Goal: Task Accomplishment & Management: Complete application form

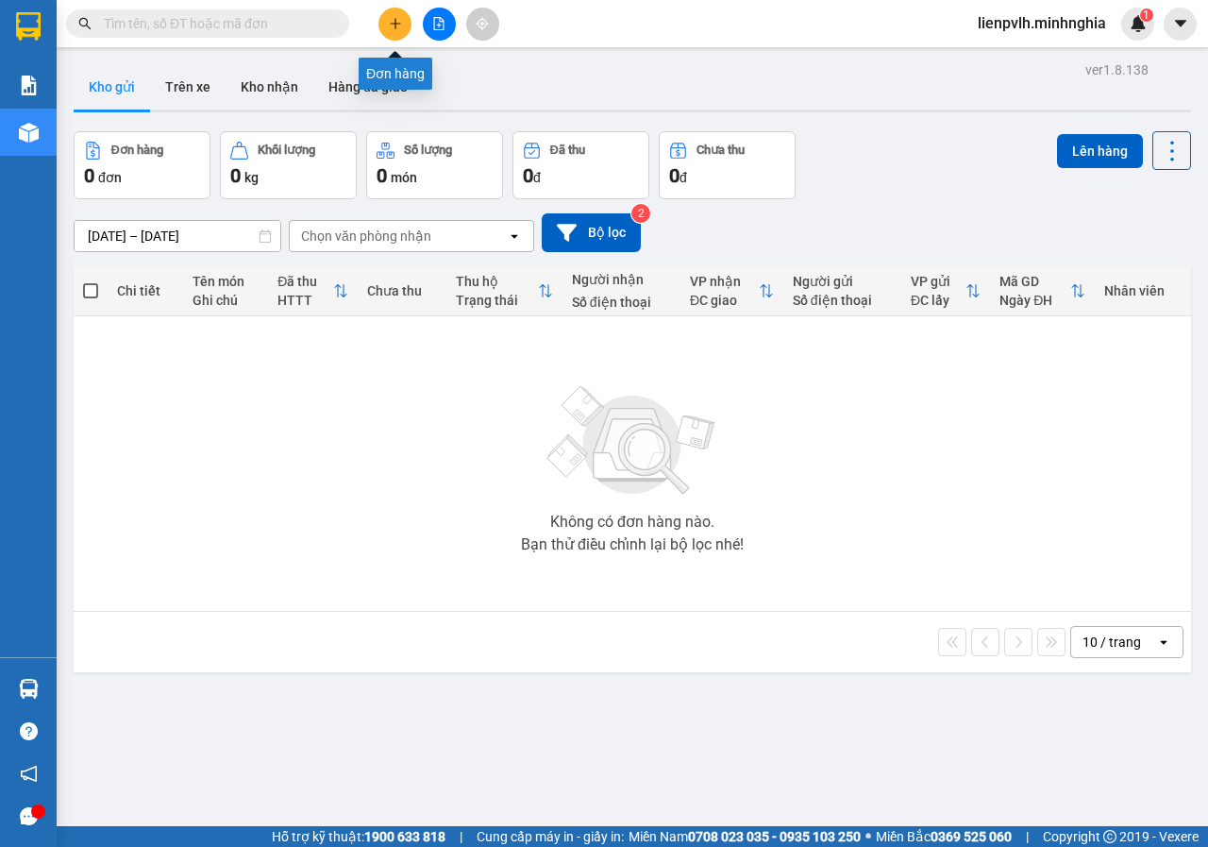
click at [388, 8] on div at bounding box center [439, 24] width 142 height 33
click at [389, 17] on icon "plus" at bounding box center [395, 23] width 13 height 13
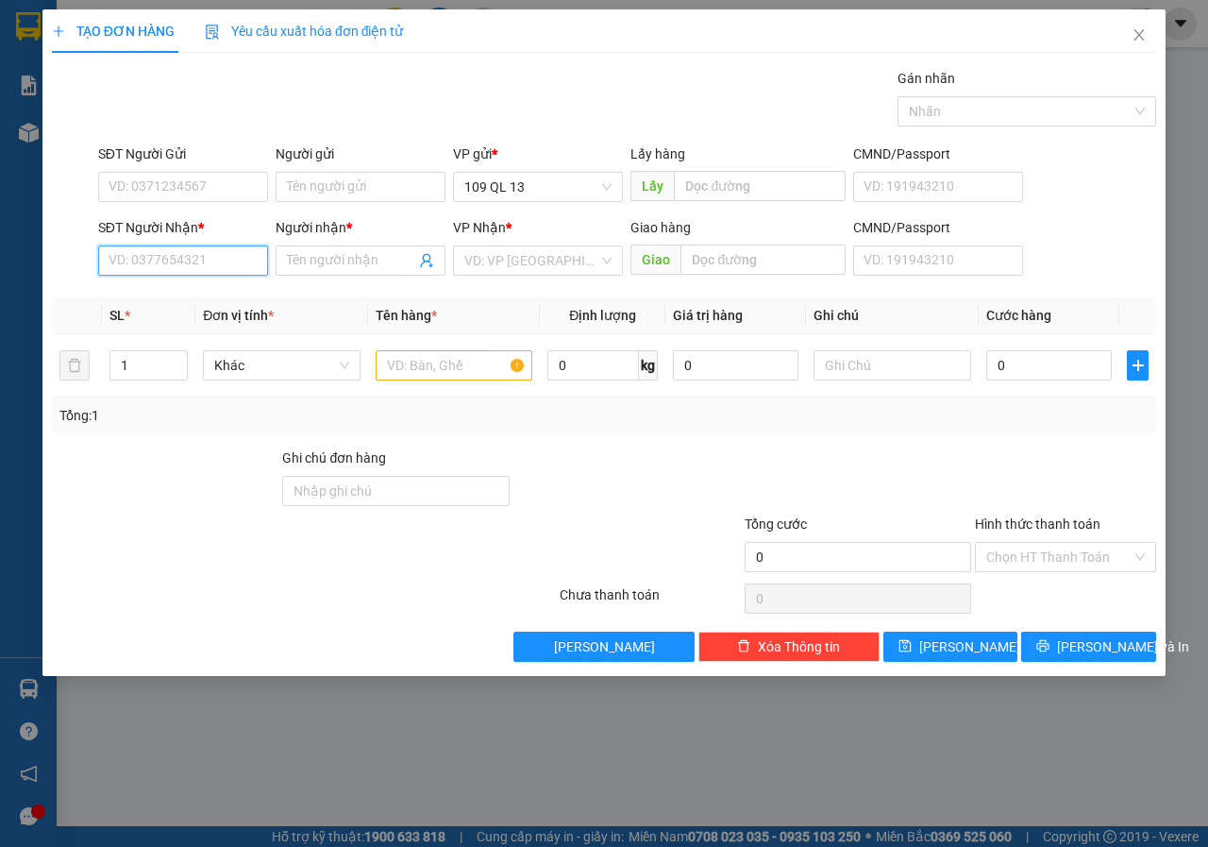
click at [158, 268] on input "SĐT Người Nhận *" at bounding box center [183, 260] width 170 height 30
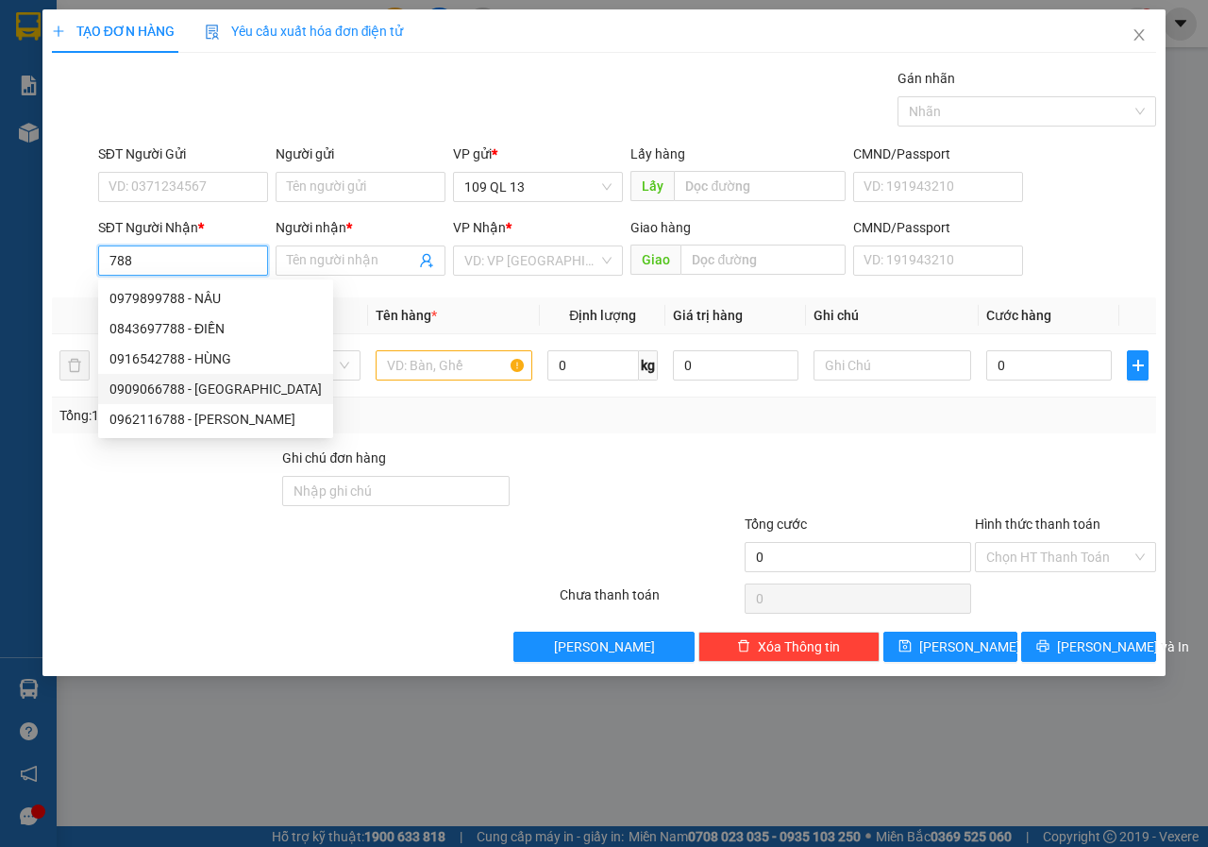
click at [207, 389] on div "0909066788 - [GEOGRAPHIC_DATA]" at bounding box center [215, 389] width 212 height 21
type input "0909066788"
type input "ĐỨC"
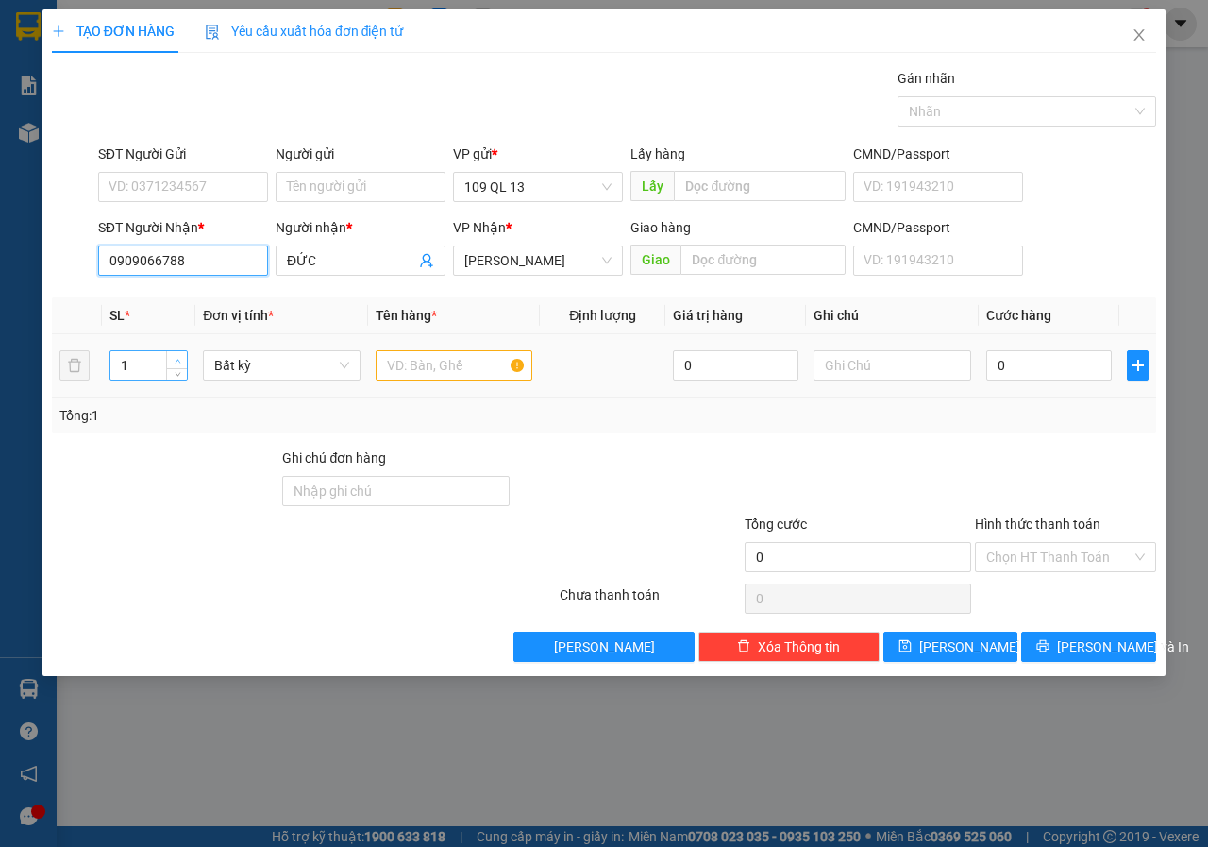
type input "0909066788"
type input "2"
click at [176, 362] on icon "up" at bounding box center [178, 361] width 6 height 4
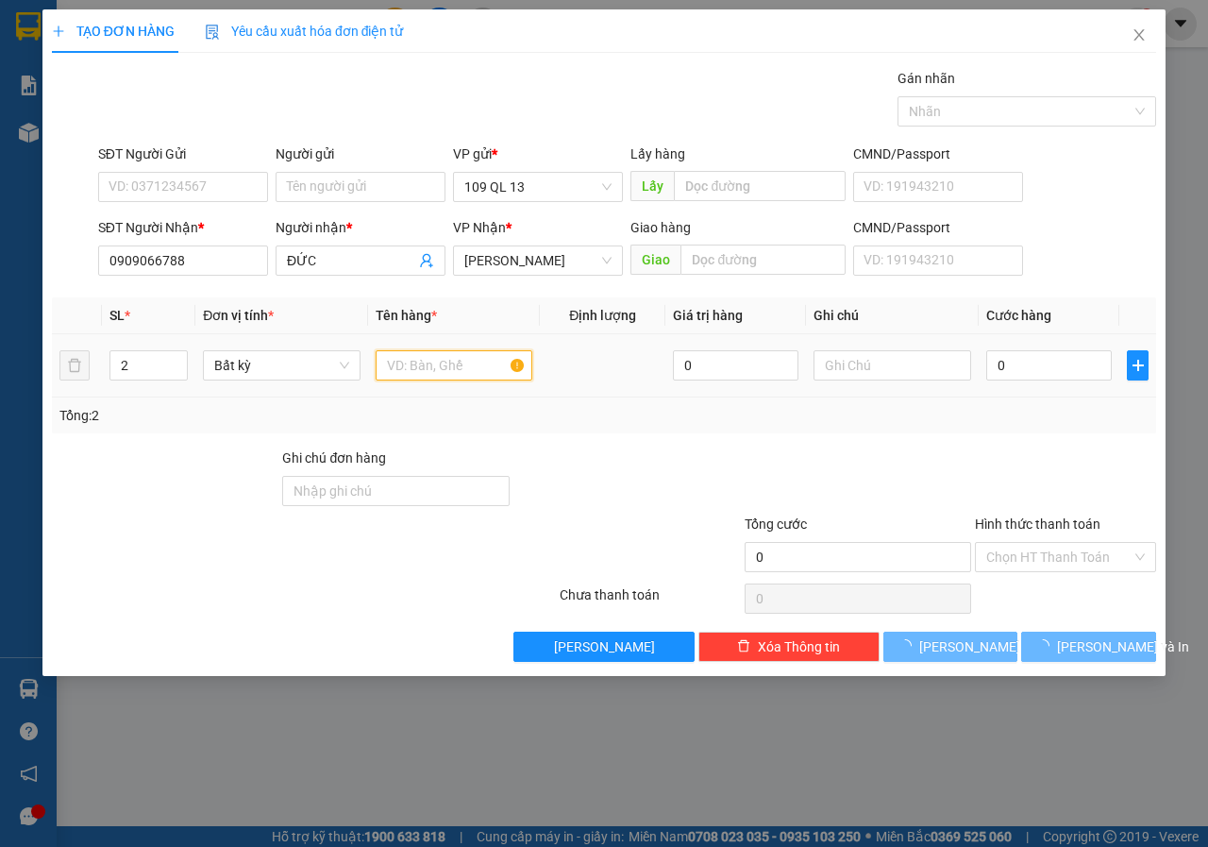
click at [404, 362] on input "text" at bounding box center [455, 365] width 158 height 30
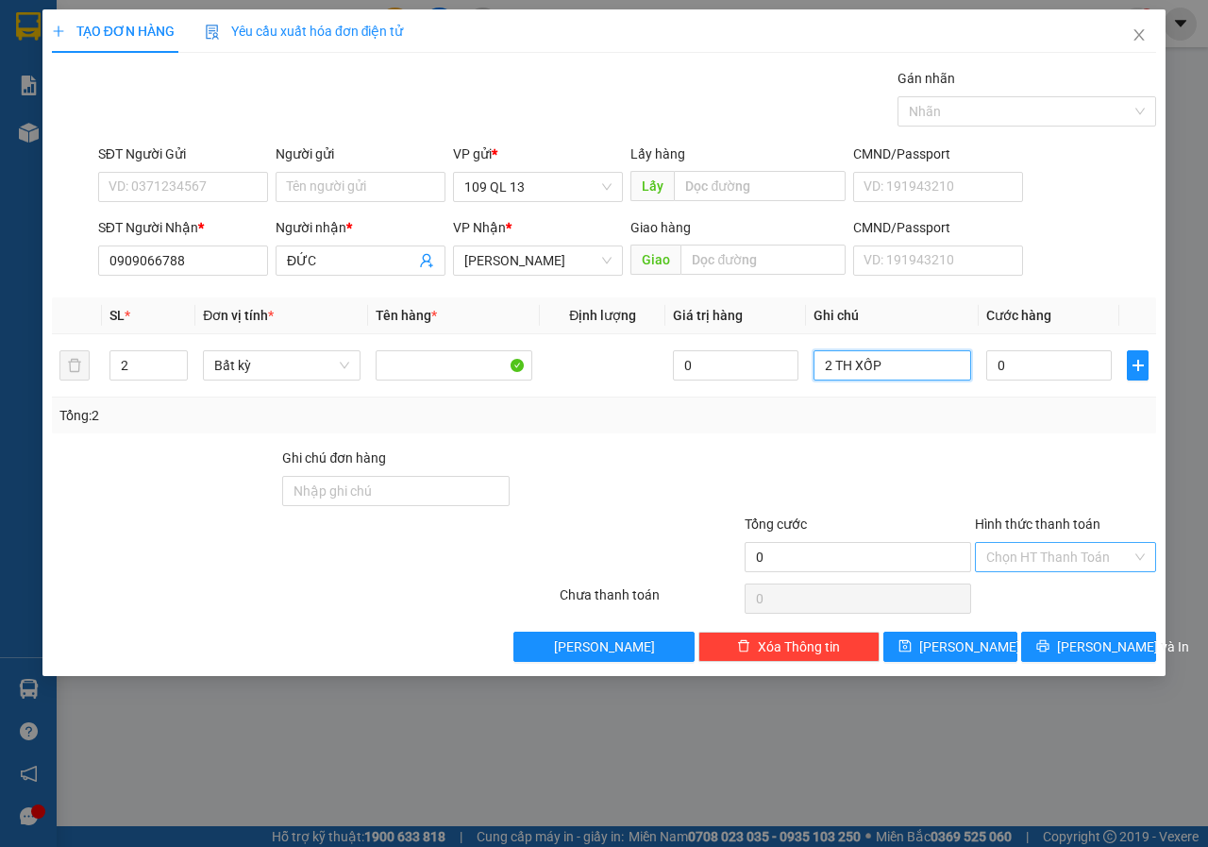
type input "2 TH XỐP"
click at [1074, 561] on input "Hình thức thanh toán" at bounding box center [1058, 557] width 145 height 28
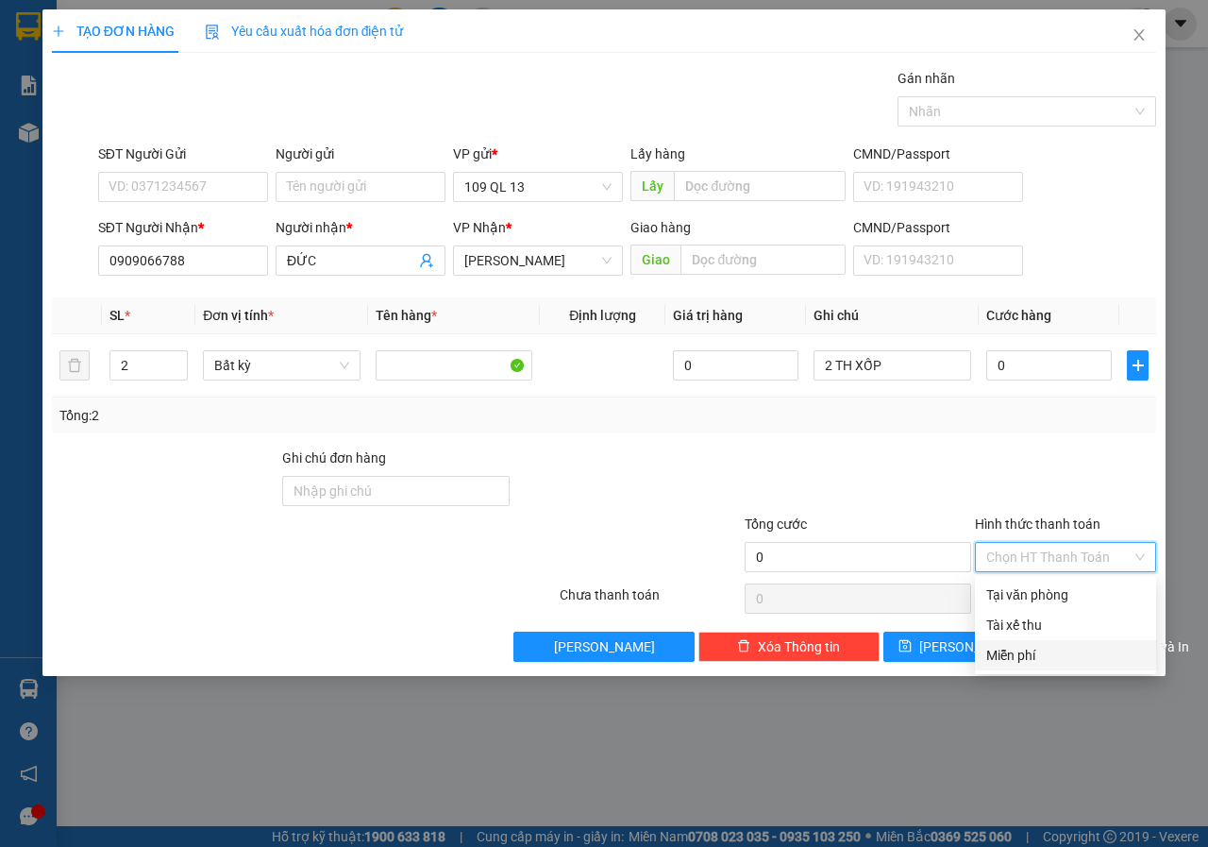
click at [1018, 657] on div "Miễn phí" at bounding box center [1065, 655] width 159 height 21
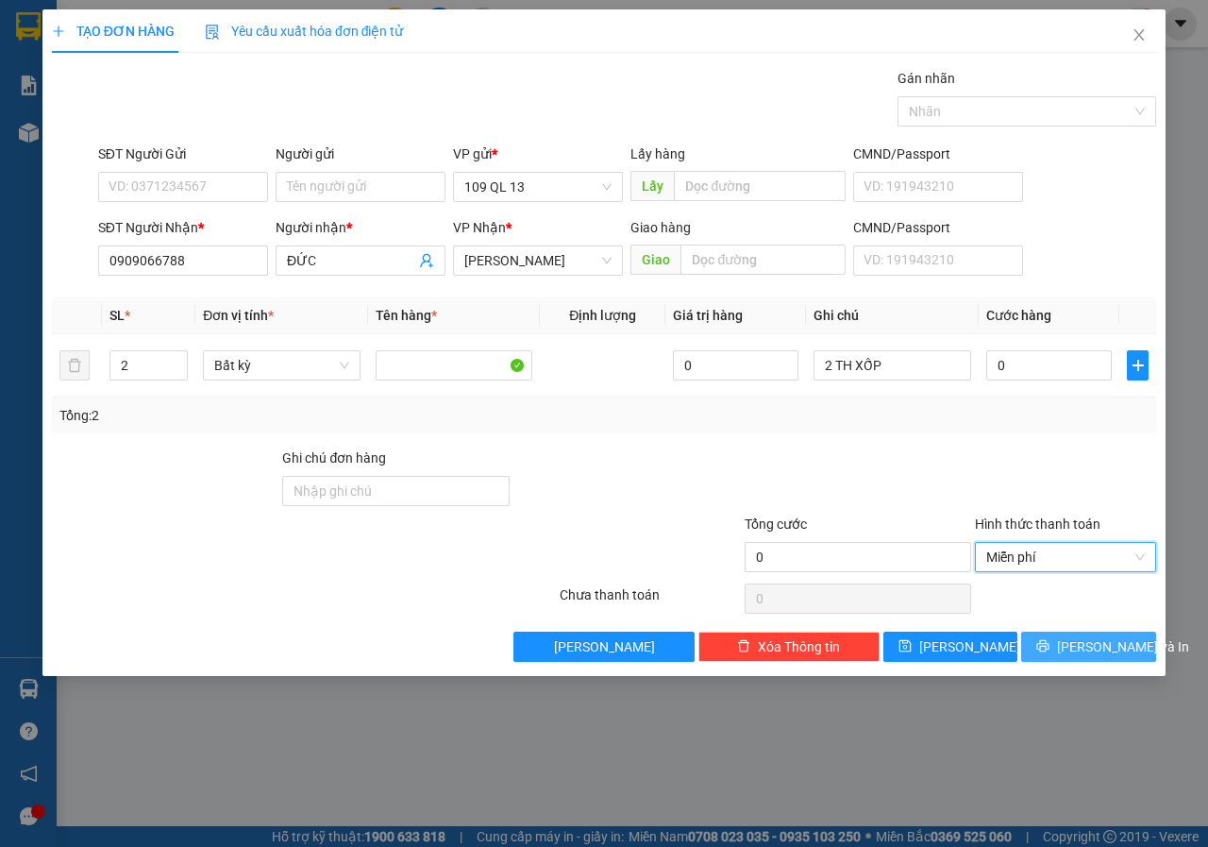
click at [1085, 654] on span "[PERSON_NAME] và In" at bounding box center [1123, 646] width 132 height 21
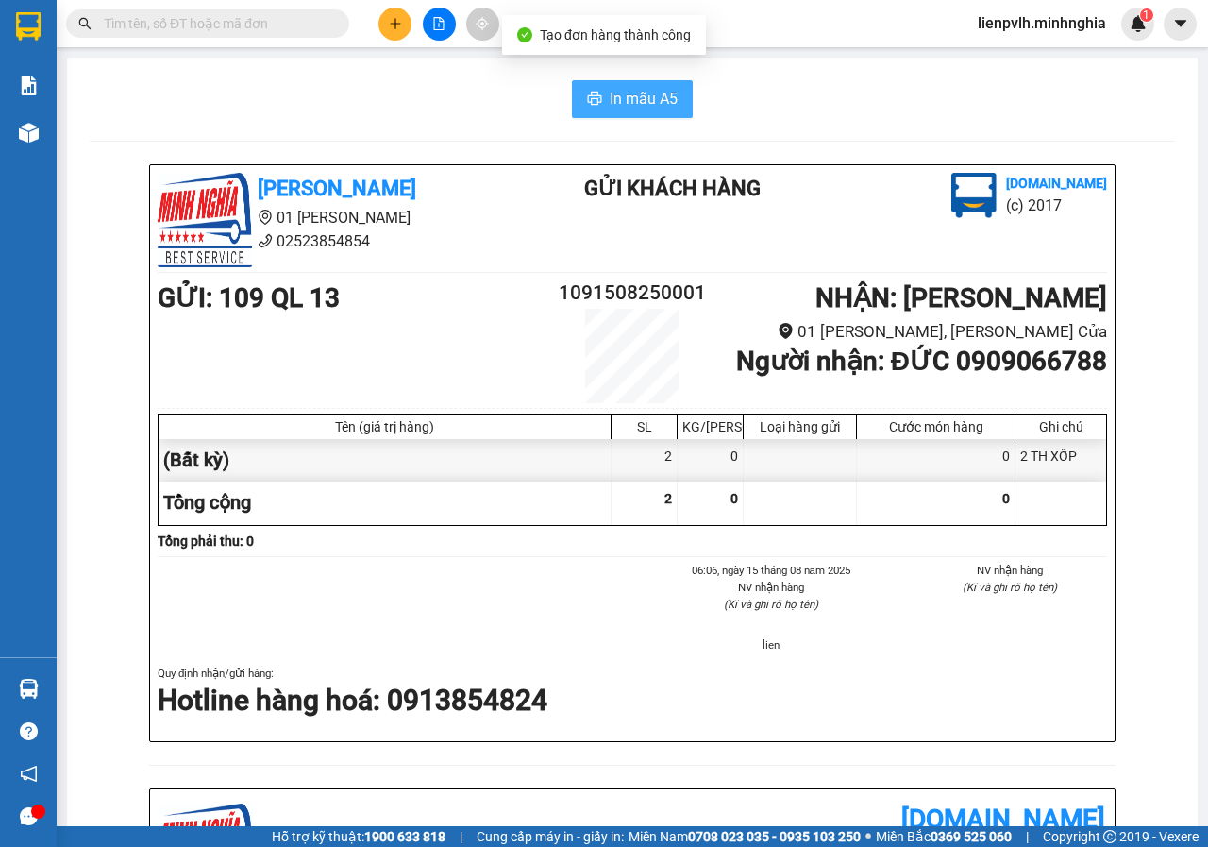
click at [649, 108] on span "In mẫu A5" at bounding box center [644, 99] width 68 height 24
click at [399, 25] on icon "plus" at bounding box center [395, 23] width 13 height 13
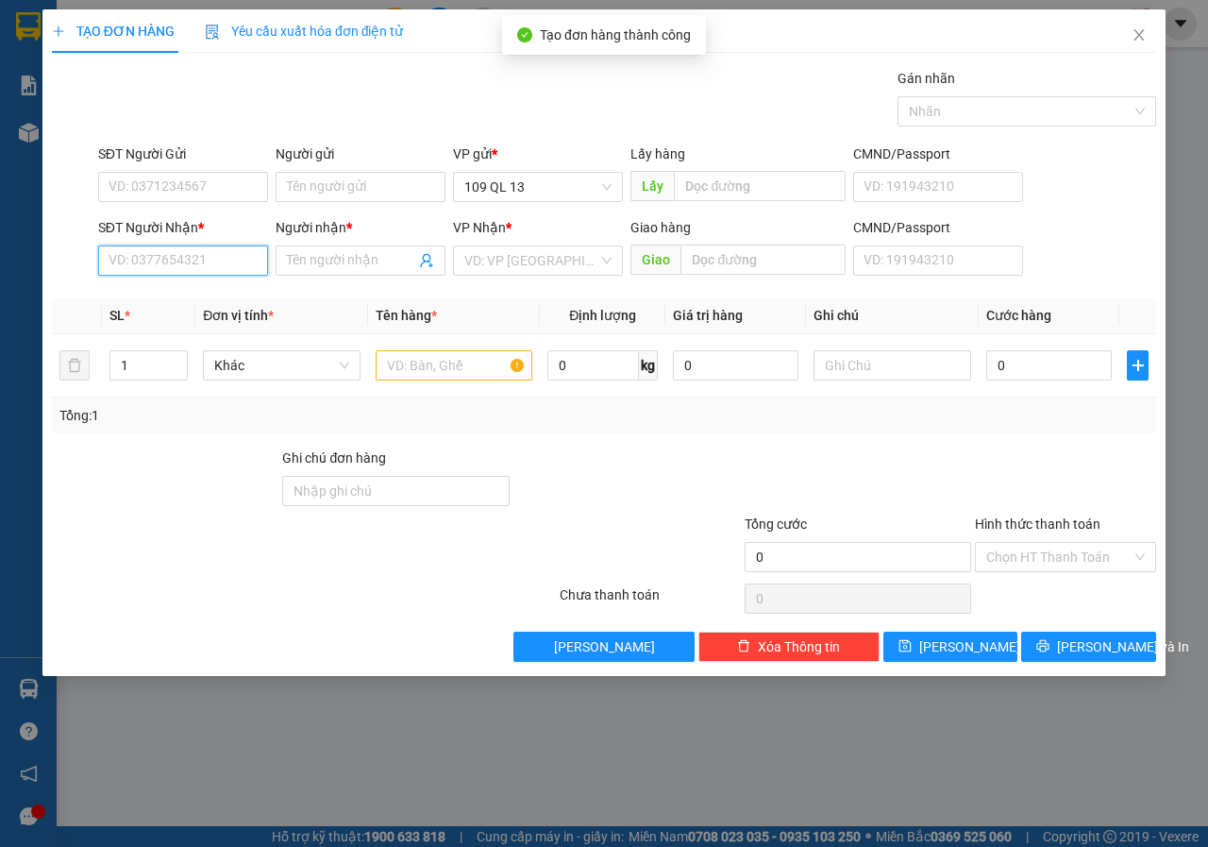
click at [160, 266] on input "SĐT Người Nhận *" at bounding box center [183, 260] width 170 height 30
click at [200, 300] on div "0984155055 - PHÁT" at bounding box center [182, 298] width 147 height 21
type input "0984155055"
type input "PHÁT"
type input "0984155055"
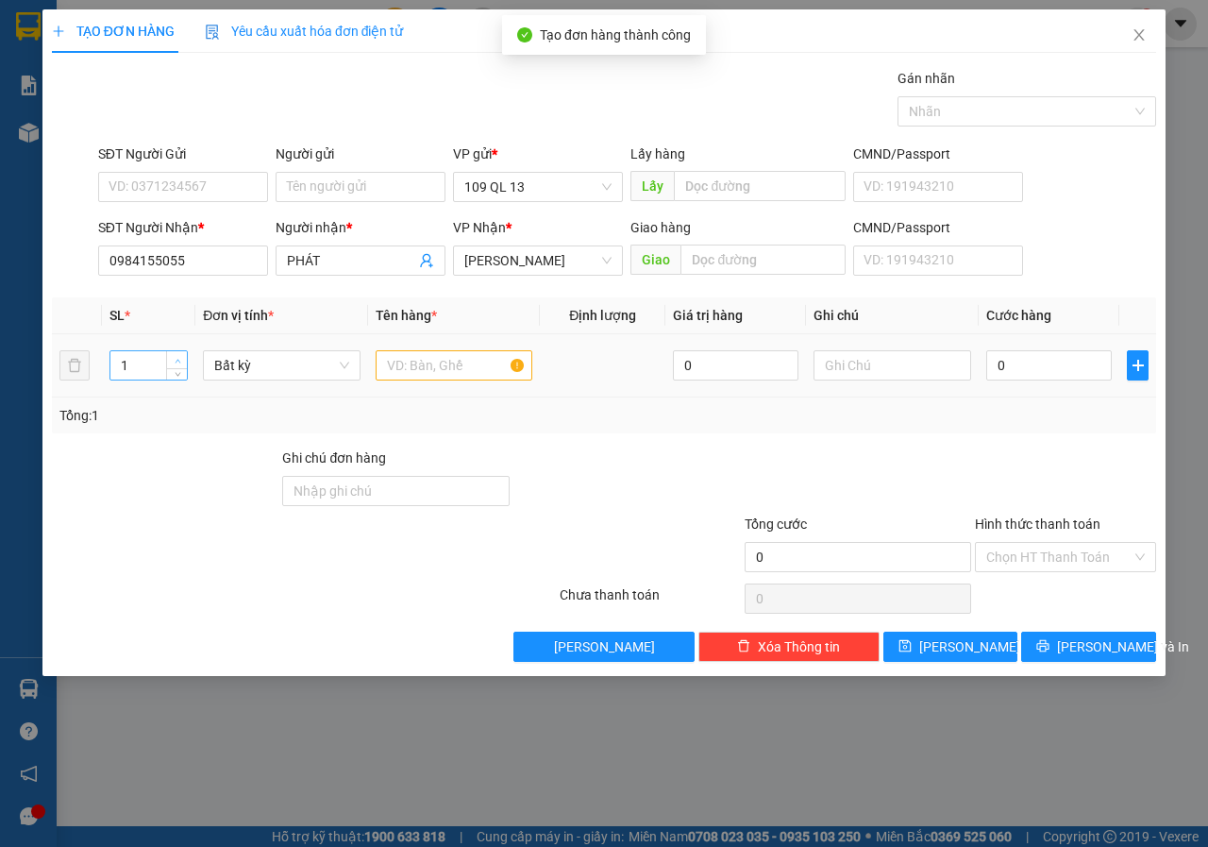
type input "2"
click at [176, 355] on span "up" at bounding box center [177, 360] width 11 height 11
click at [472, 367] on input "text" at bounding box center [455, 365] width 158 height 30
click at [855, 358] on input "text" at bounding box center [893, 365] width 158 height 30
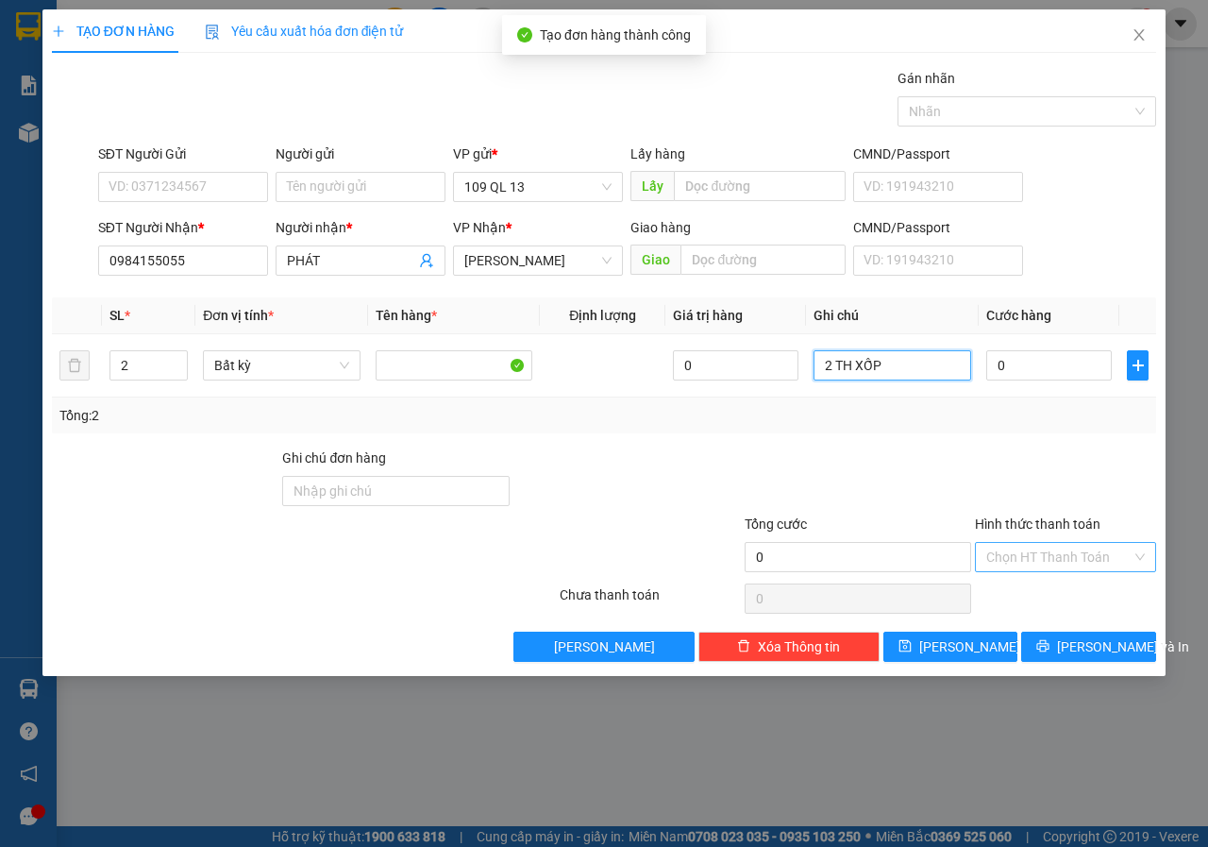
type input "2 TH XỐP"
click at [1071, 565] on input "Hình thức thanh toán" at bounding box center [1058, 557] width 145 height 28
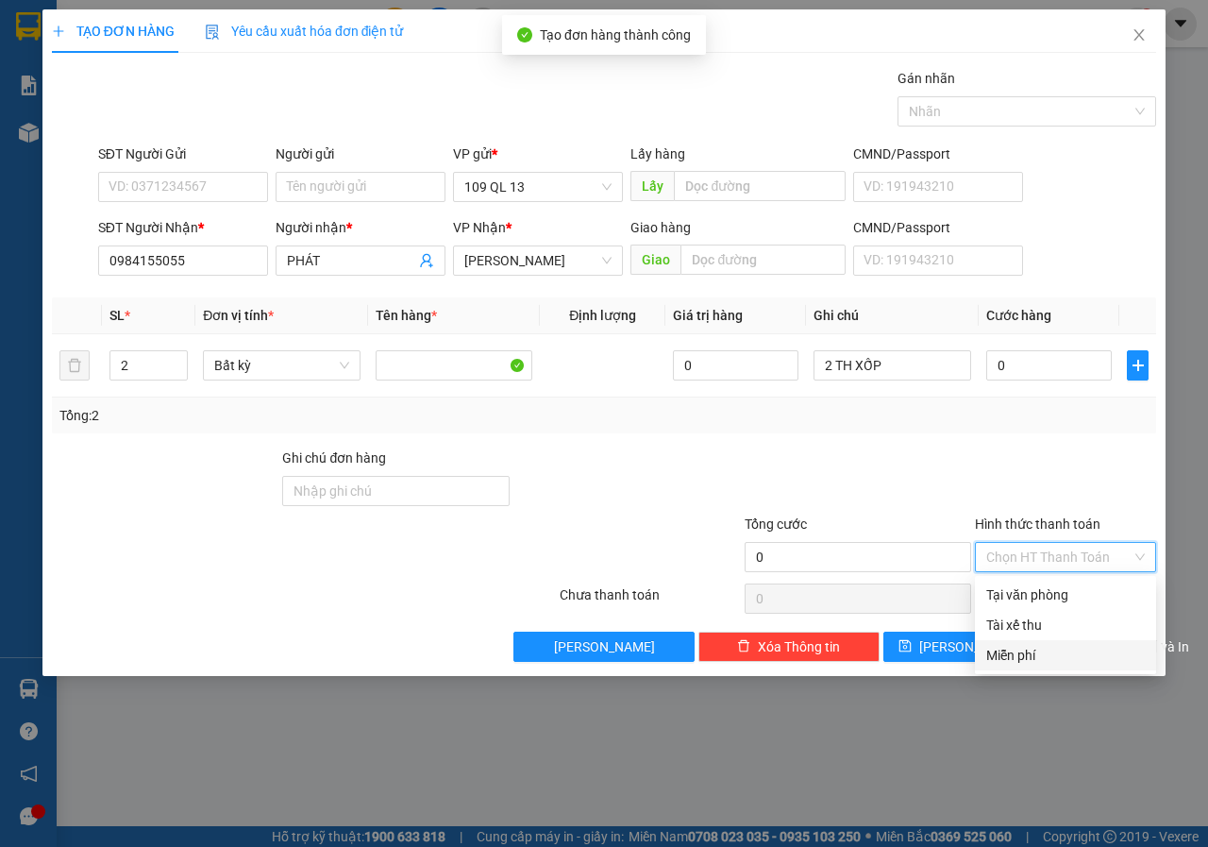
click at [1015, 662] on div "Miễn phí" at bounding box center [1065, 655] width 159 height 21
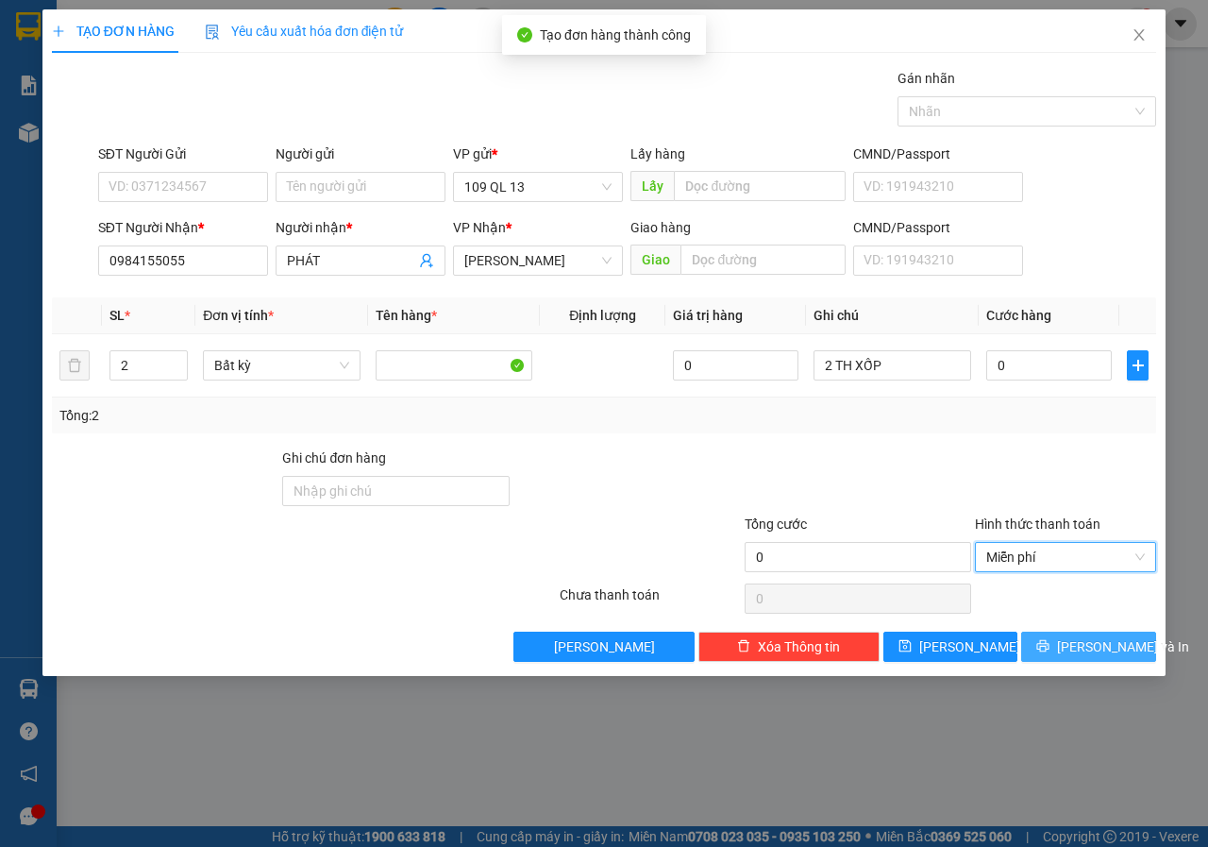
click at [1083, 653] on span "[PERSON_NAME] và In" at bounding box center [1123, 646] width 132 height 21
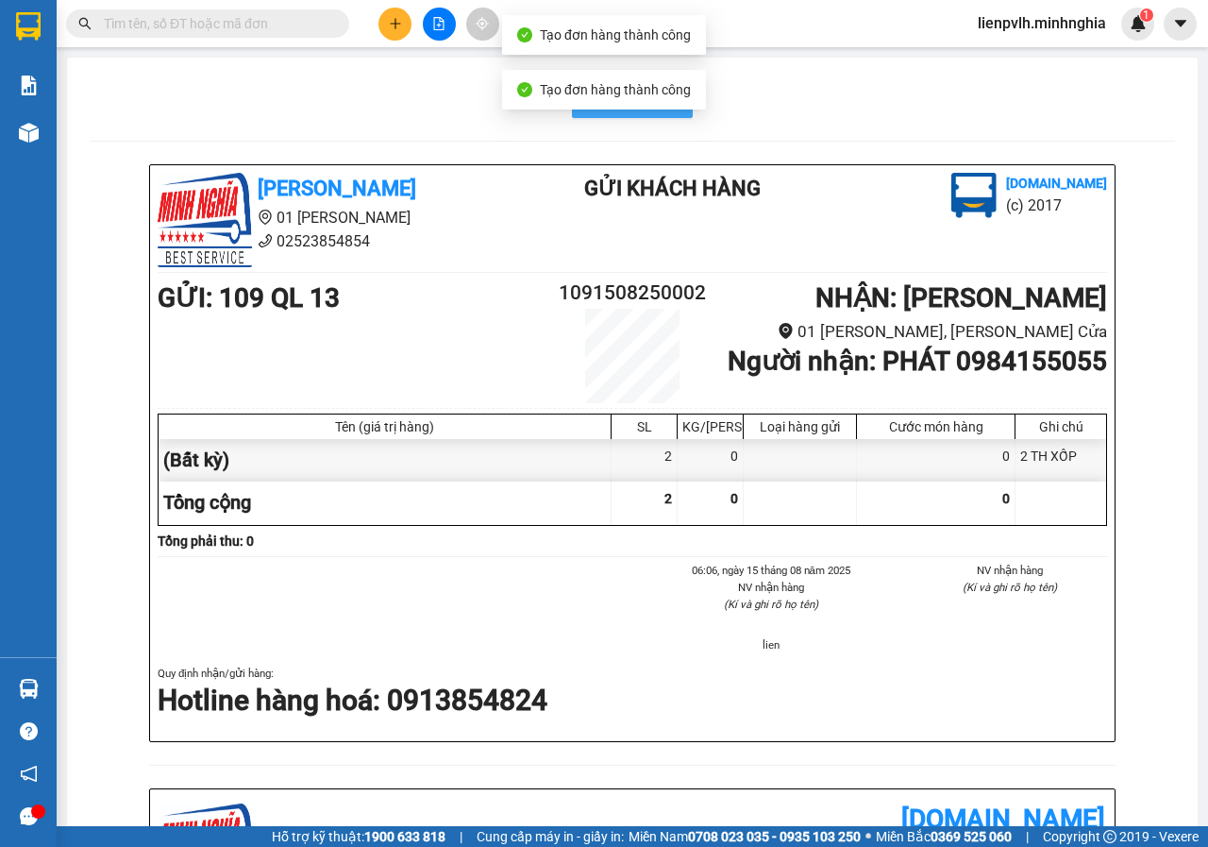
click at [624, 111] on button "In mẫu A5" at bounding box center [632, 99] width 121 height 38
click at [399, 31] on button at bounding box center [395, 24] width 33 height 33
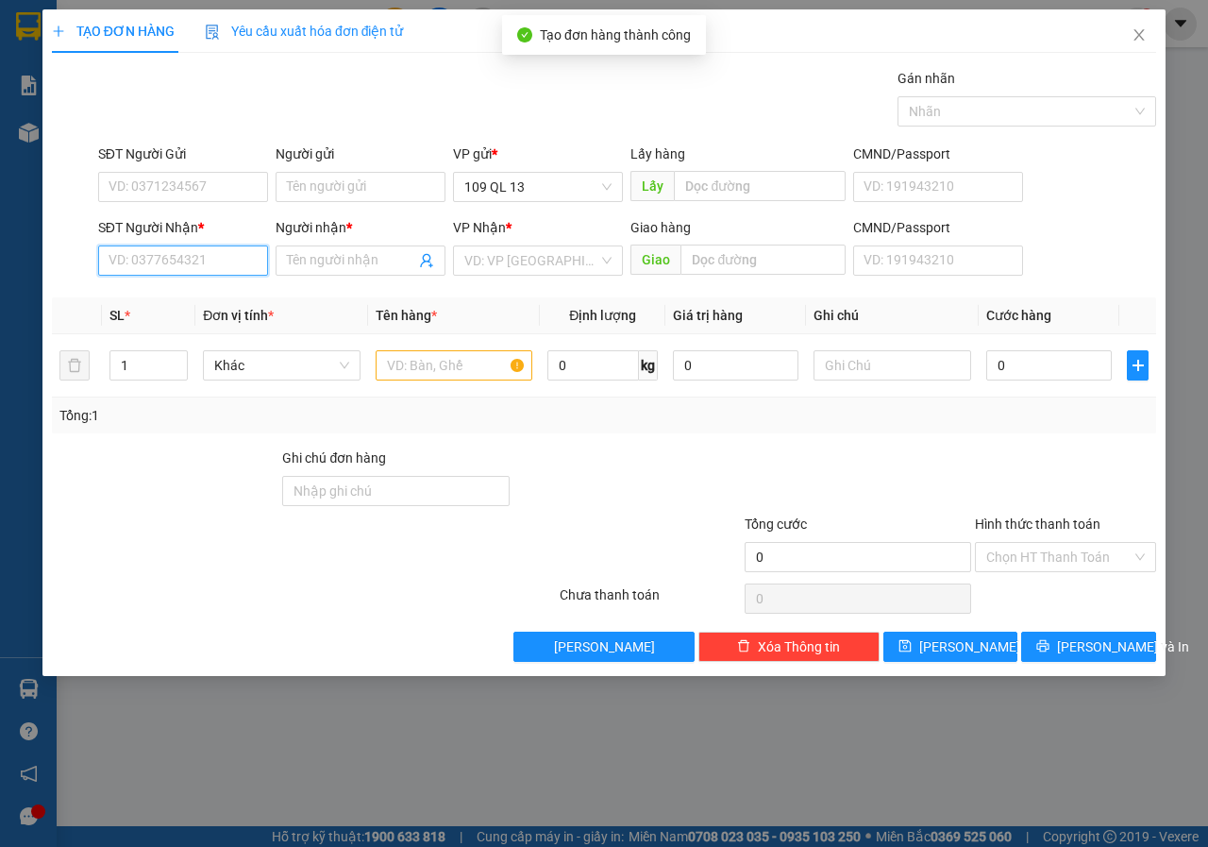
click at [210, 268] on input "SĐT Người Nhận *" at bounding box center [183, 260] width 170 height 30
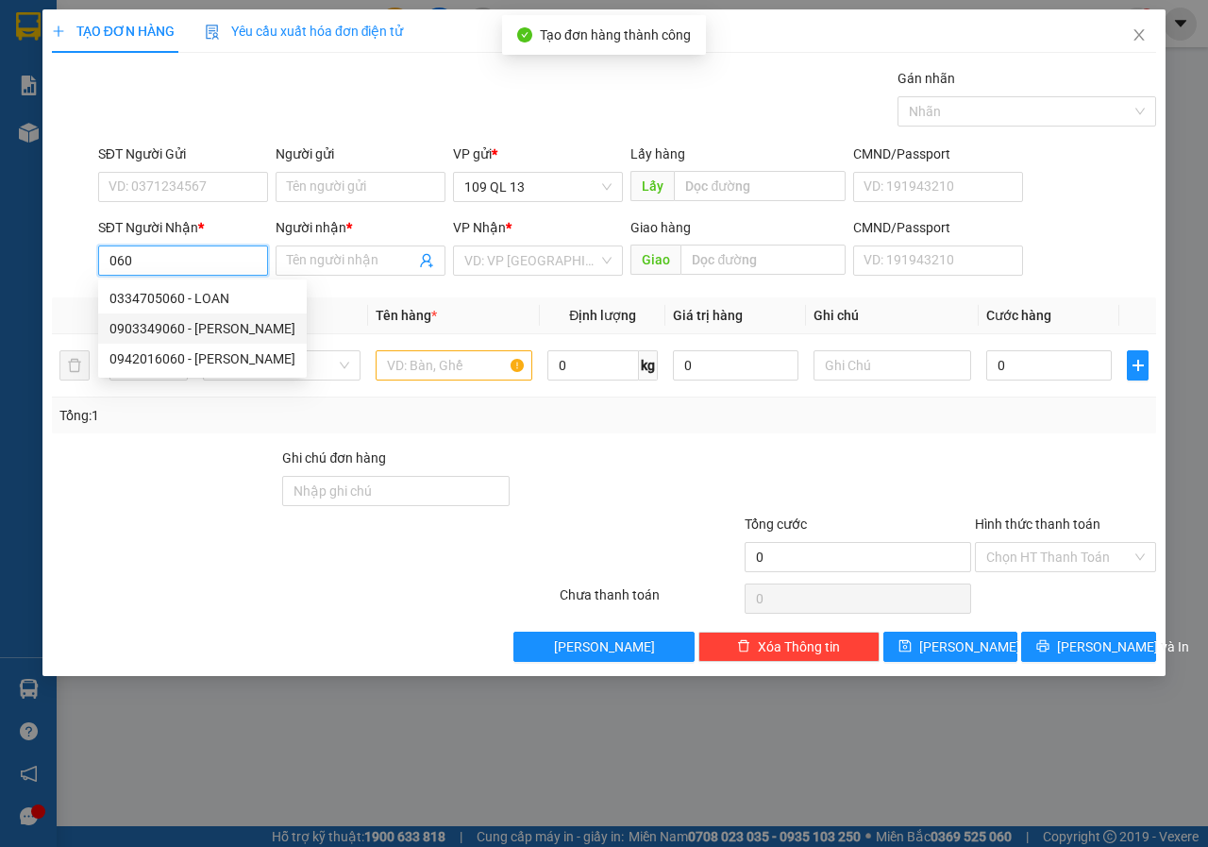
click at [213, 332] on div "0903349060 - [PERSON_NAME]" at bounding box center [202, 328] width 186 height 21
type input "0903349060"
type input "PHƯỢNG"
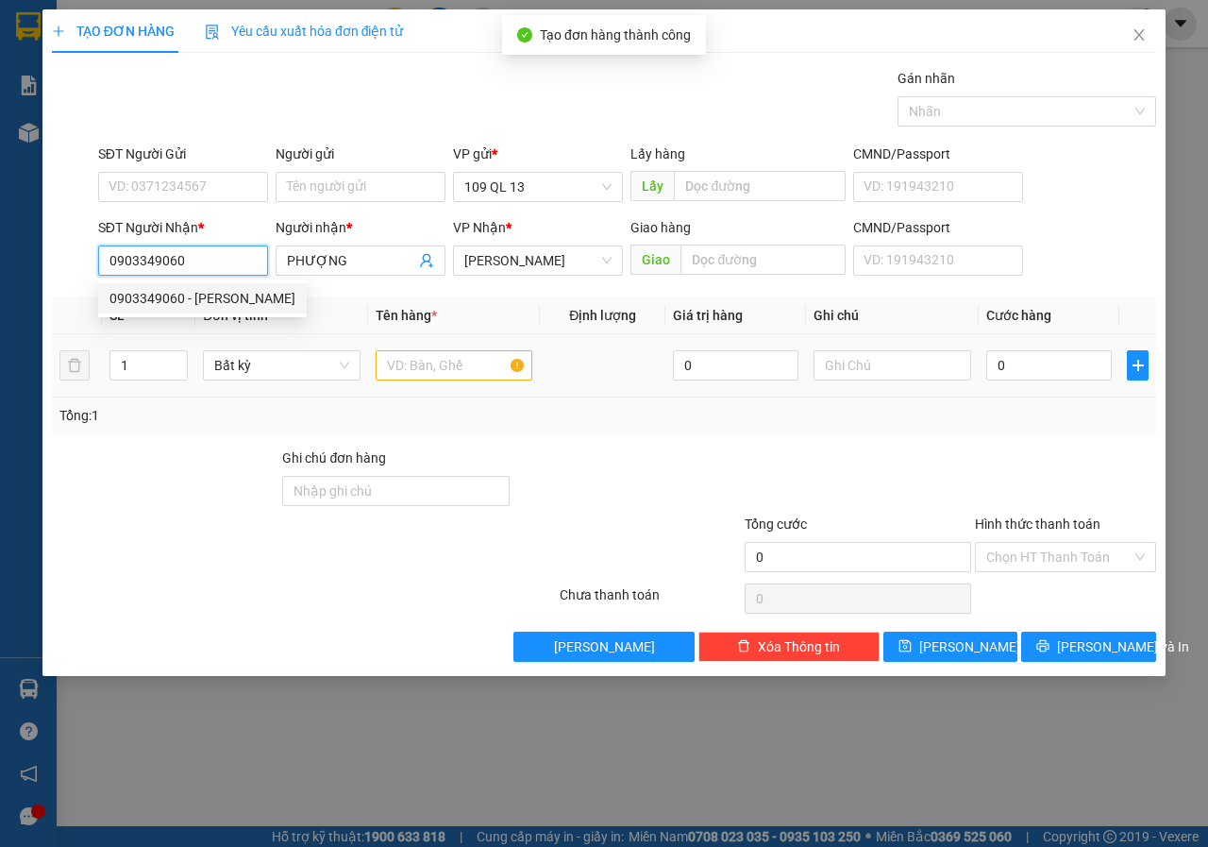
type input "0903349060"
click at [465, 355] on input "text" at bounding box center [455, 365] width 158 height 30
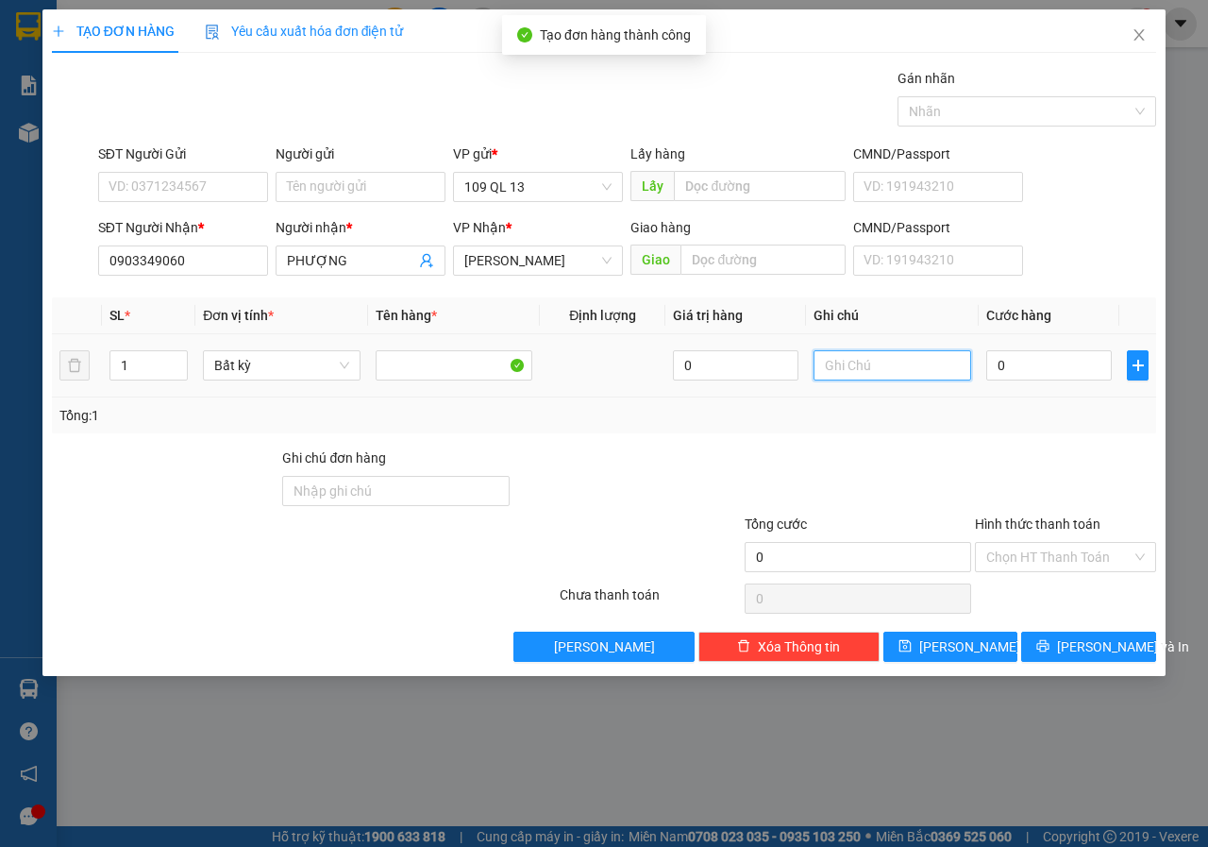
click at [881, 353] on input "text" at bounding box center [893, 365] width 158 height 30
type input "1 TH XỐP"
click at [1081, 556] on input "Hình thức thanh toán" at bounding box center [1058, 557] width 145 height 28
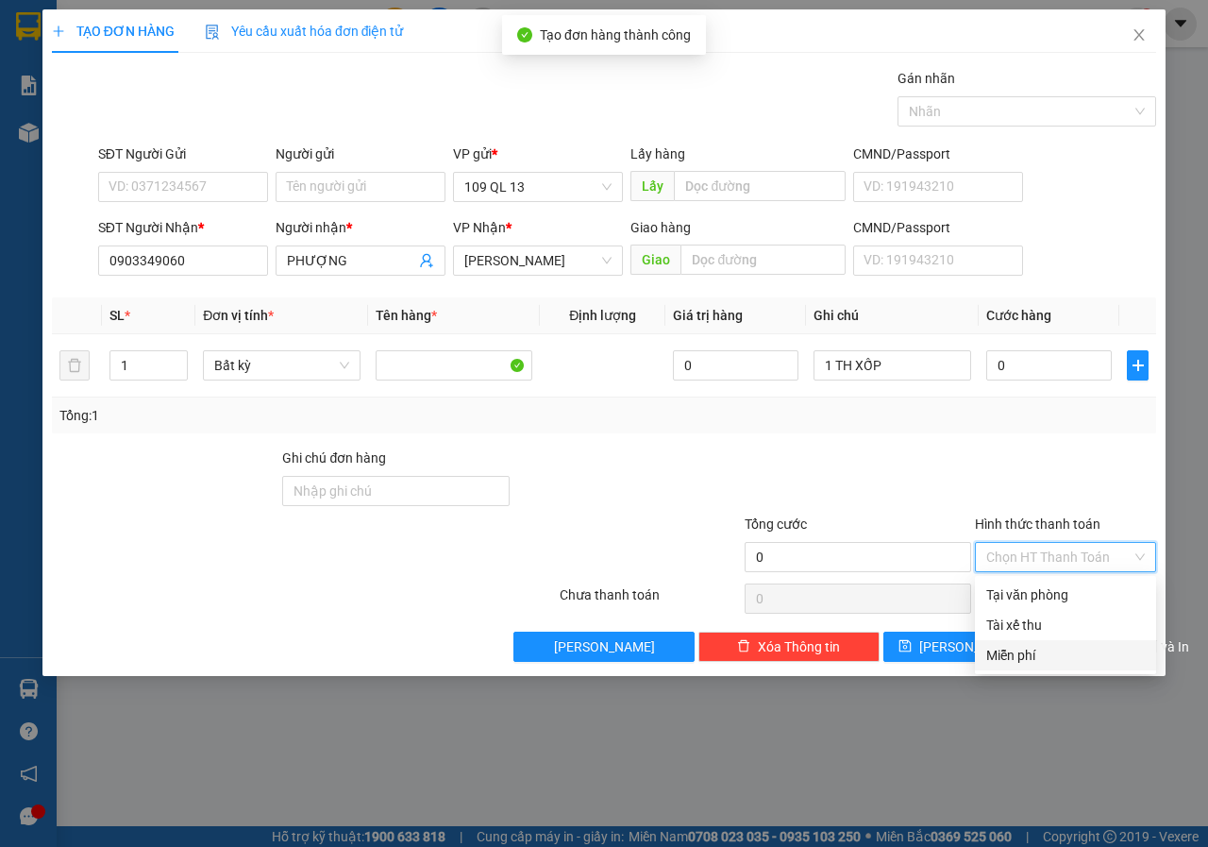
click at [1023, 649] on div "Miễn phí" at bounding box center [1065, 655] width 159 height 21
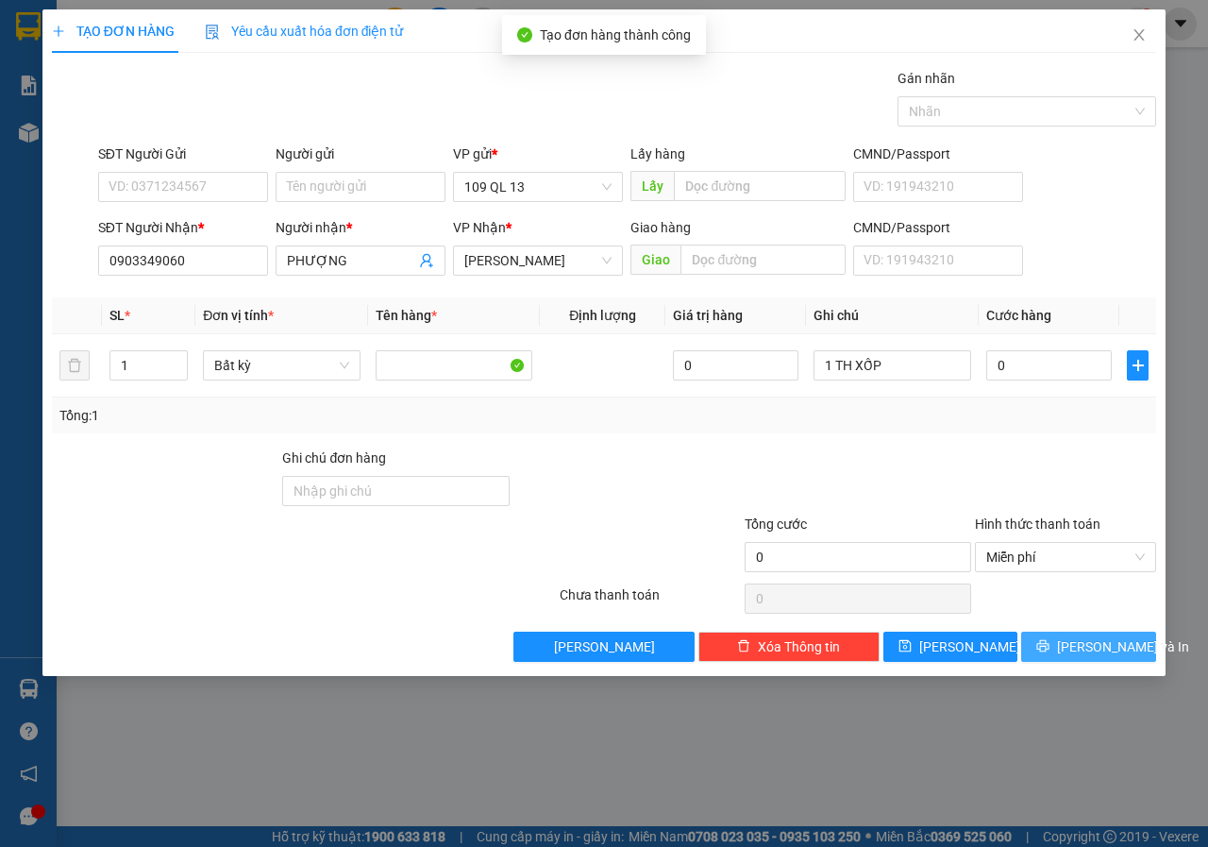
click at [1069, 648] on button "[PERSON_NAME] và In" at bounding box center [1088, 646] width 135 height 30
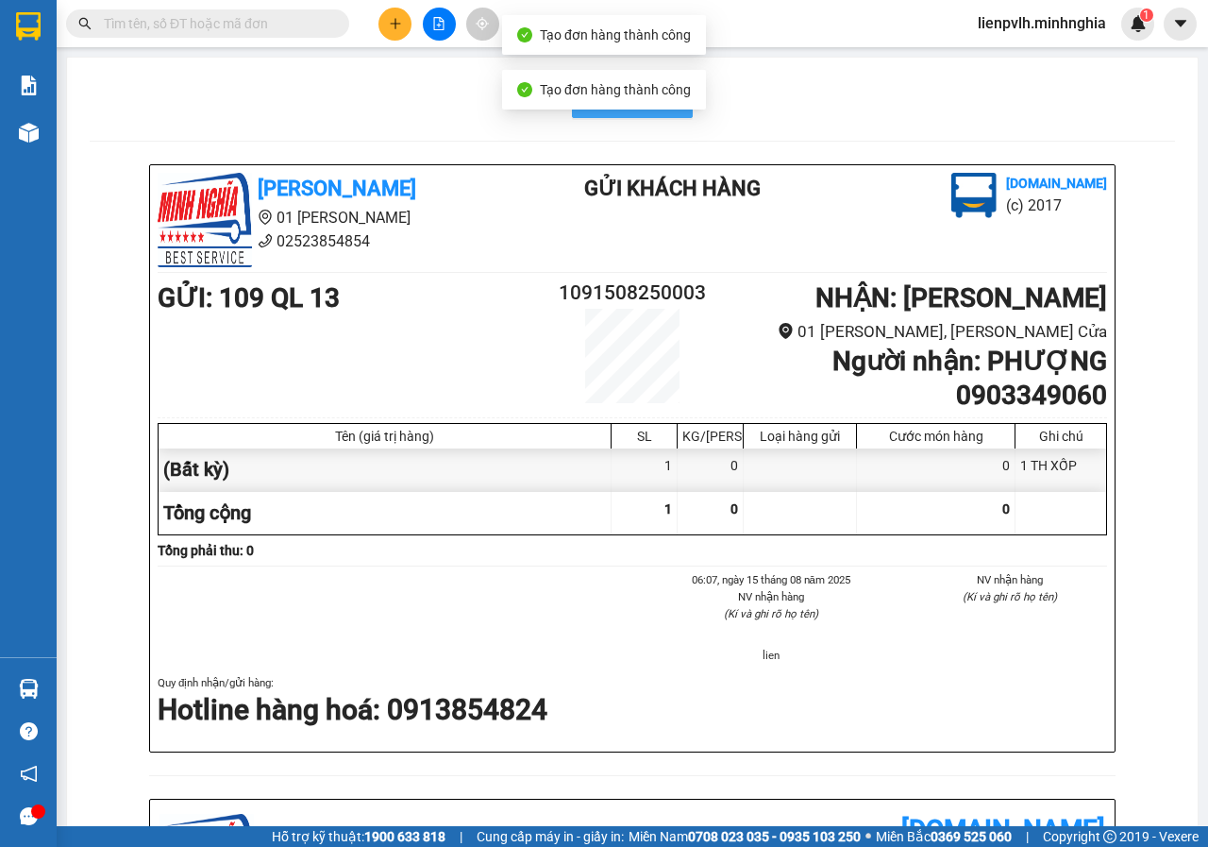
click at [601, 117] on button "In mẫu A5" at bounding box center [632, 99] width 121 height 38
click at [397, 32] on button at bounding box center [395, 24] width 33 height 33
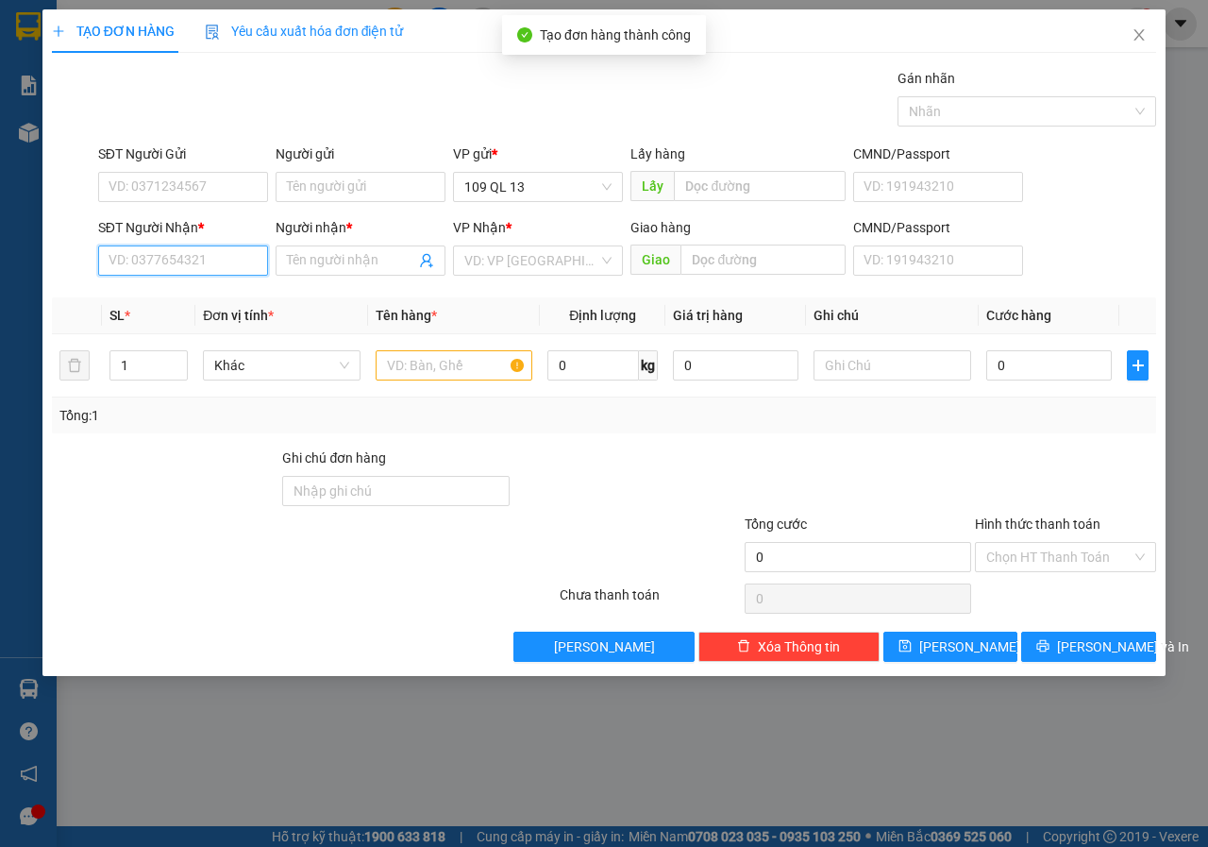
click at [210, 263] on input "SĐT Người Nhận *" at bounding box center [183, 260] width 170 height 30
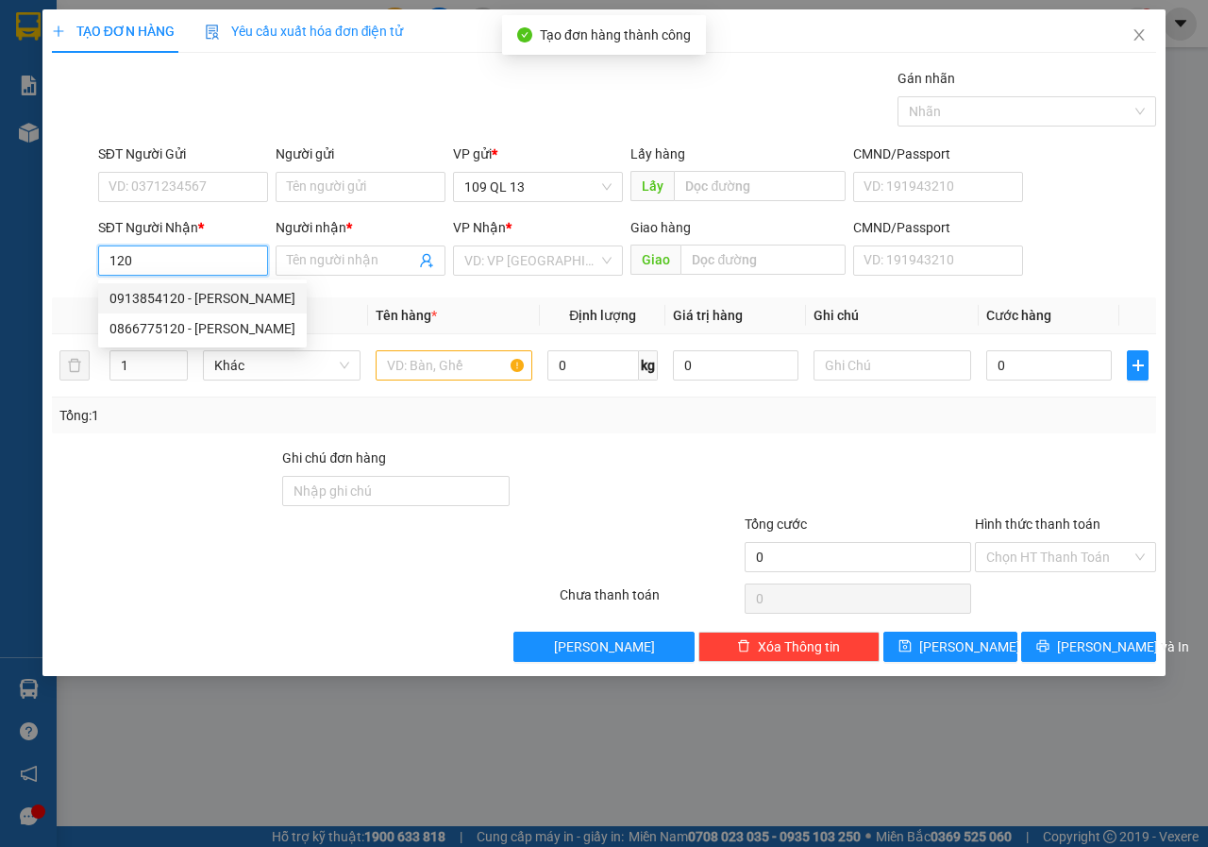
click at [227, 300] on div "0913854120 - [PERSON_NAME]" at bounding box center [202, 298] width 186 height 21
type input "0913854120"
type input "HIỀN"
type input "0913854120"
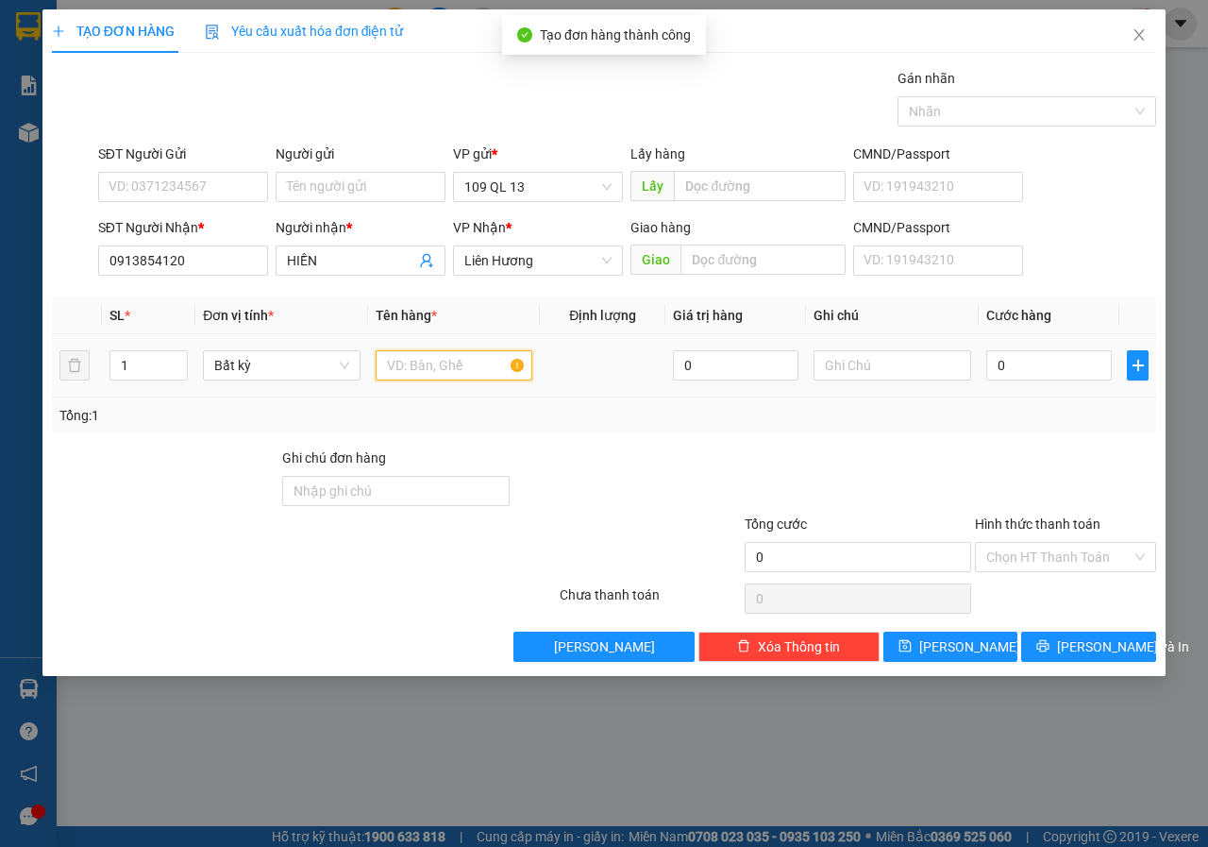
click at [463, 355] on input "text" at bounding box center [455, 365] width 158 height 30
click at [893, 372] on input "text" at bounding box center [893, 365] width 158 height 30
type input "1 TH XỐP"
click at [1093, 564] on input "Hình thức thanh toán" at bounding box center [1058, 557] width 145 height 28
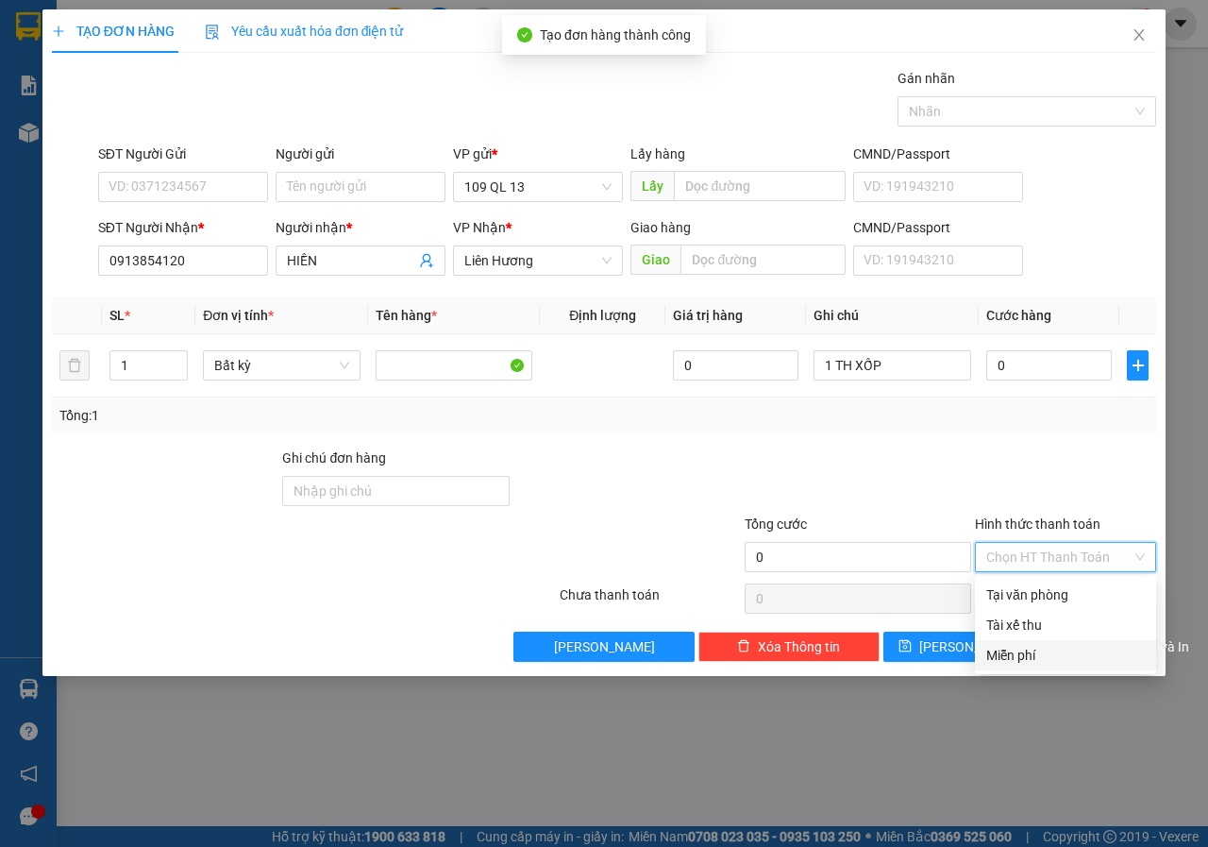
click at [1037, 651] on div "Miễn phí" at bounding box center [1065, 655] width 159 height 21
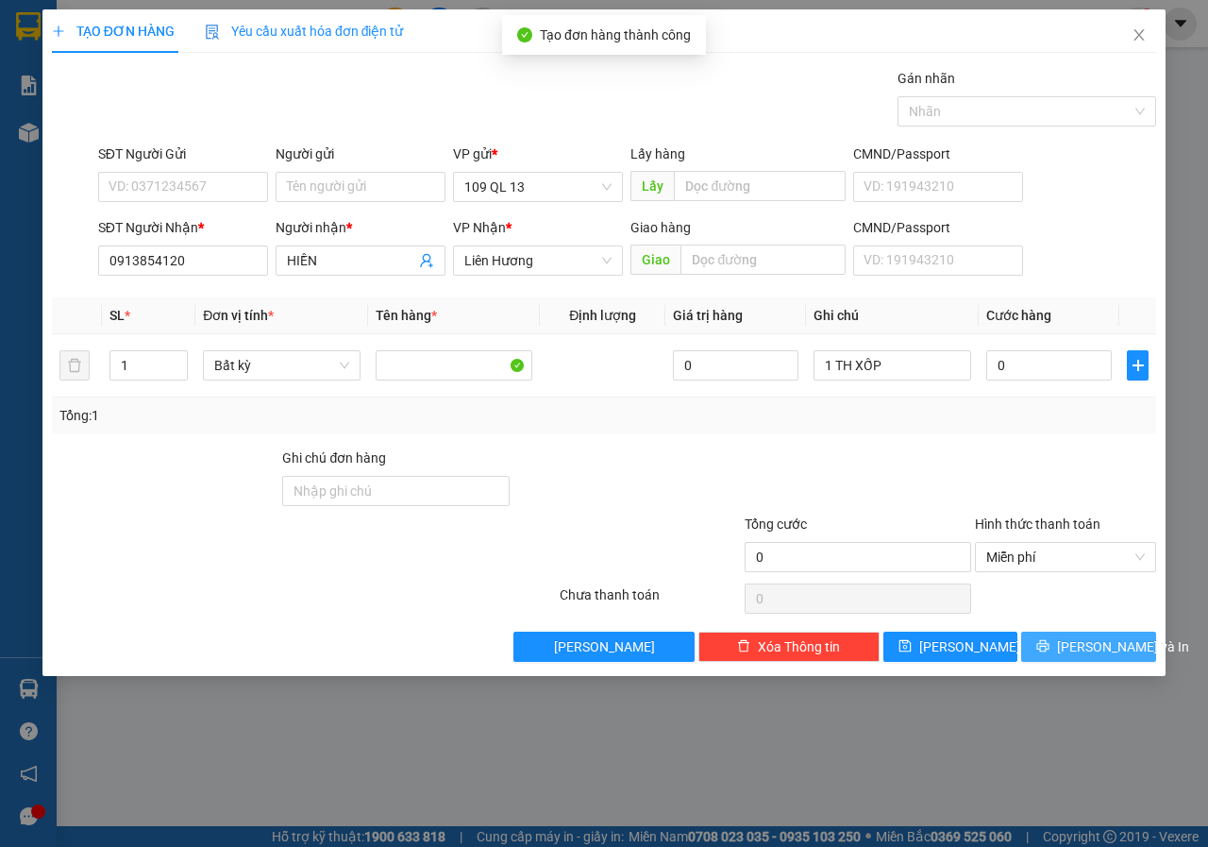
click at [1069, 646] on button "[PERSON_NAME] và In" at bounding box center [1088, 646] width 135 height 30
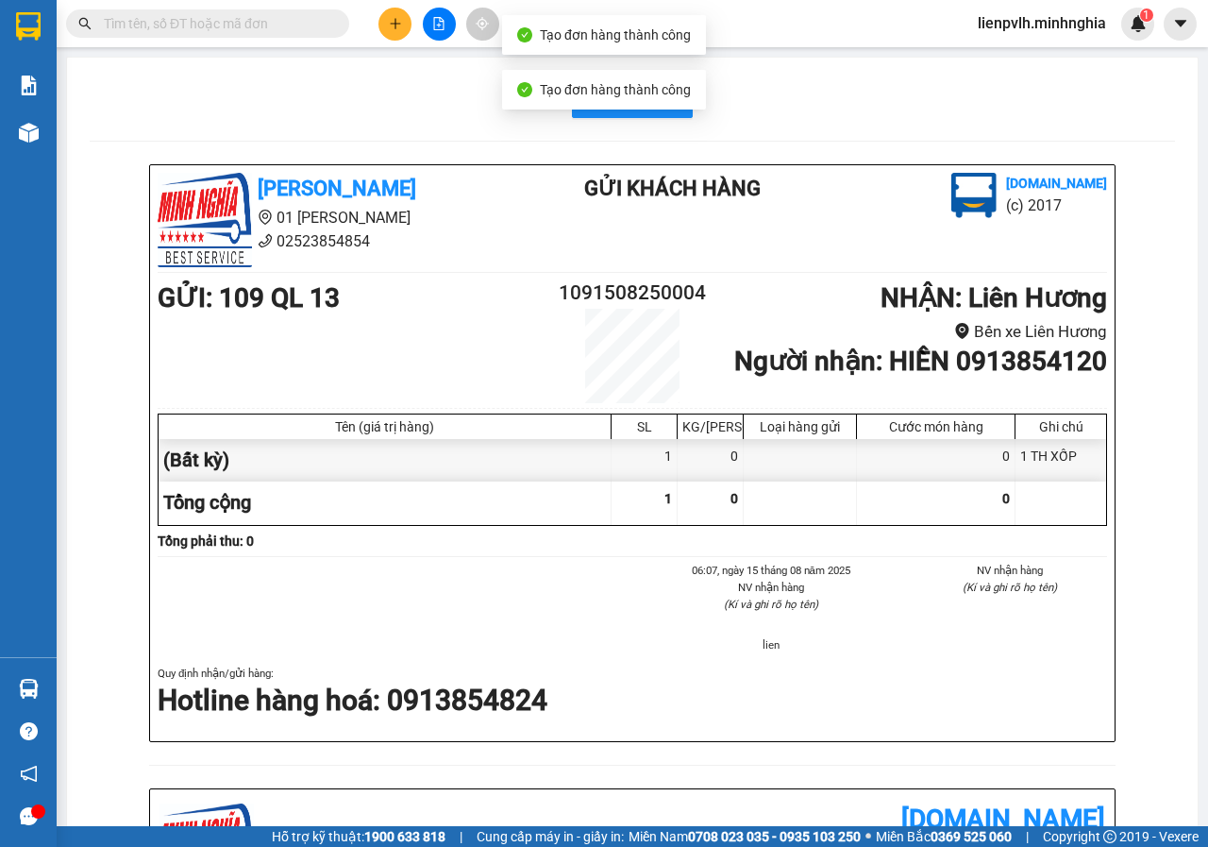
click at [620, 120] on div "In mẫu A5 [PERSON_NAME] 01 Đinh [PERSON_NAME] 02523854854 Gửi khách hàng [DOMAI…" at bounding box center [632, 768] width 1131 height 1421
click at [620, 116] on button "In mẫu A5" at bounding box center [632, 99] width 121 height 38
click at [405, 25] on button at bounding box center [395, 24] width 33 height 33
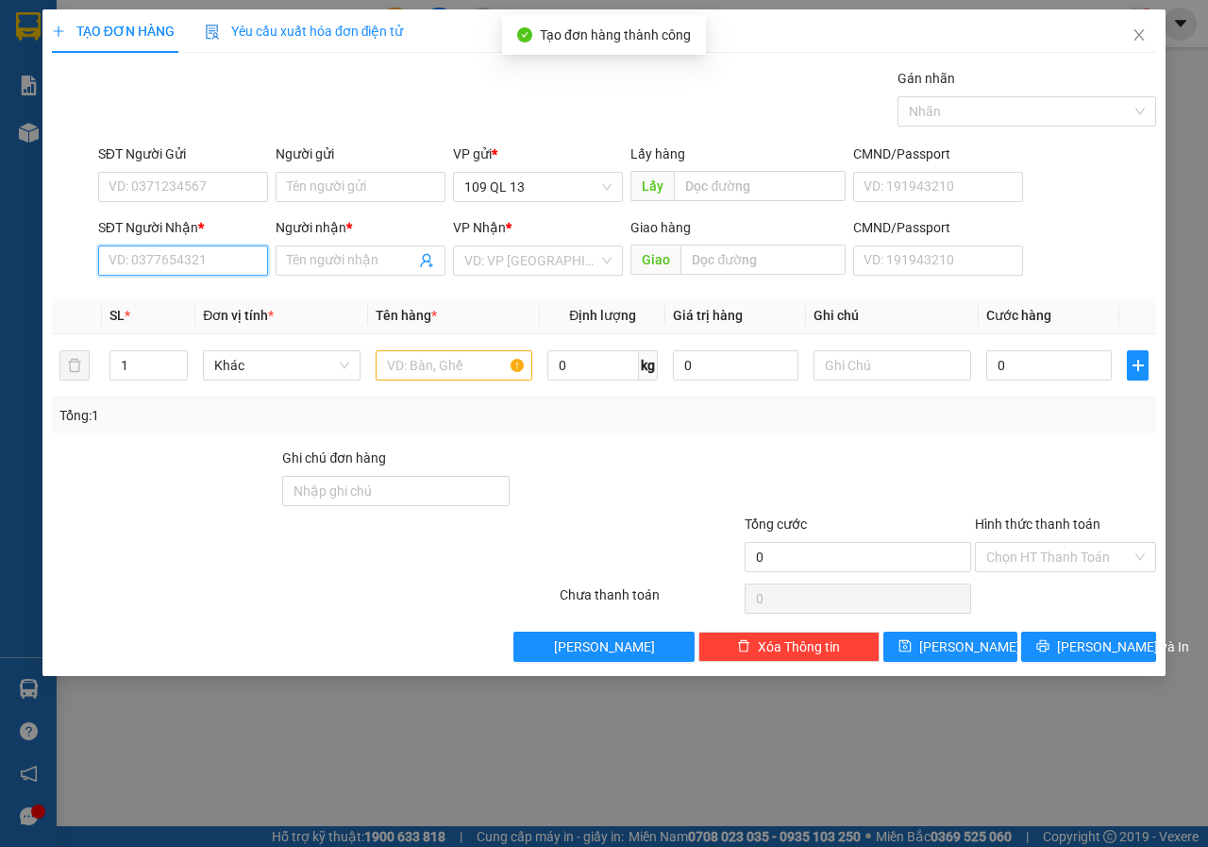
click at [201, 259] on input "SĐT Người Nhận *" at bounding box center [183, 260] width 170 height 30
click at [137, 273] on input "SĐT Người Nhận *" at bounding box center [183, 260] width 170 height 30
type input "0375504958"
click at [374, 255] on input "Người nhận *" at bounding box center [351, 260] width 128 height 21
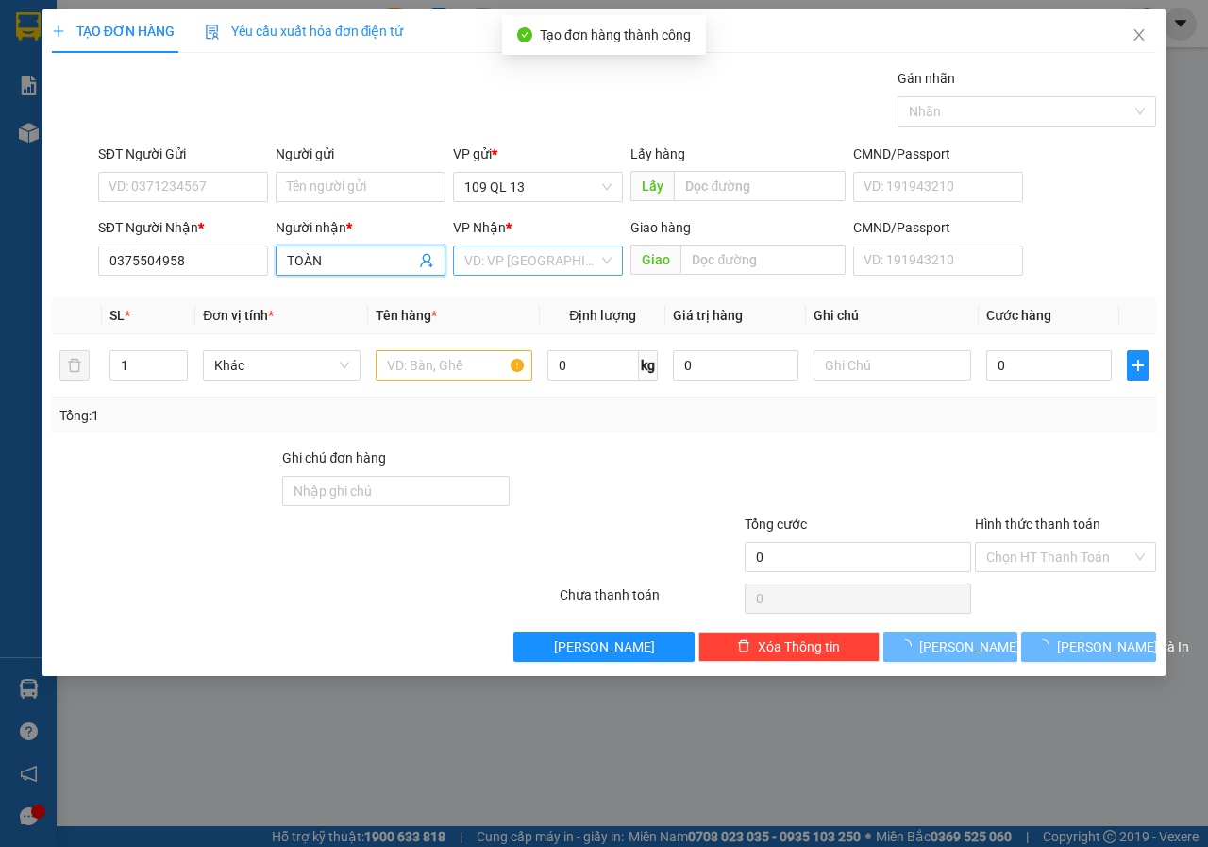
type input "TOÀN"
click at [507, 263] on input "search" at bounding box center [531, 260] width 134 height 28
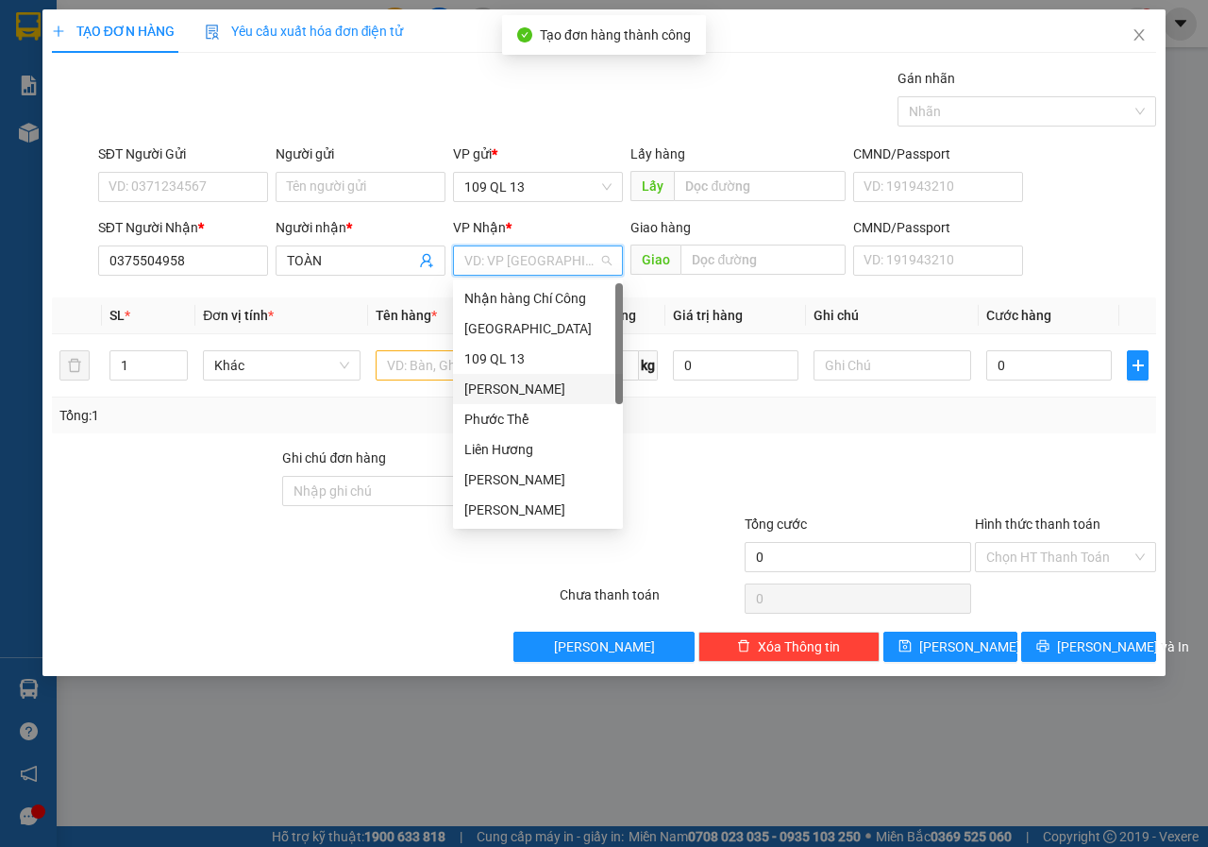
click at [512, 393] on div "[PERSON_NAME]" at bounding box center [537, 389] width 147 height 21
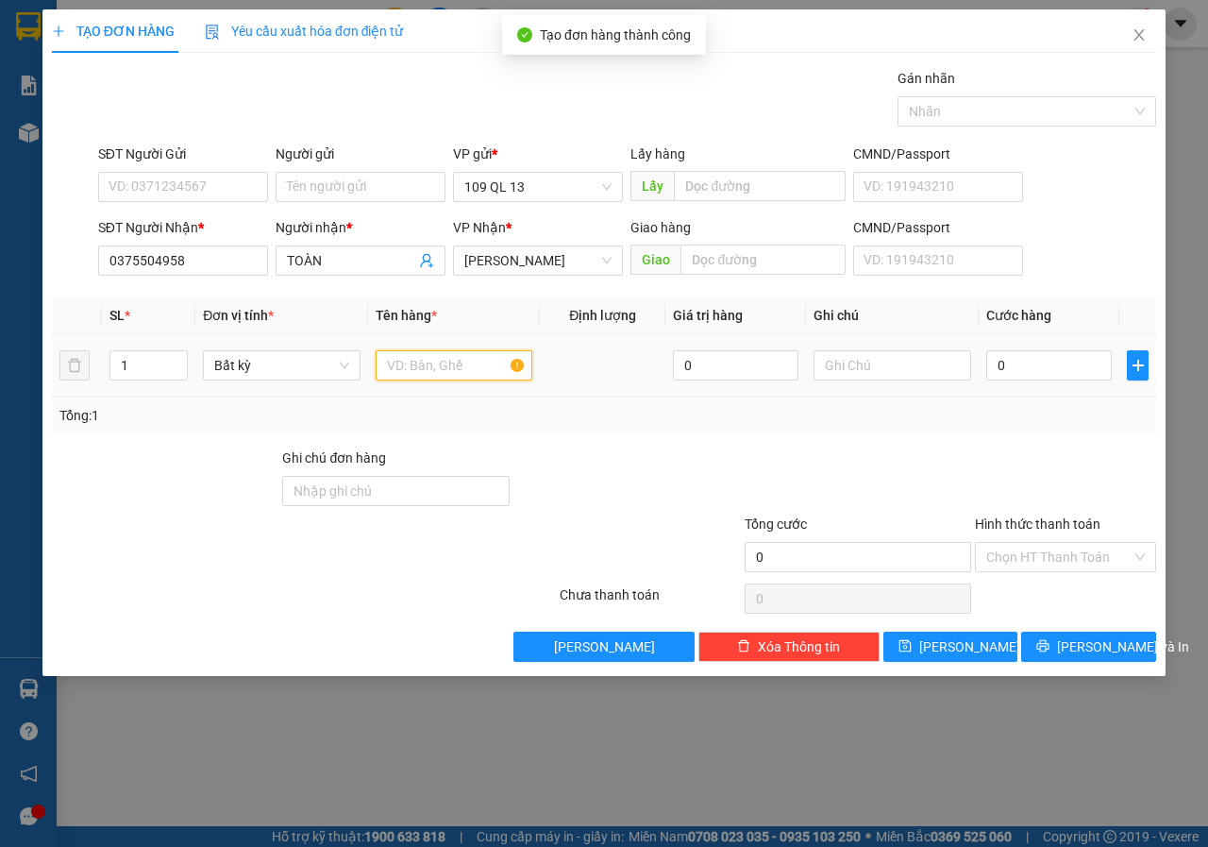
click at [432, 366] on input "text" at bounding box center [455, 365] width 158 height 30
click at [869, 375] on input "text" at bounding box center [893, 365] width 158 height 30
type input "1 TH XỐP"
click at [1064, 564] on input "Hình thức thanh toán" at bounding box center [1058, 557] width 145 height 28
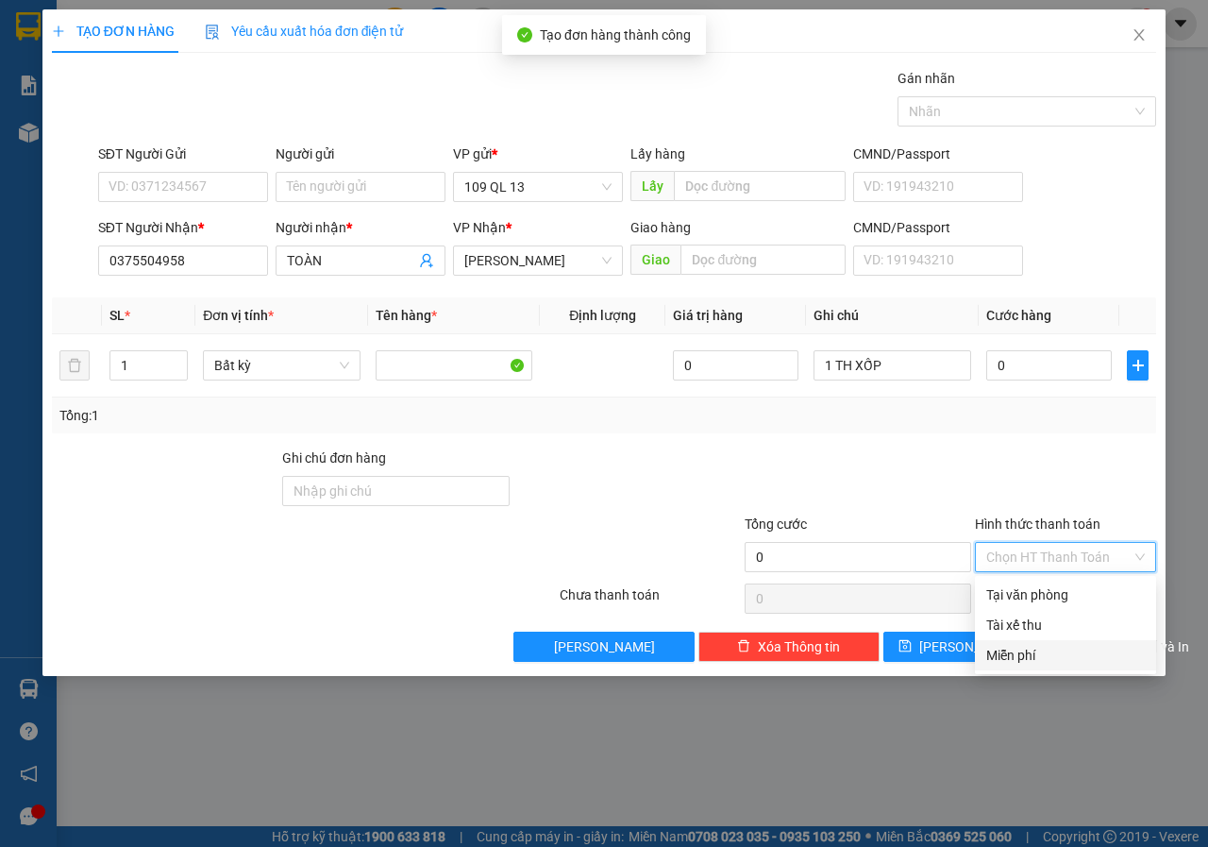
click at [1030, 651] on div "Miễn phí" at bounding box center [1065, 655] width 159 height 21
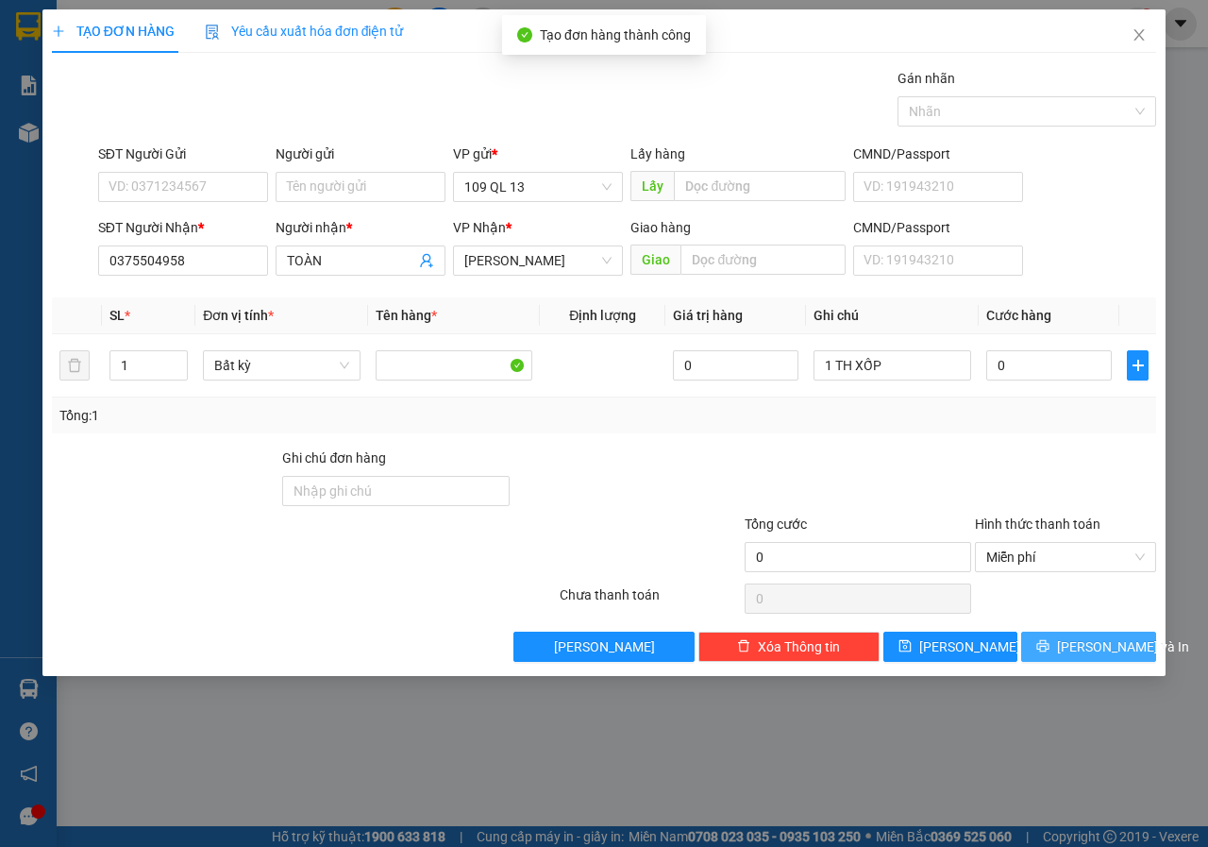
click at [1050, 645] on icon "printer" at bounding box center [1042, 645] width 13 height 13
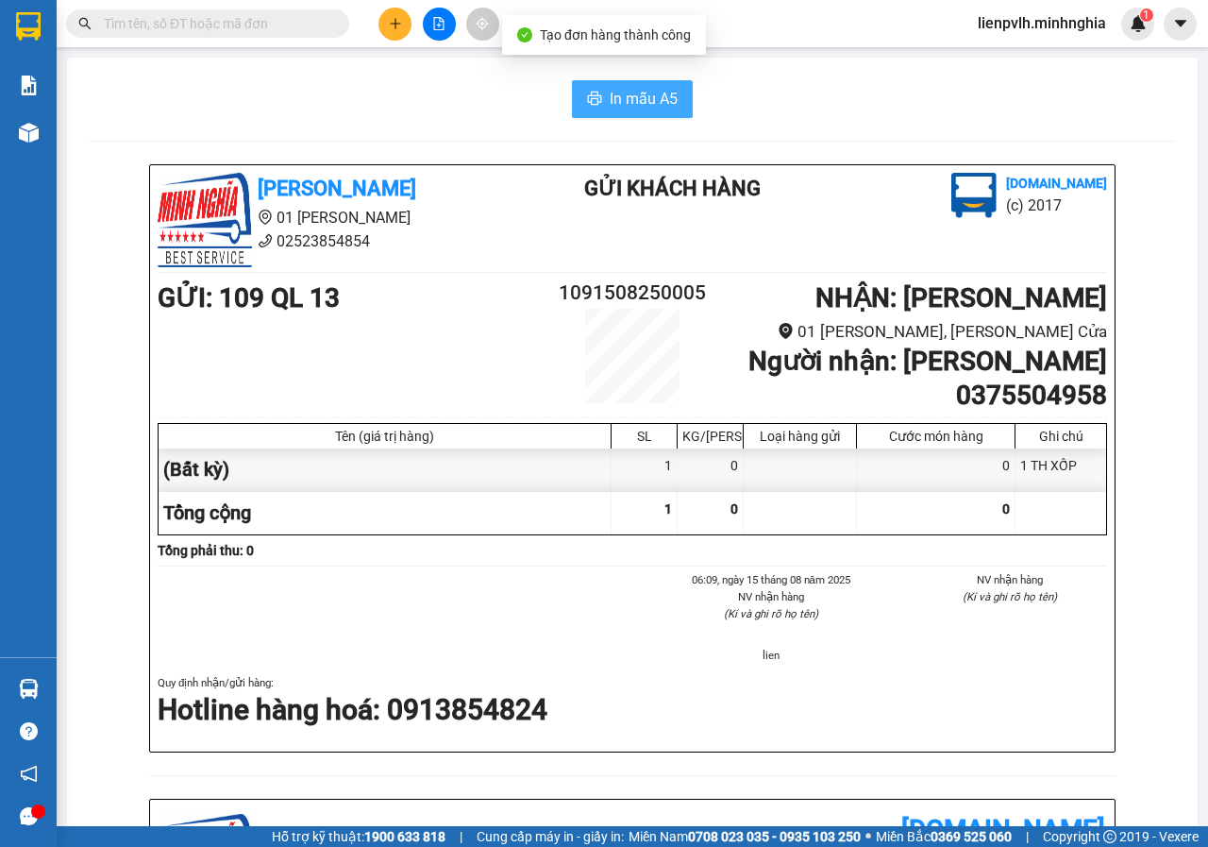
click at [647, 106] on span "In mẫu A5" at bounding box center [644, 99] width 68 height 24
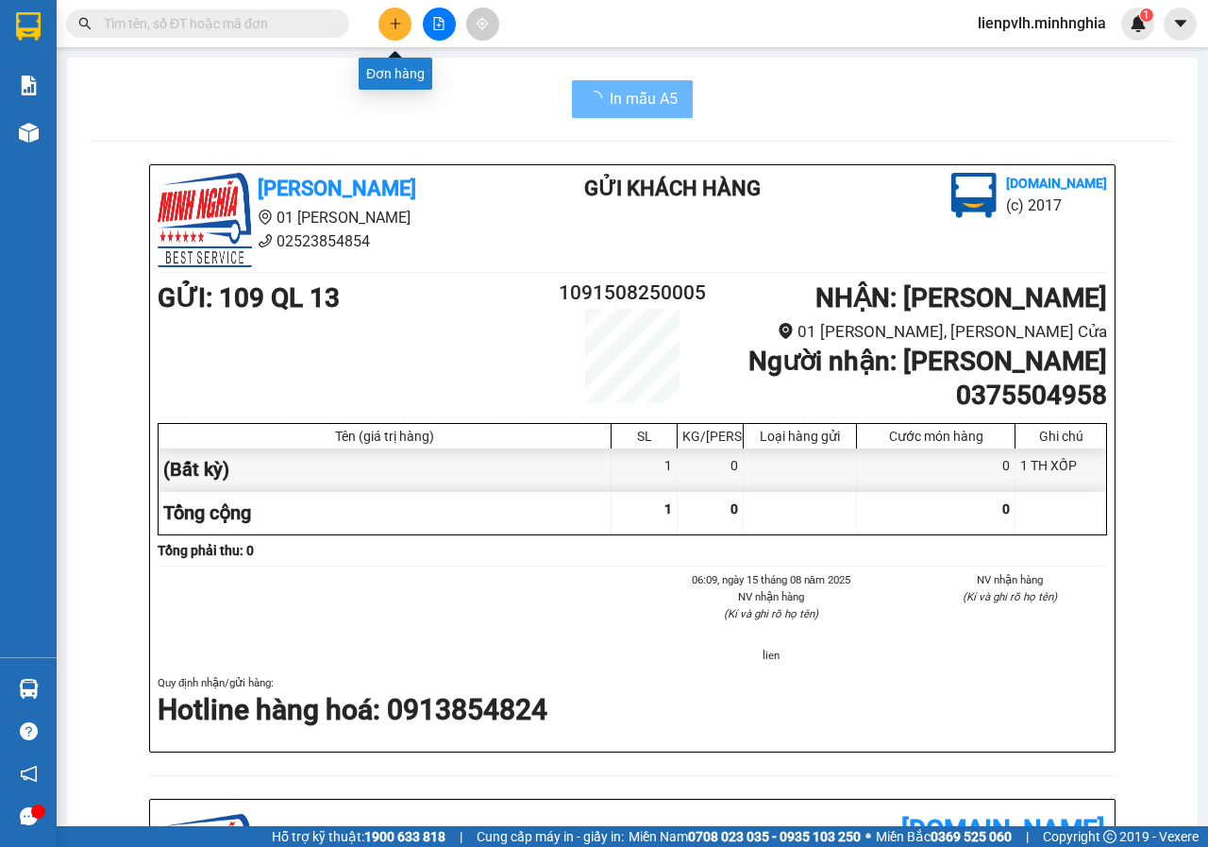
click at [394, 21] on icon "plus" at bounding box center [395, 23] width 13 height 13
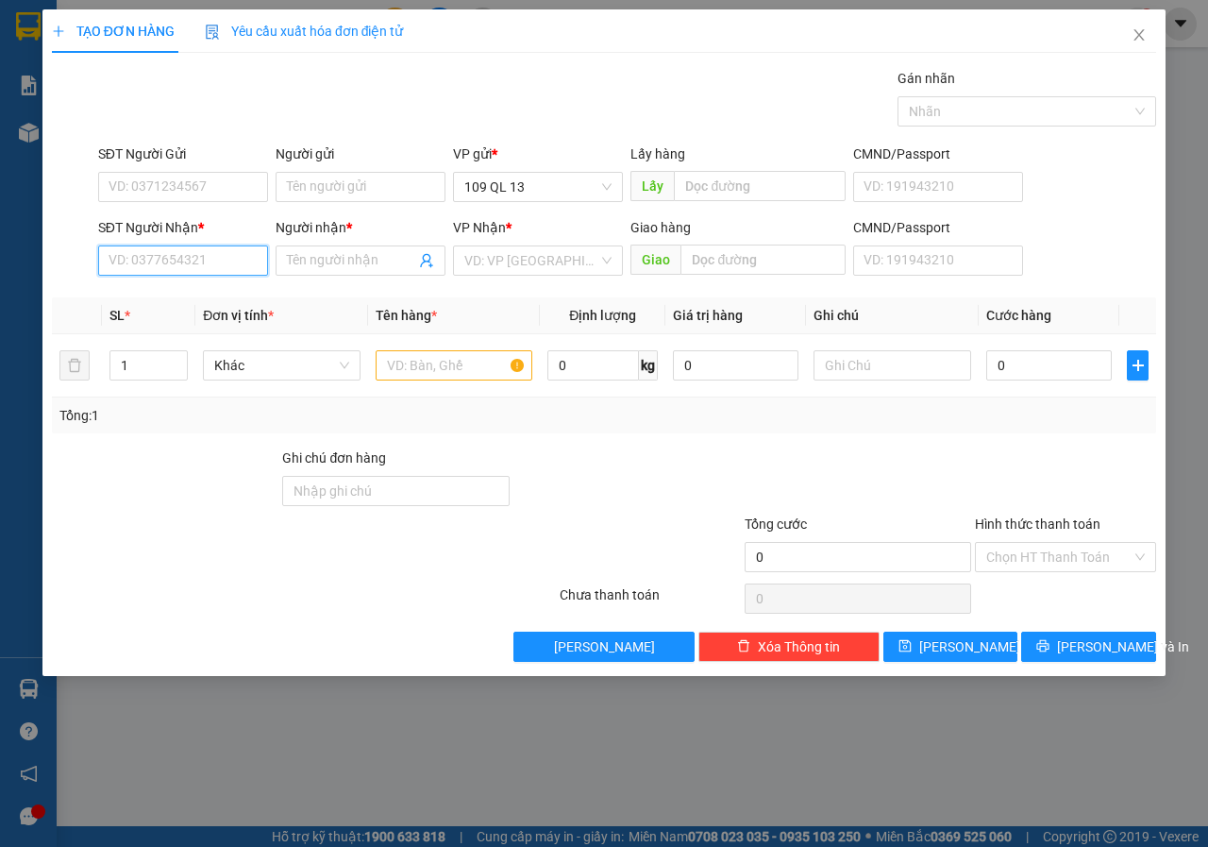
click at [187, 264] on input "SĐT Người Nhận *" at bounding box center [183, 260] width 170 height 30
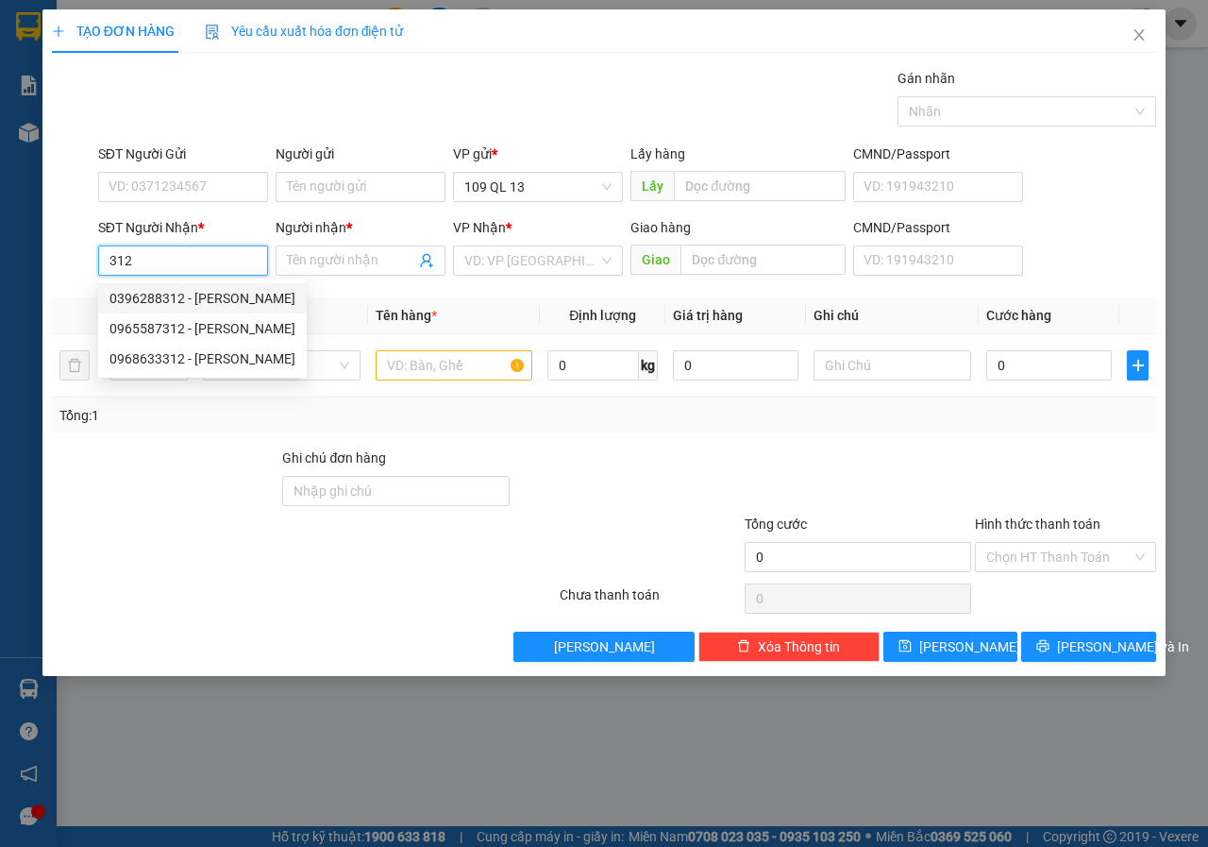
click at [196, 303] on div "0396288312 - [PERSON_NAME]" at bounding box center [202, 298] width 186 height 21
type input "0396288312"
type input "TRINH"
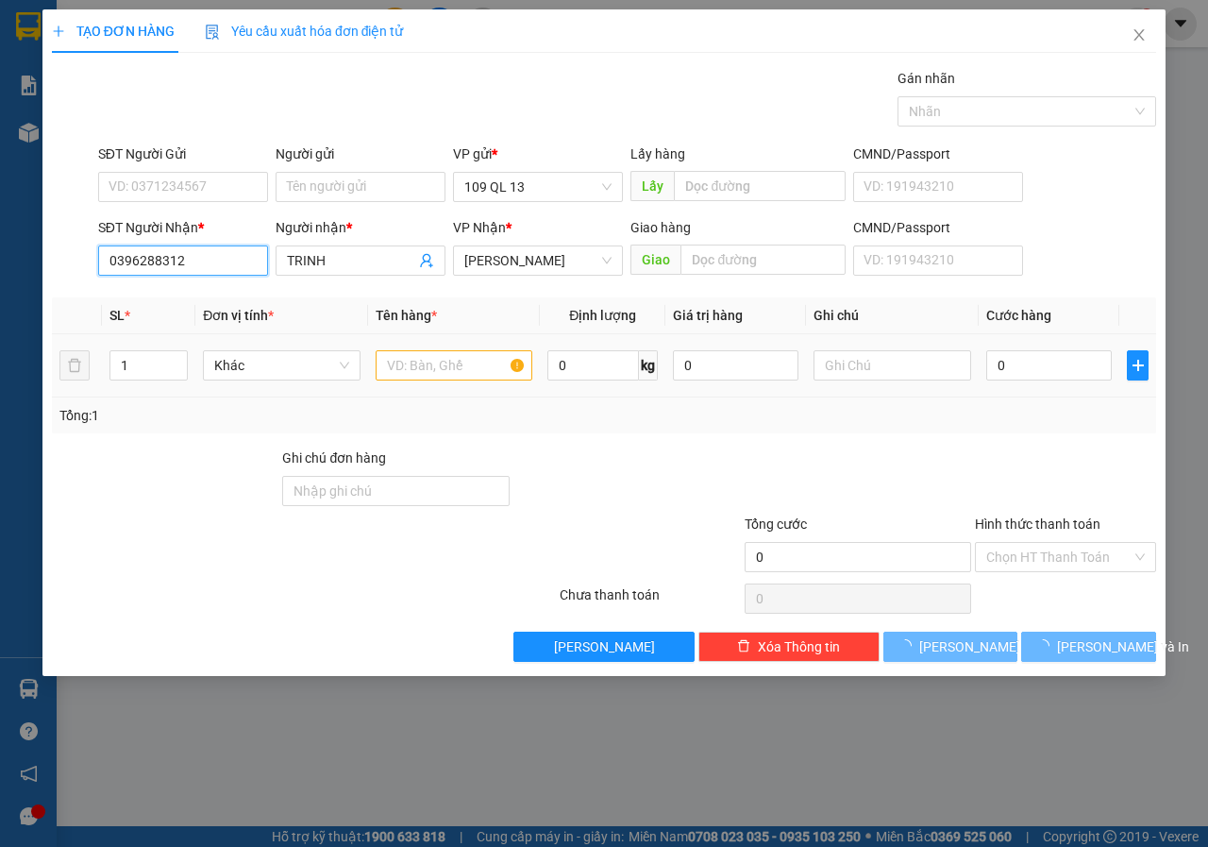
type input "0396288312"
drag, startPoint x: 423, startPoint y: 369, endPoint x: 499, endPoint y: 369, distance: 76.5
click at [424, 369] on input "text" at bounding box center [455, 365] width 158 height 30
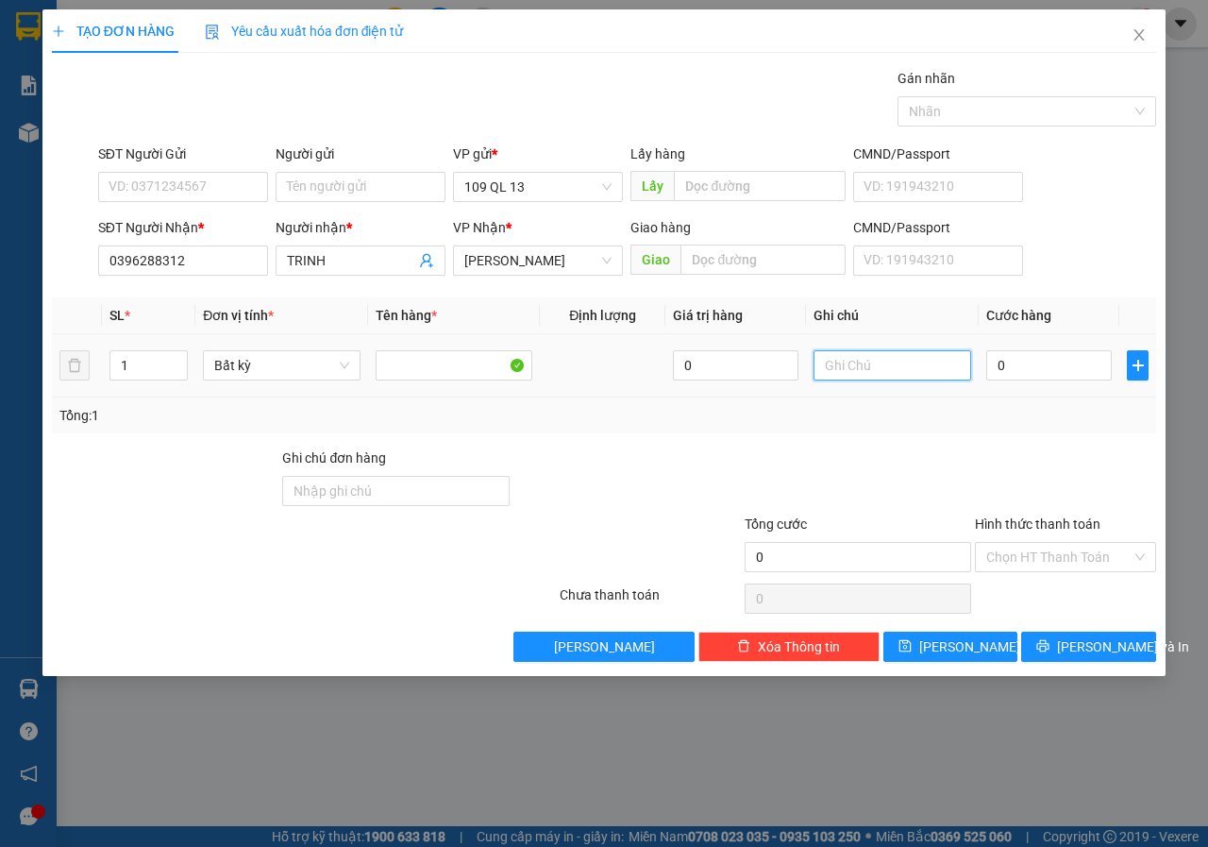
click at [842, 357] on input "text" at bounding box center [893, 365] width 158 height 30
type input "1 TH XỐP"
click at [1069, 564] on input "Hình thức thanh toán" at bounding box center [1058, 557] width 145 height 28
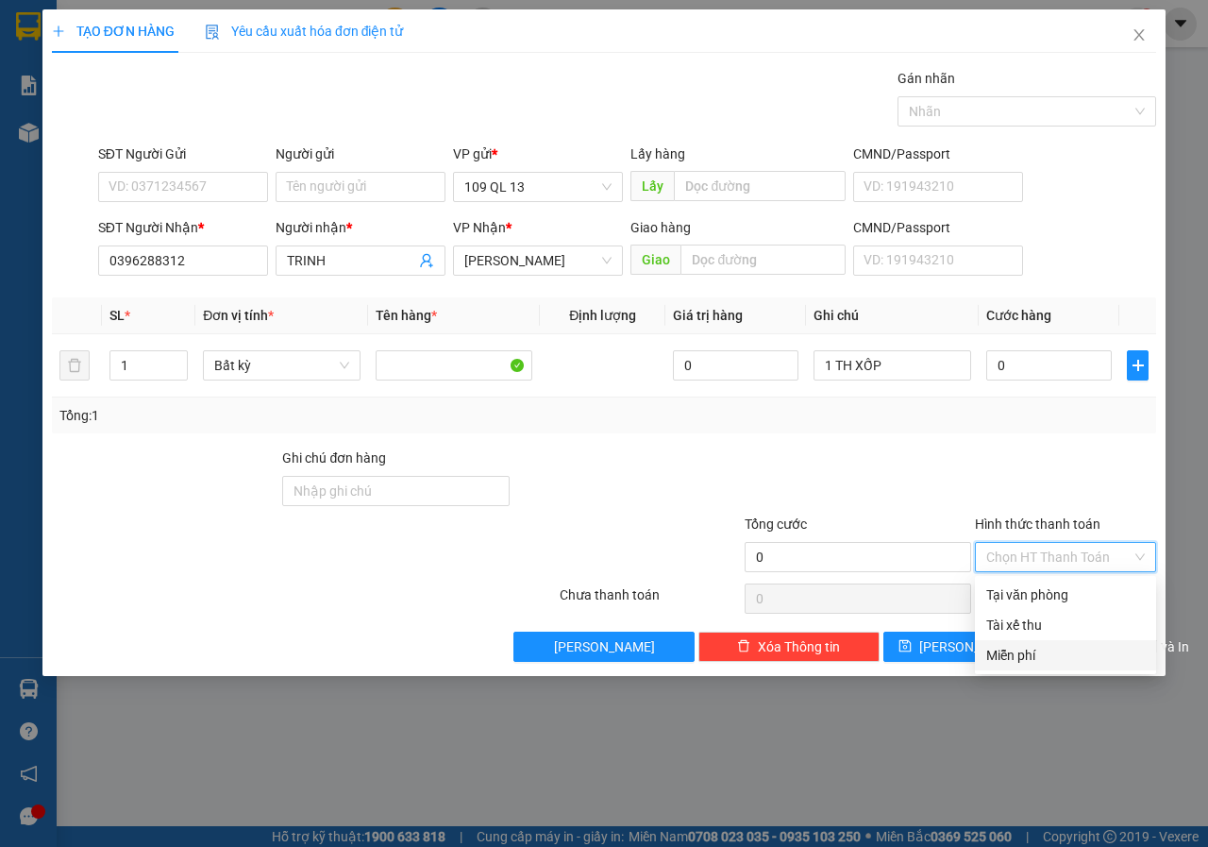
click at [1008, 655] on div "Miễn phí" at bounding box center [1065, 655] width 159 height 21
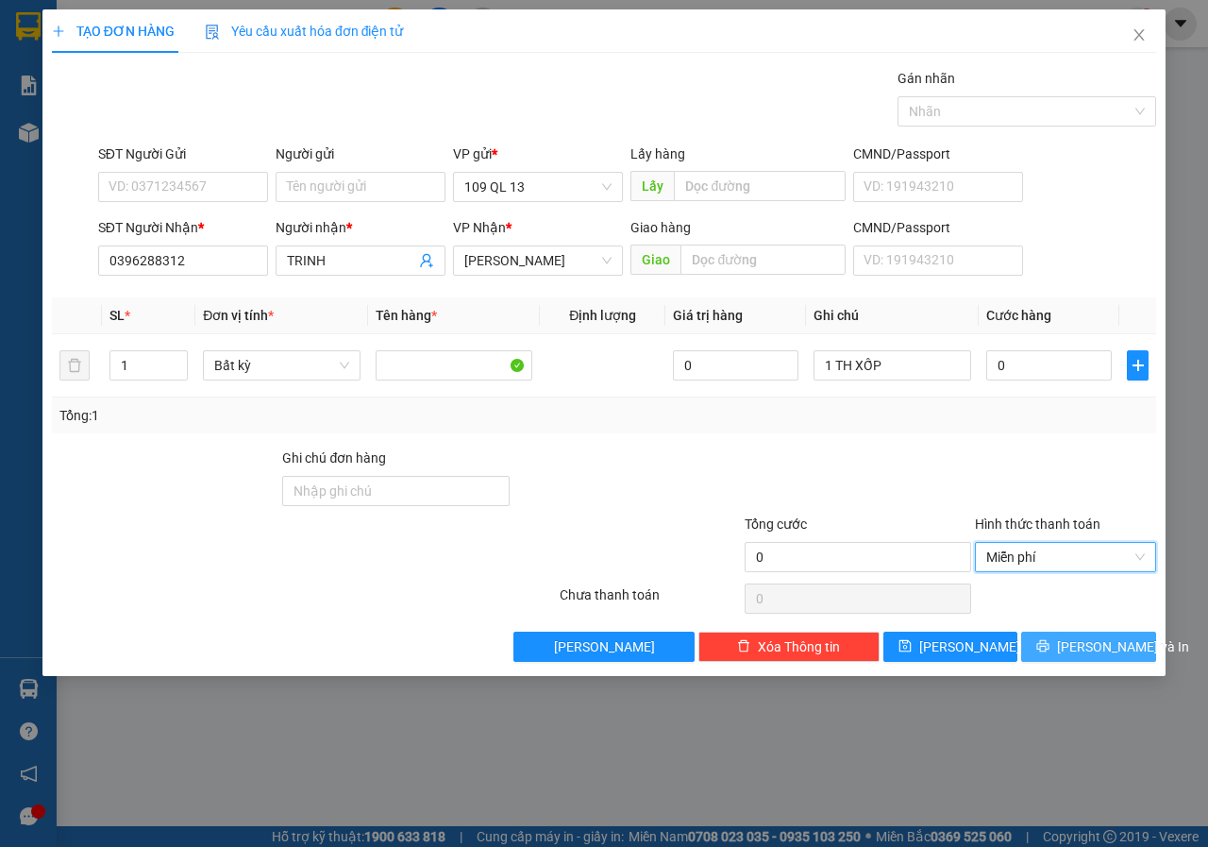
click at [1104, 652] on span "[PERSON_NAME] và In" at bounding box center [1123, 646] width 132 height 21
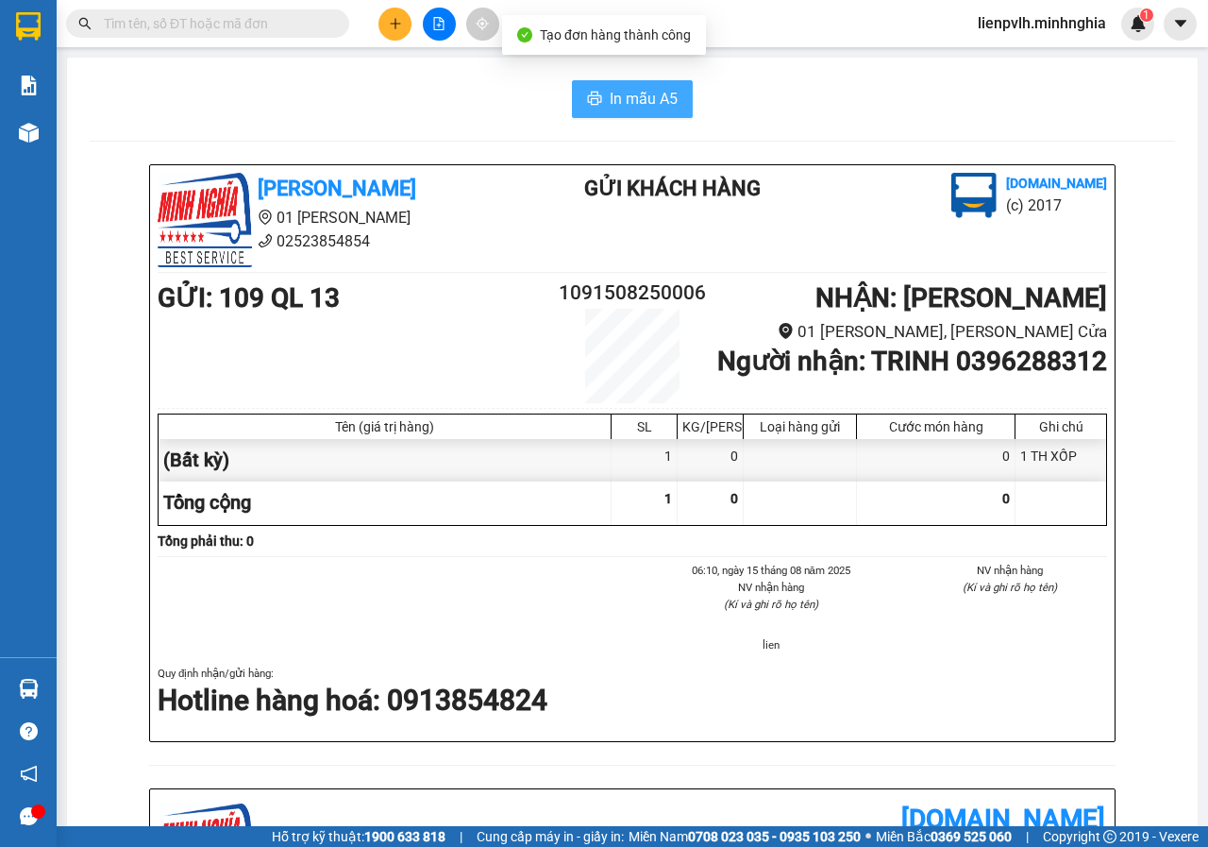
click at [653, 102] on span "In mẫu A5" at bounding box center [644, 99] width 68 height 24
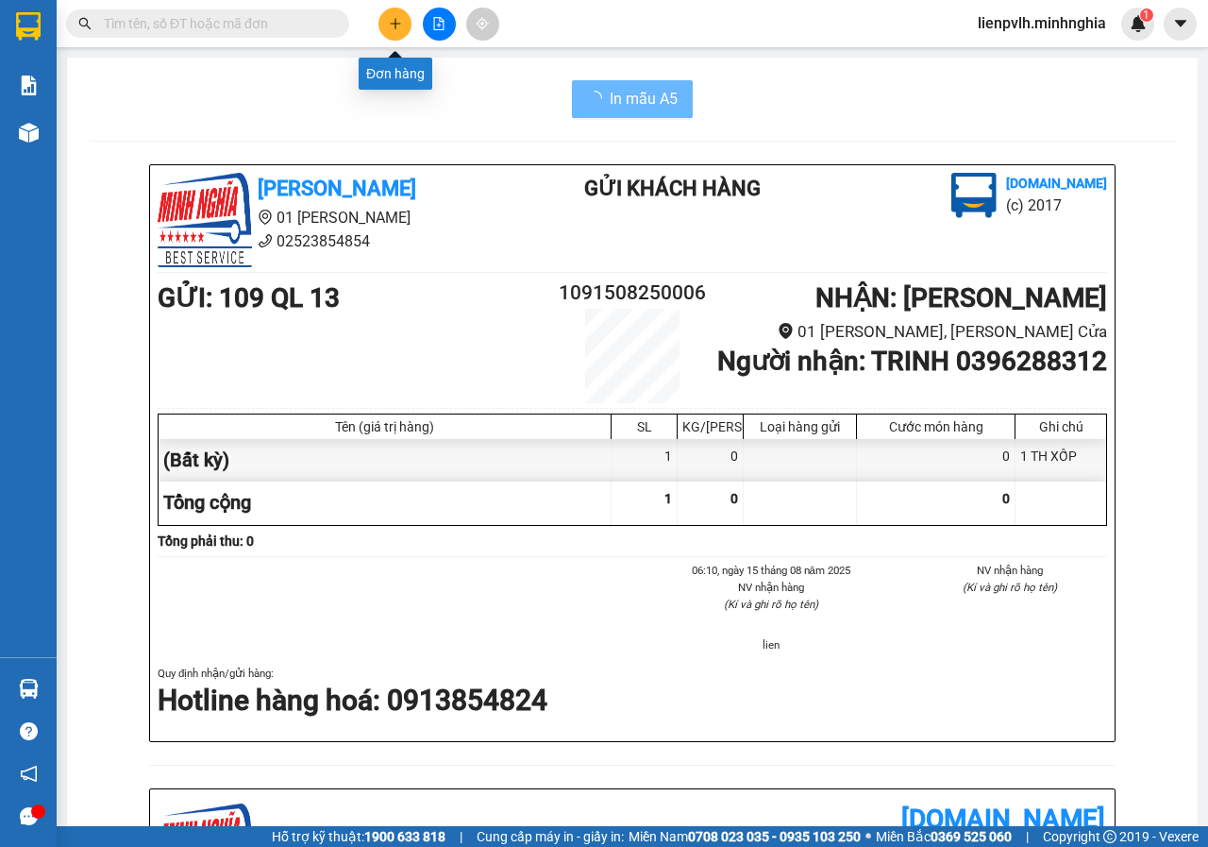
click at [391, 23] on icon "plus" at bounding box center [395, 23] width 13 height 13
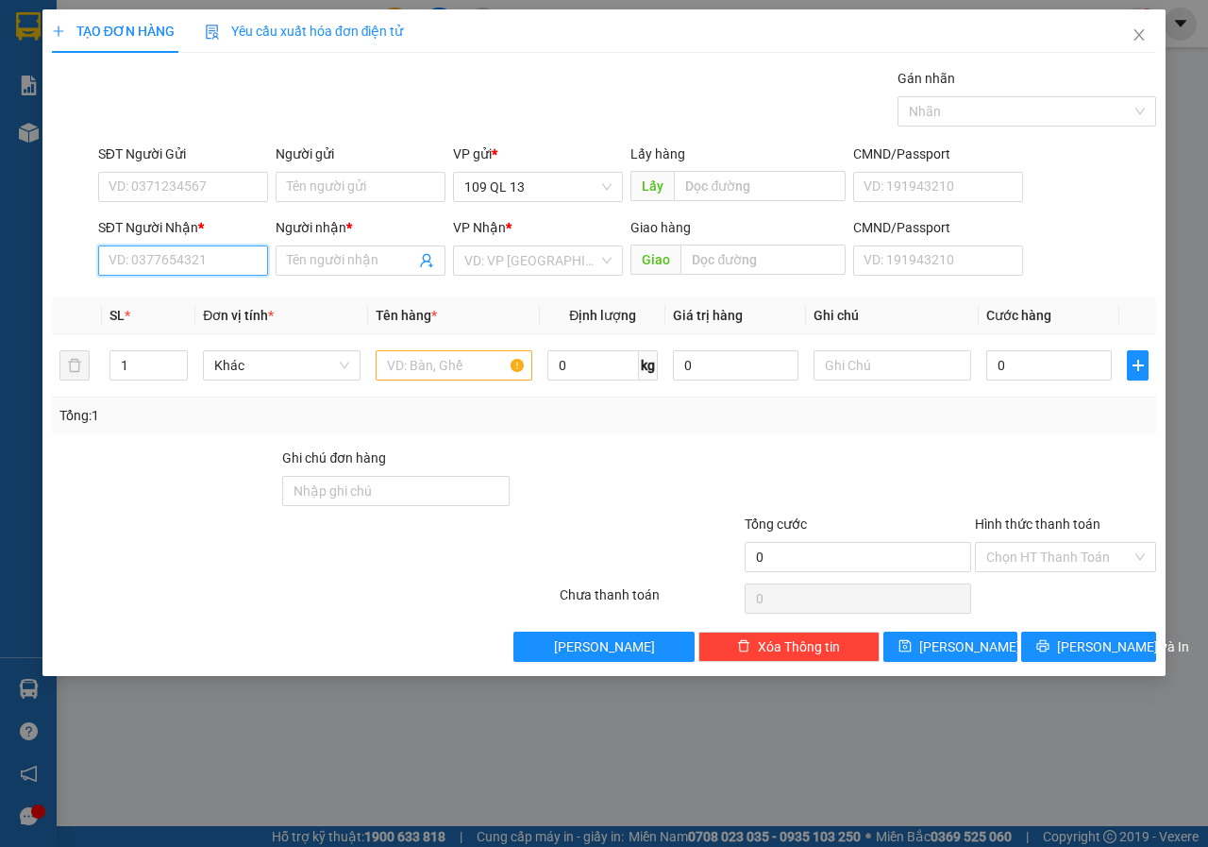
click at [192, 254] on input "SĐT Người Nhận *" at bounding box center [183, 260] width 170 height 30
click at [215, 297] on div "0933324868 - BẢY" at bounding box center [202, 298] width 186 height 21
type input "0933324868"
type input "BẢY"
type input "0933324868"
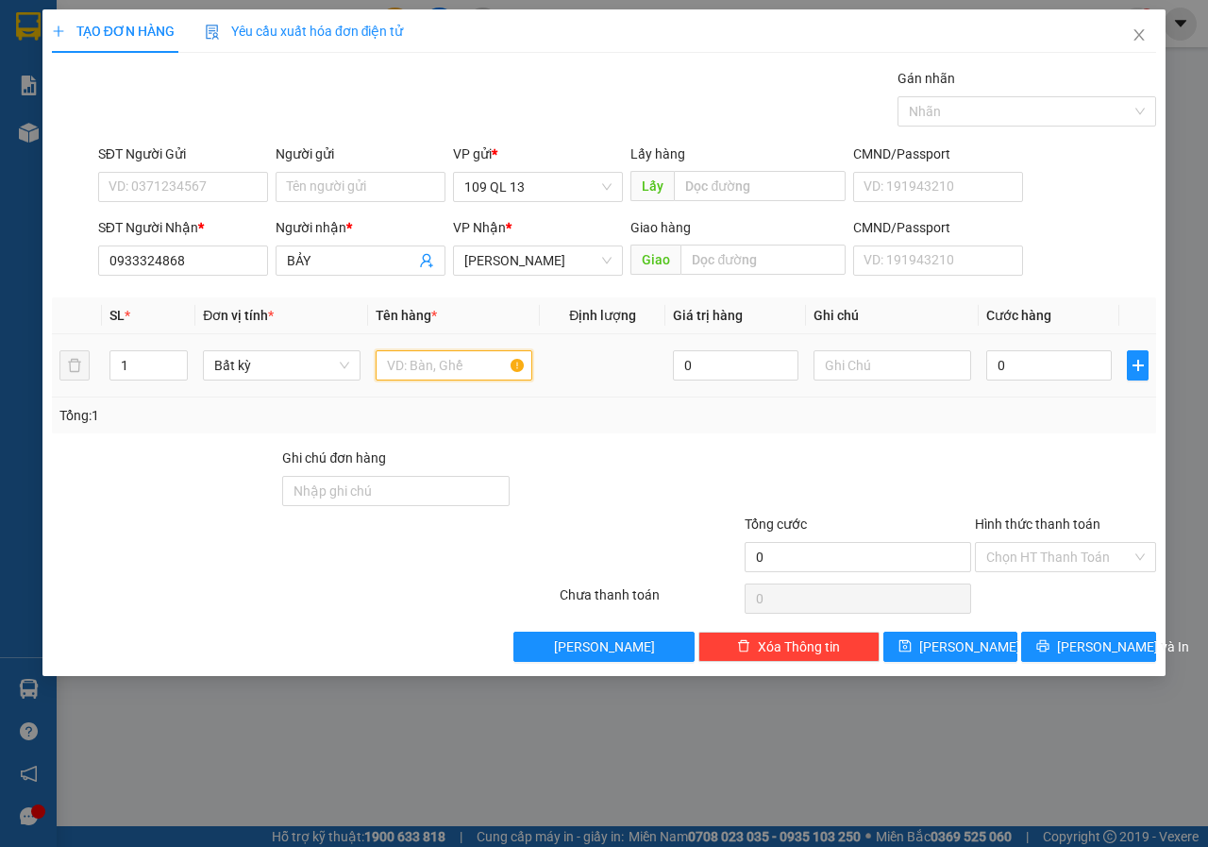
click at [424, 369] on input "text" at bounding box center [455, 365] width 158 height 30
click at [855, 360] on input "text" at bounding box center [893, 365] width 158 height 30
type input "1 TH XỐP"
click at [1045, 564] on input "Hình thức thanh toán" at bounding box center [1058, 557] width 145 height 28
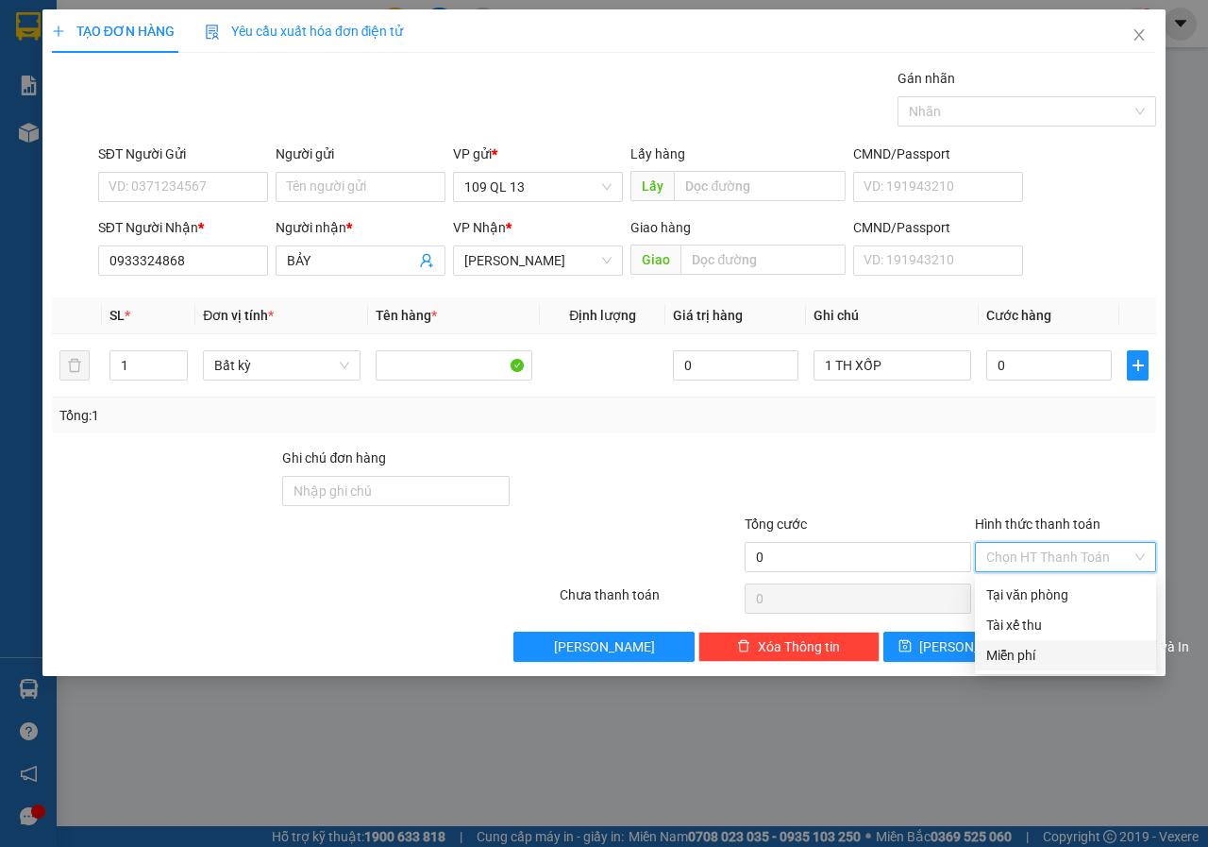
click at [1033, 649] on div "Miễn phí" at bounding box center [1065, 655] width 159 height 21
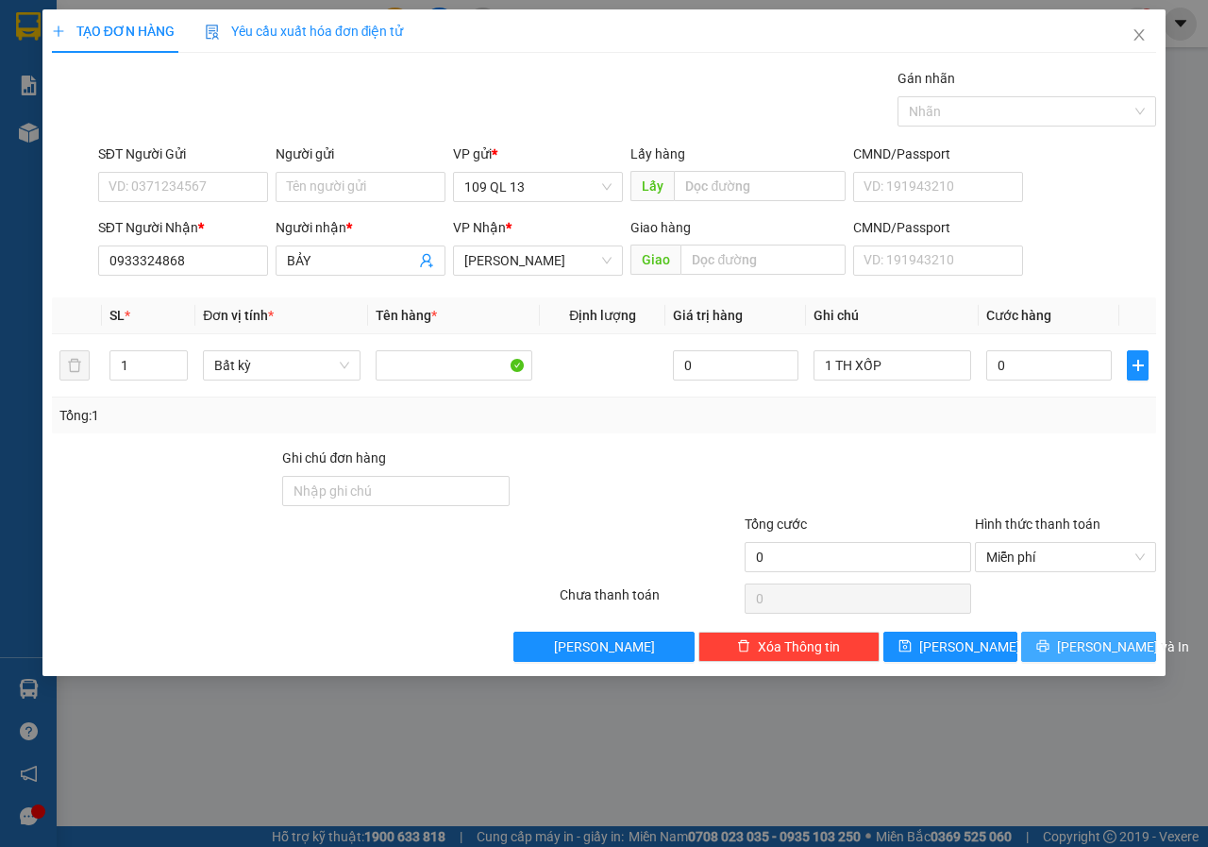
click at [1074, 646] on span "[PERSON_NAME] và In" at bounding box center [1123, 646] width 132 height 21
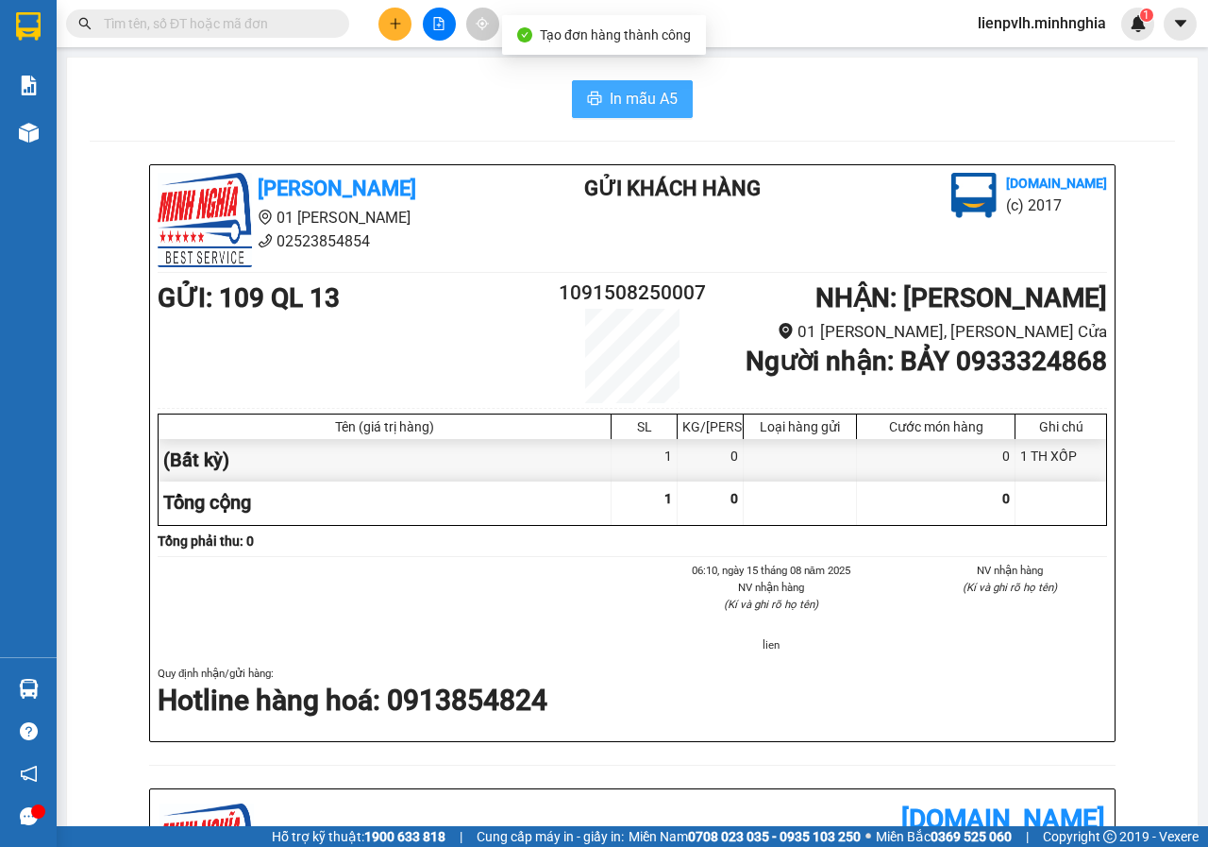
click at [610, 103] on span "In mẫu A5" at bounding box center [644, 99] width 68 height 24
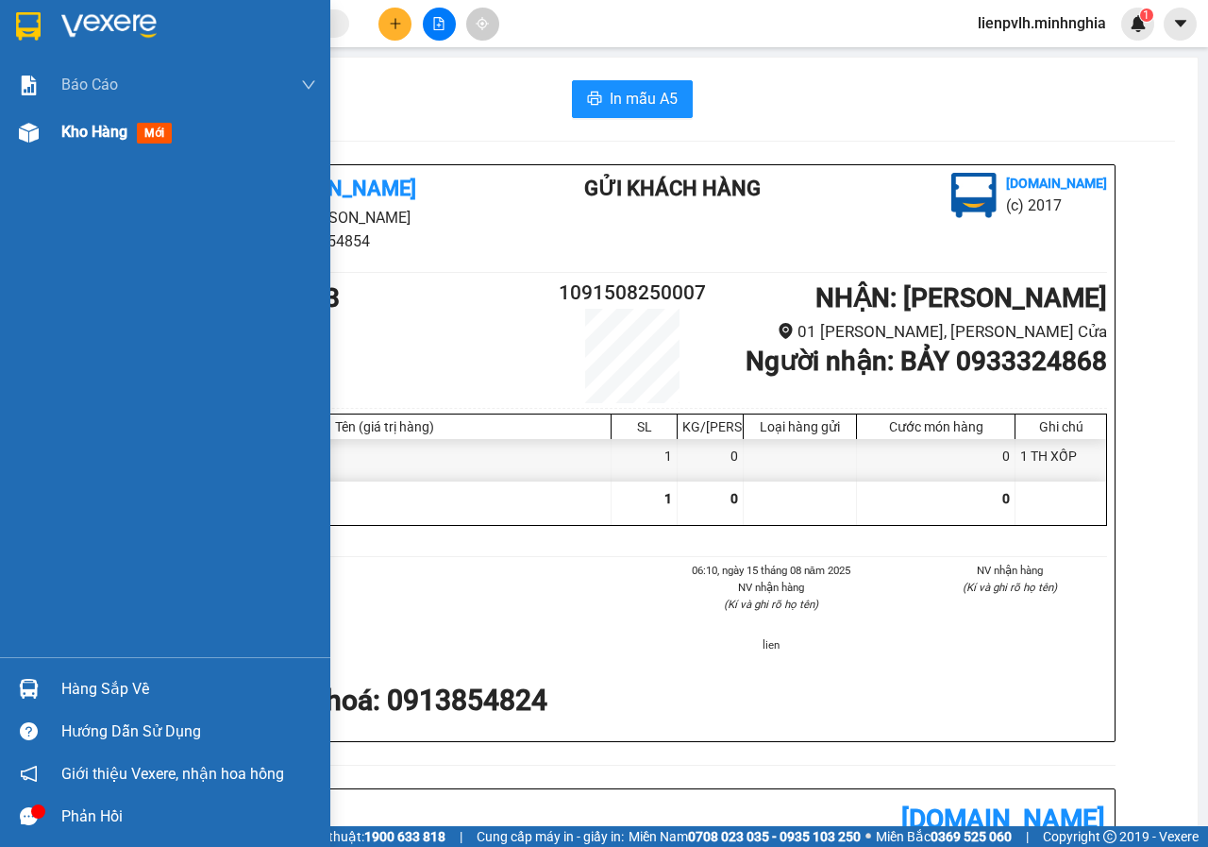
click at [99, 139] on span "Kho hàng" at bounding box center [94, 132] width 66 height 18
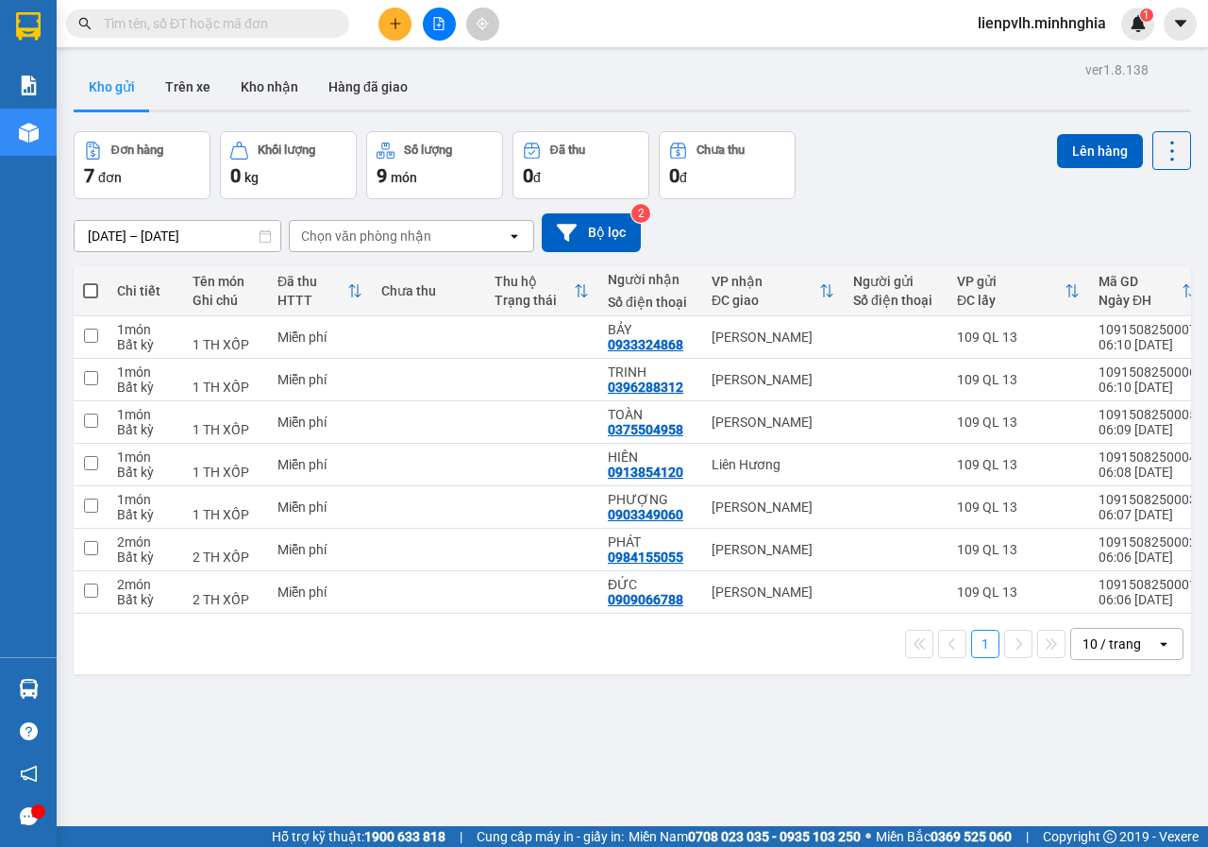
click at [92, 294] on span at bounding box center [90, 290] width 15 height 15
click at [91, 281] on input "checkbox" at bounding box center [91, 281] width 0 height 0
checkbox input "true"
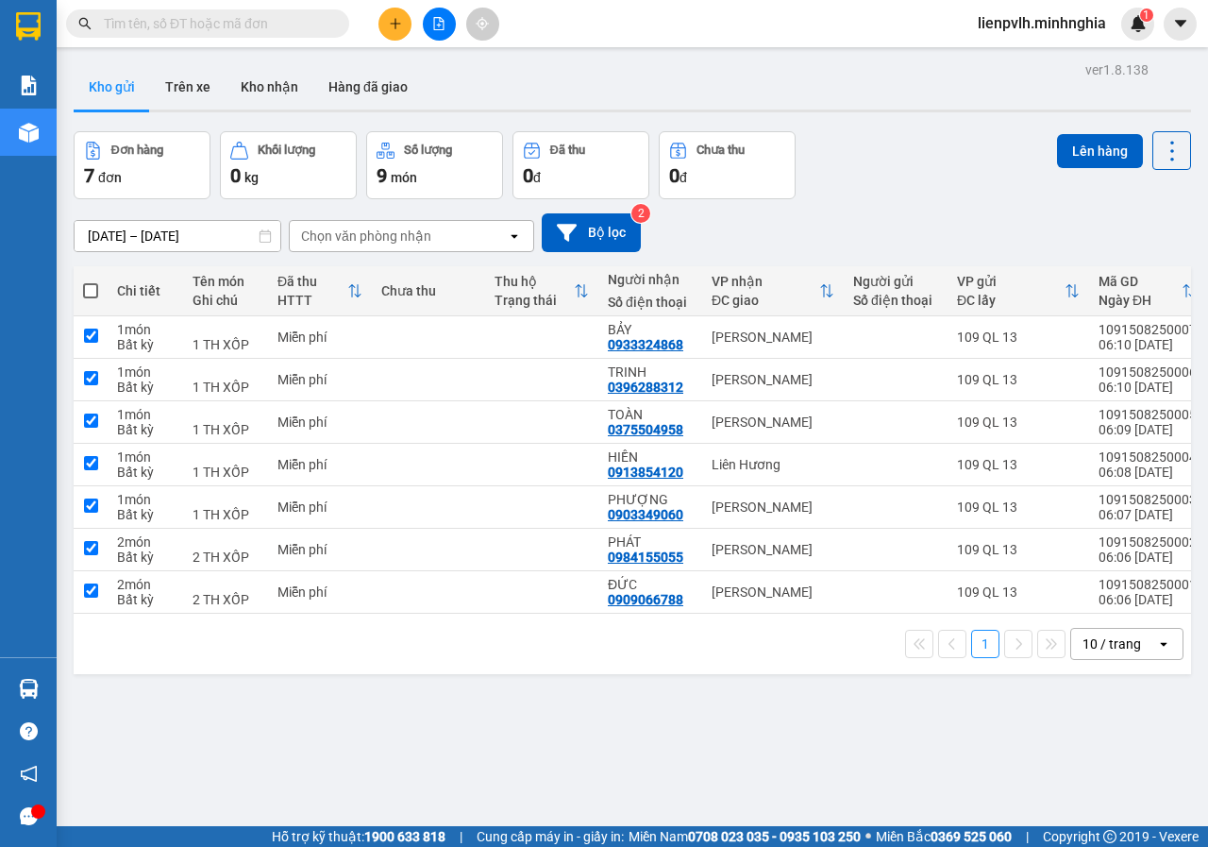
checkbox input "true"
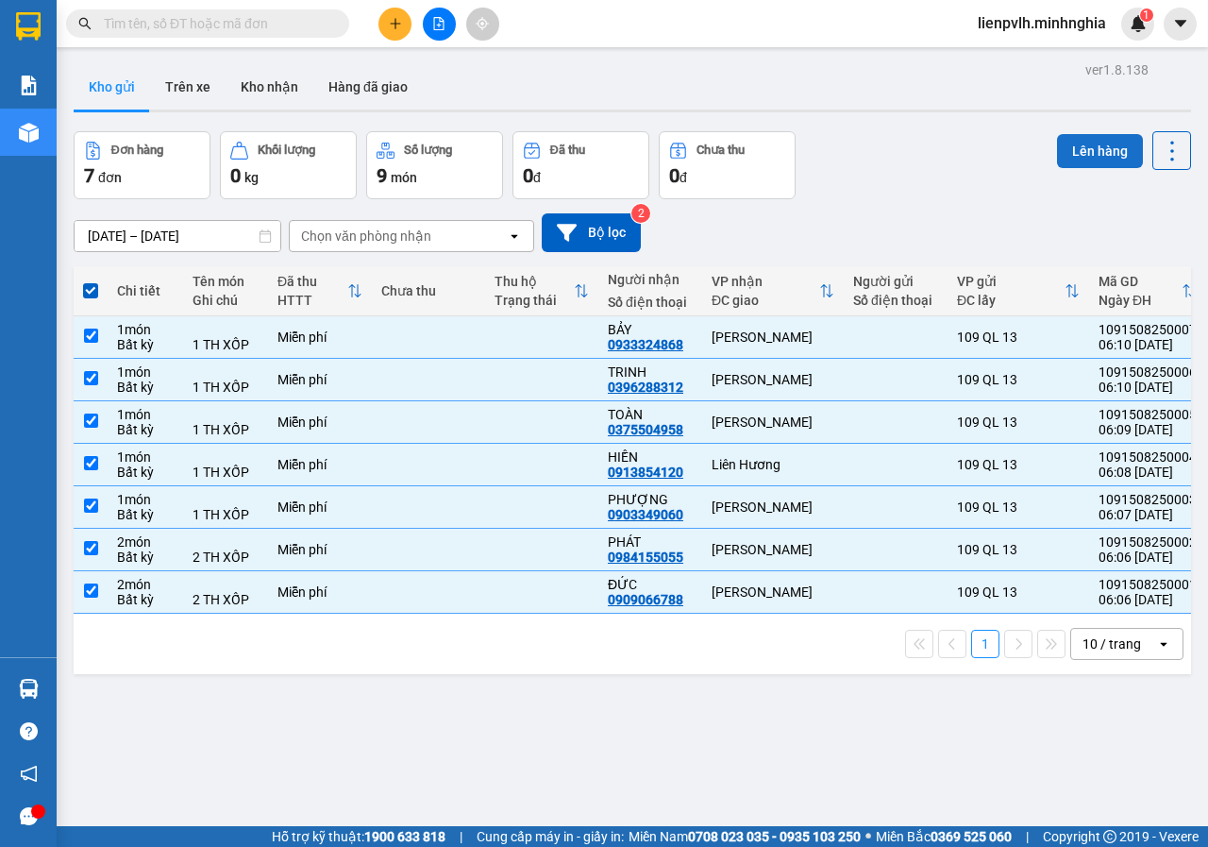
click at [1082, 157] on button "Lên hàng" at bounding box center [1100, 151] width 86 height 34
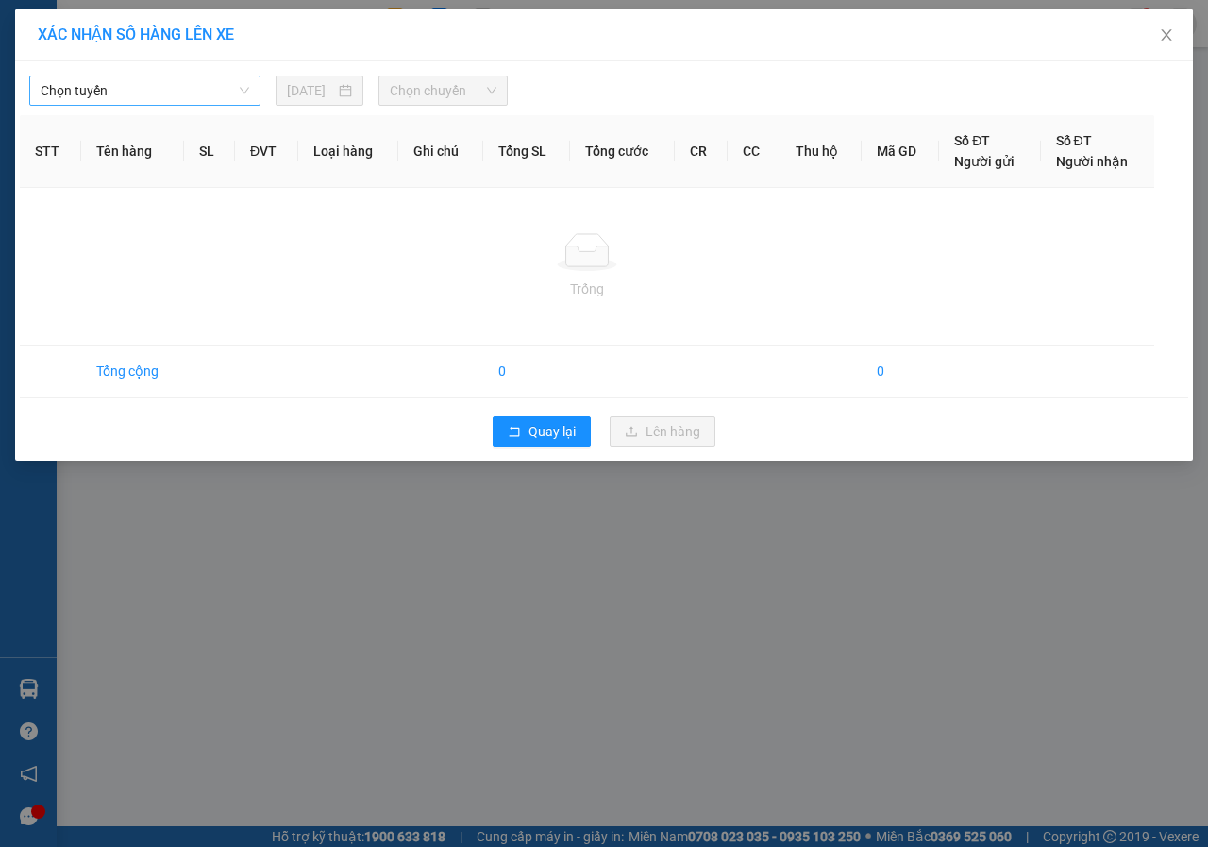
click at [94, 81] on span "Chọn tuyến" at bounding box center [145, 90] width 209 height 28
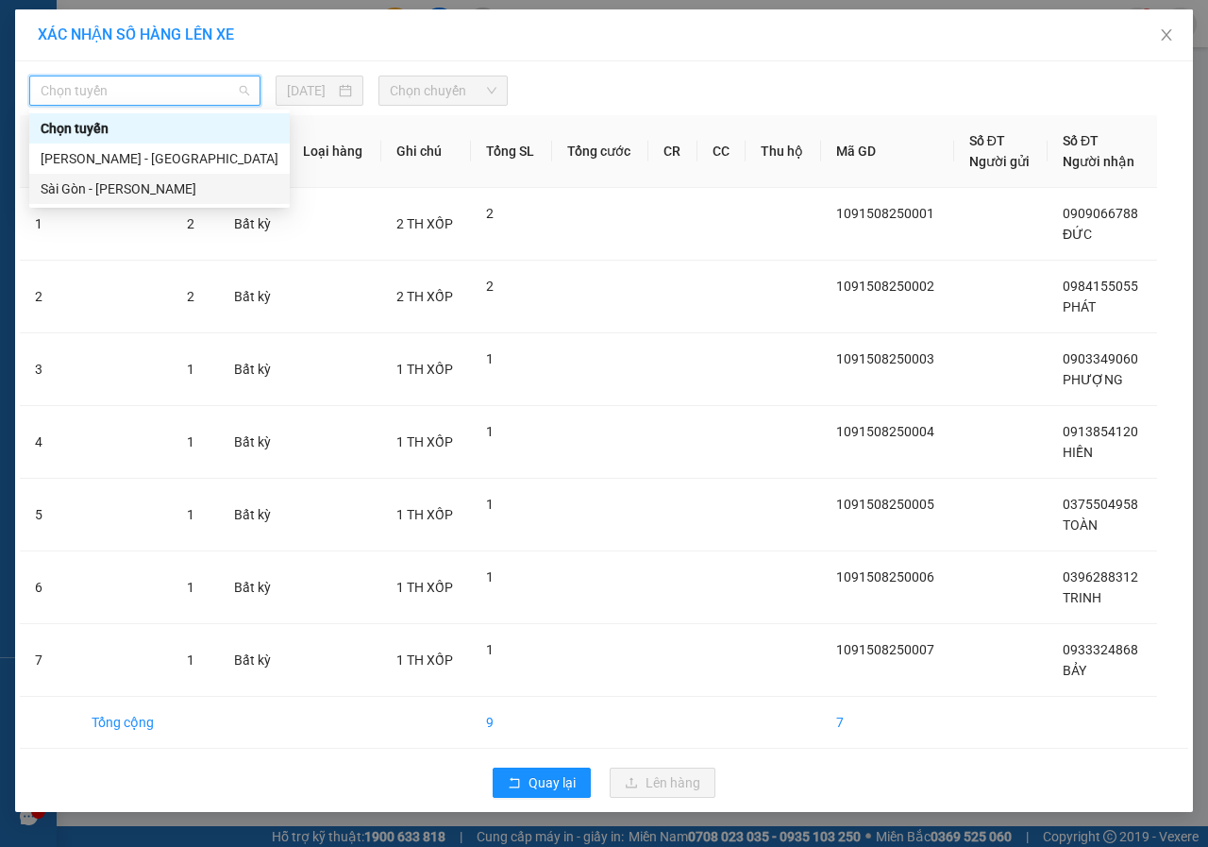
click at [65, 181] on div "Sài Gòn - [PERSON_NAME]" at bounding box center [160, 188] width 238 height 21
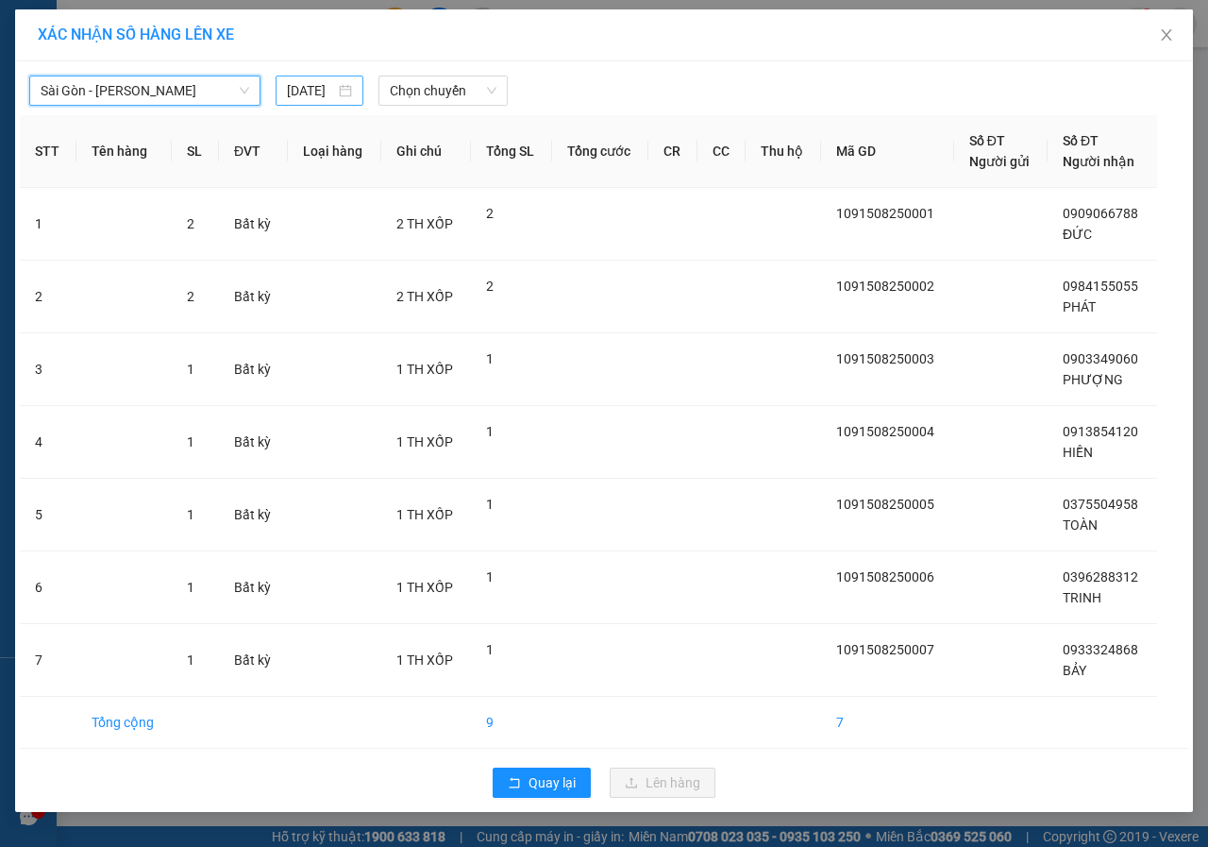
click at [305, 93] on input "[DATE]" at bounding box center [311, 90] width 48 height 21
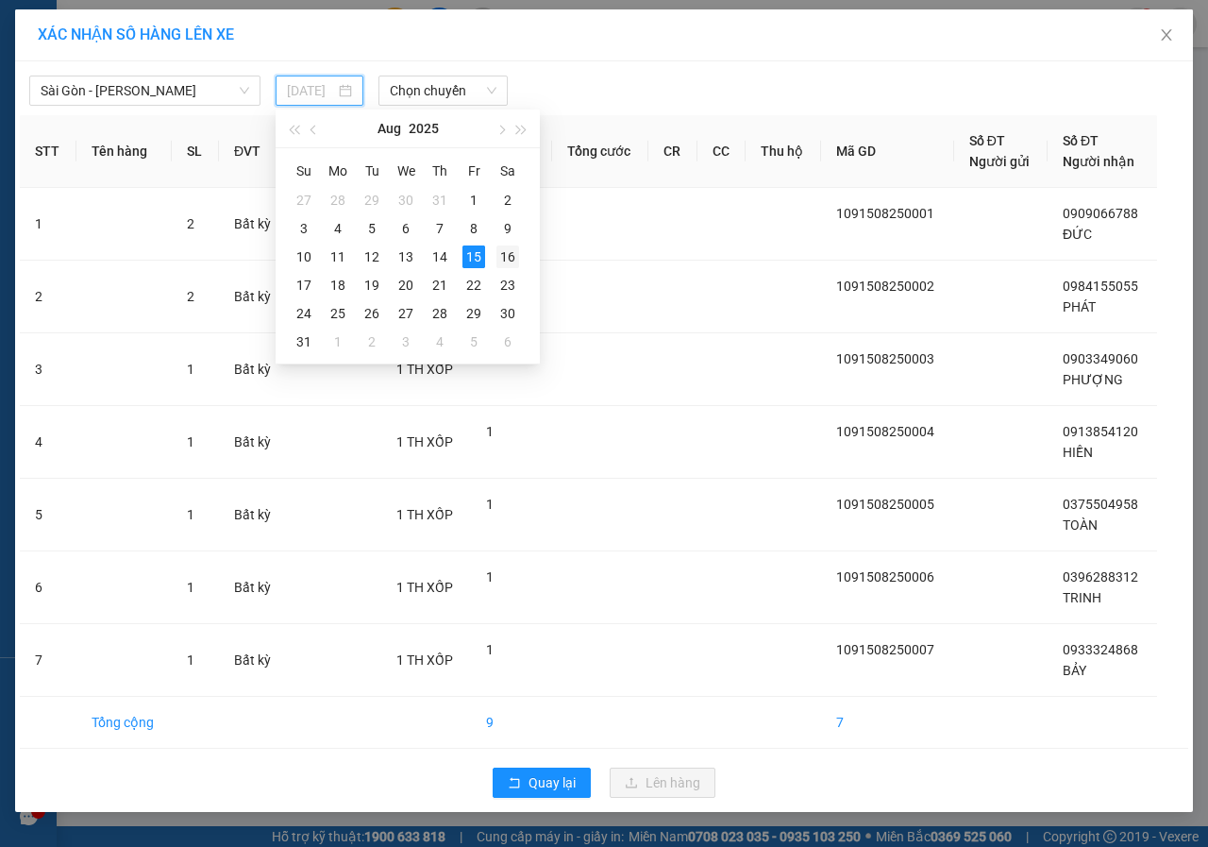
click at [509, 255] on div "16" at bounding box center [508, 256] width 23 height 23
type input "[DATE]"
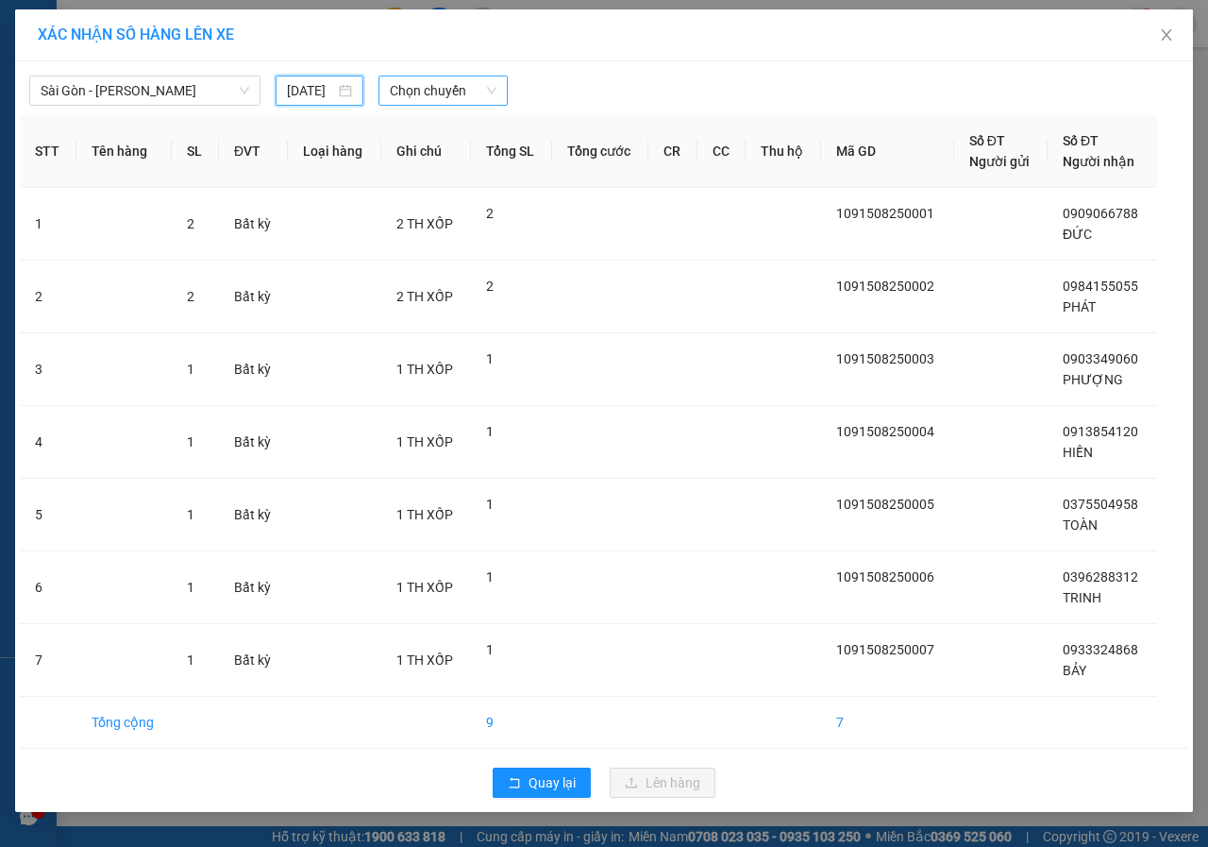
click at [415, 93] on span "Chọn chuyến" at bounding box center [443, 90] width 106 height 28
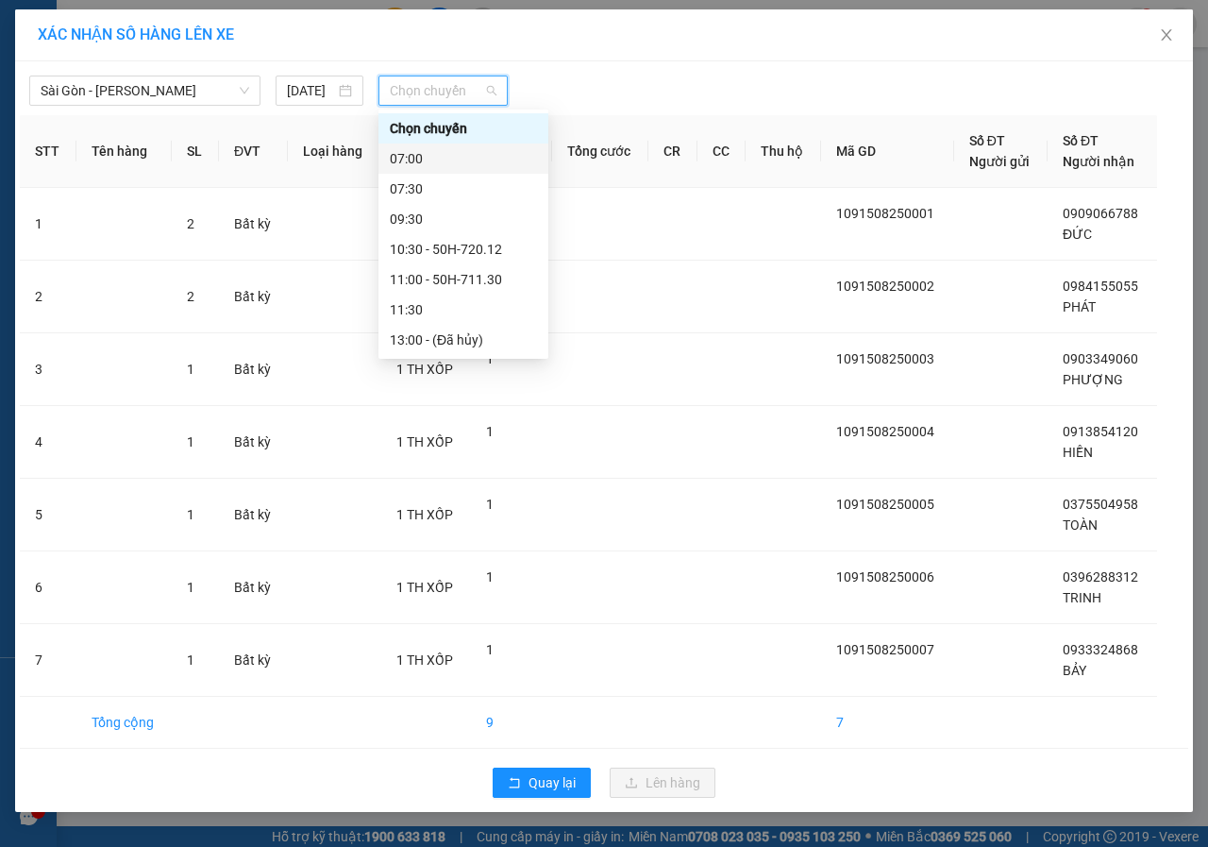
click at [416, 170] on div "07:00" at bounding box center [464, 158] width 170 height 30
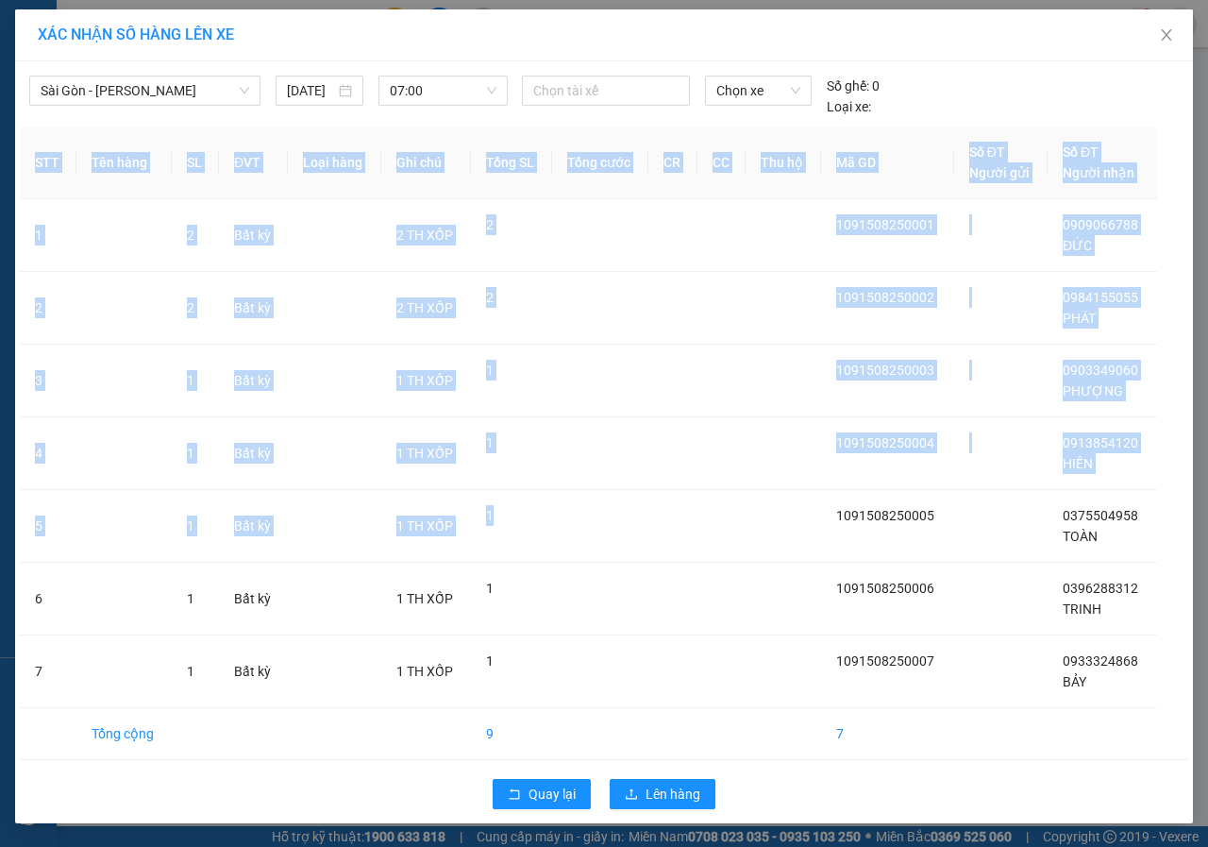
drag, startPoint x: 704, startPoint y: 785, endPoint x: 705, endPoint y: 830, distance: 44.4
click at [710, 818] on div "[GEOGRAPHIC_DATA] - [PERSON_NAME] Rí [DATE] 07:00 [PERSON_NAME] xế [PERSON_NAME…" at bounding box center [604, 442] width 1178 height 762
click at [686, 798] on span "Lên hàng" at bounding box center [673, 793] width 55 height 21
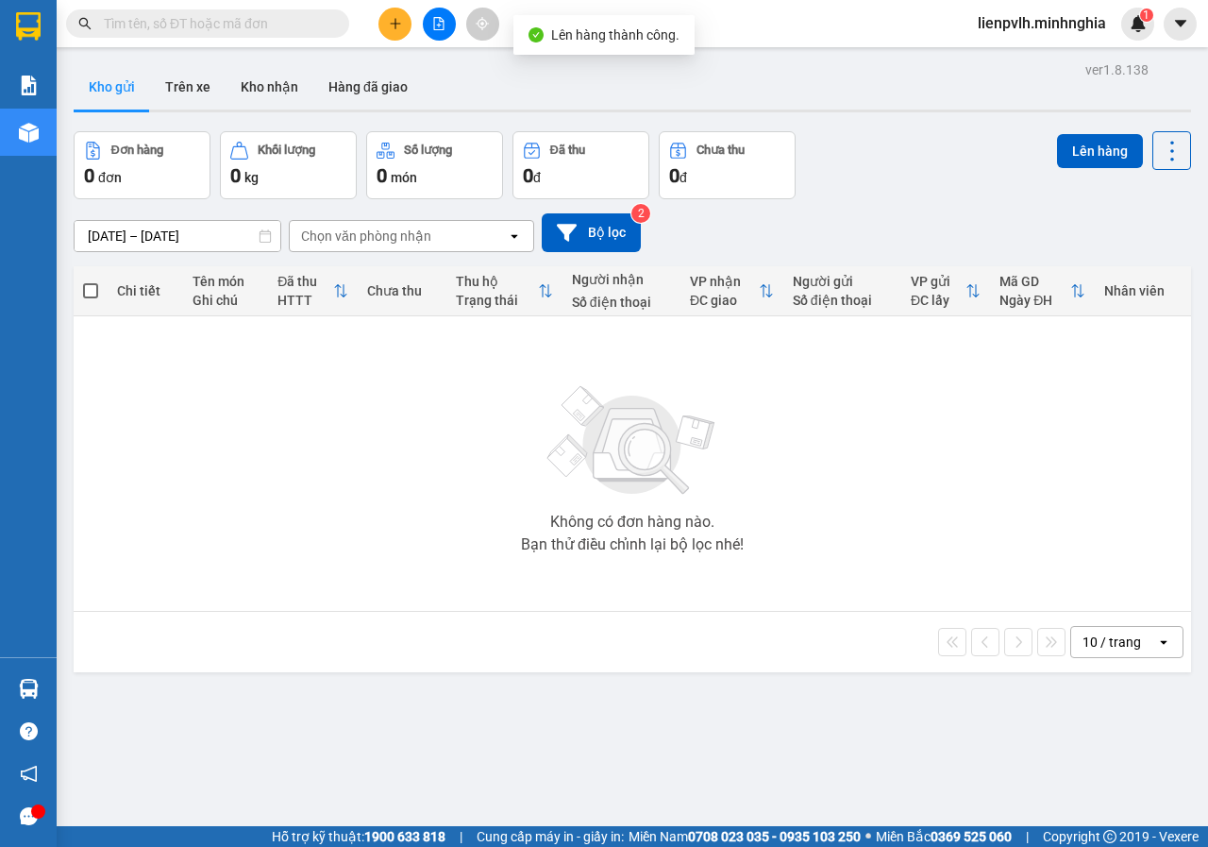
click at [400, 25] on icon "plus" at bounding box center [395, 23] width 13 height 13
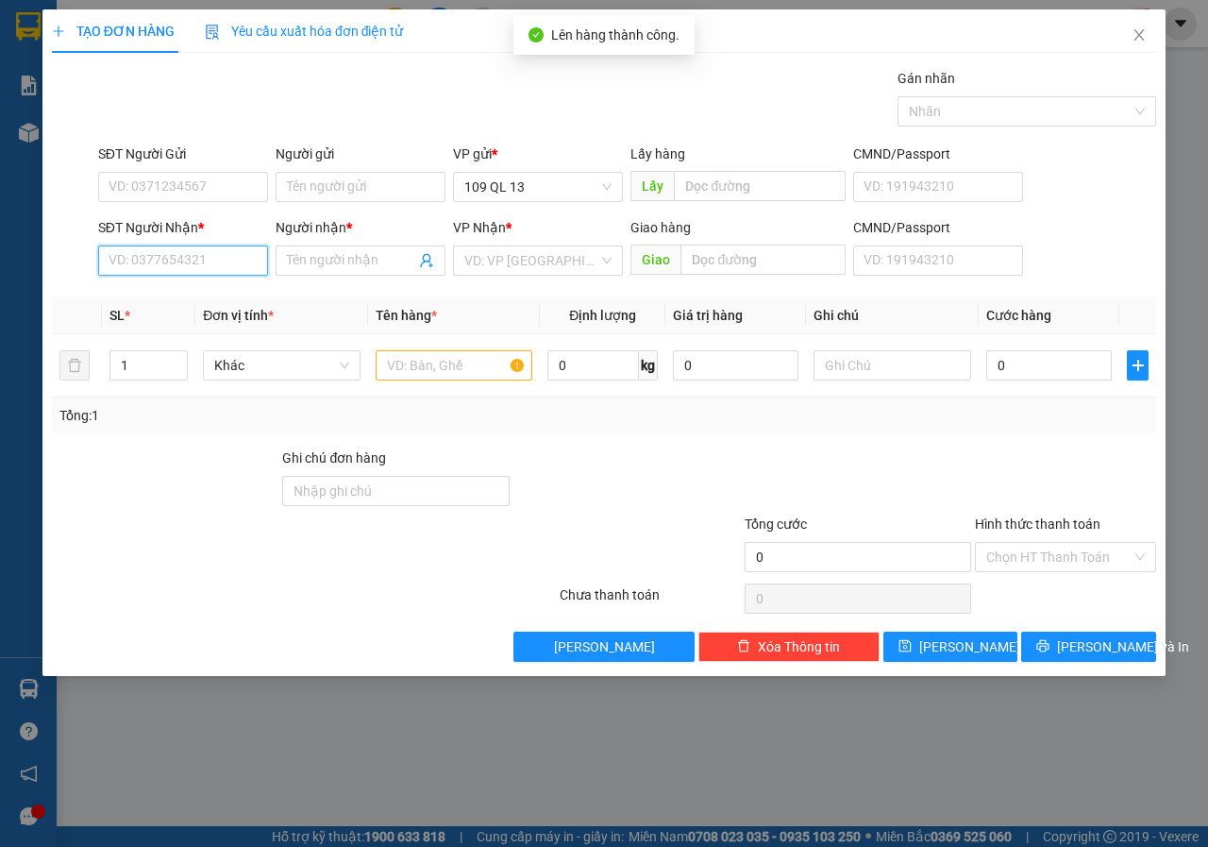
click at [166, 267] on input "SĐT Người Nhận *" at bounding box center [183, 260] width 170 height 30
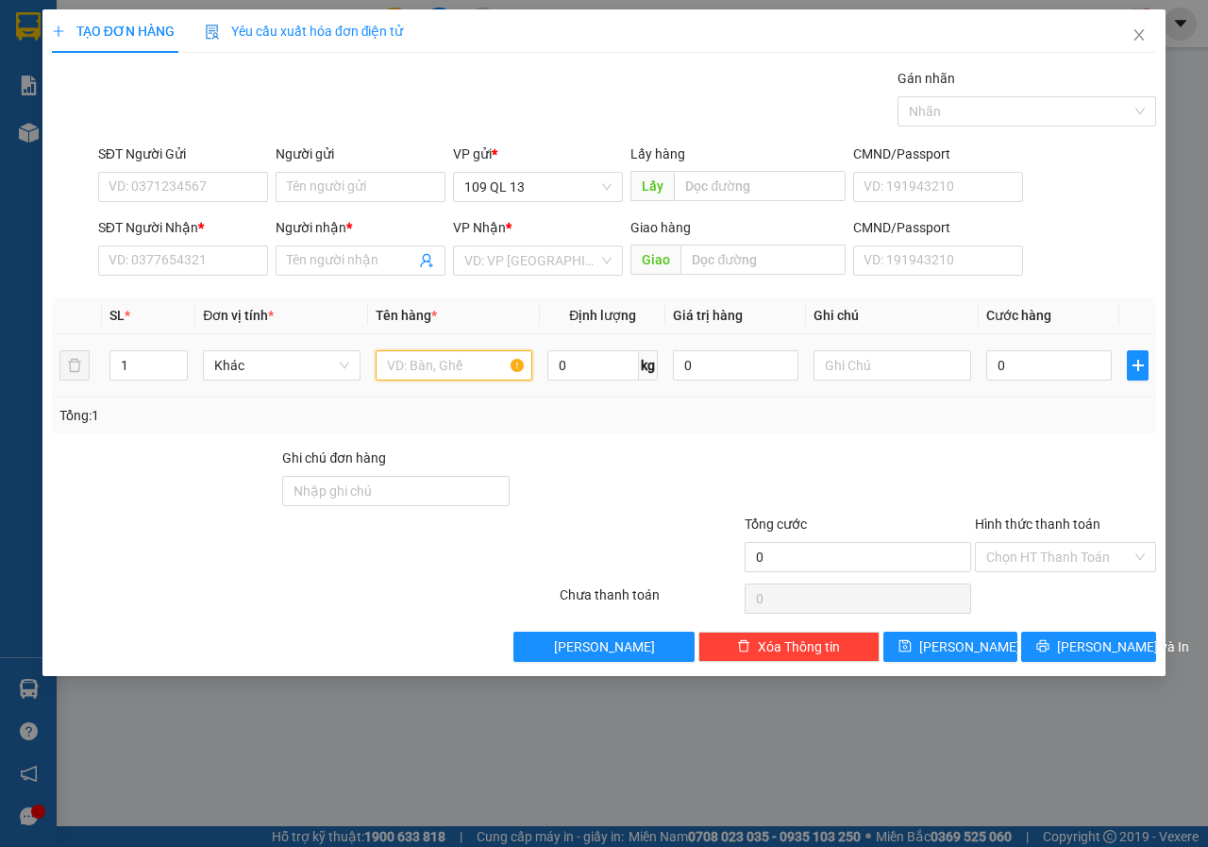
click at [444, 371] on input "text" at bounding box center [455, 365] width 158 height 30
click at [878, 371] on input "text" at bounding box center [893, 365] width 158 height 30
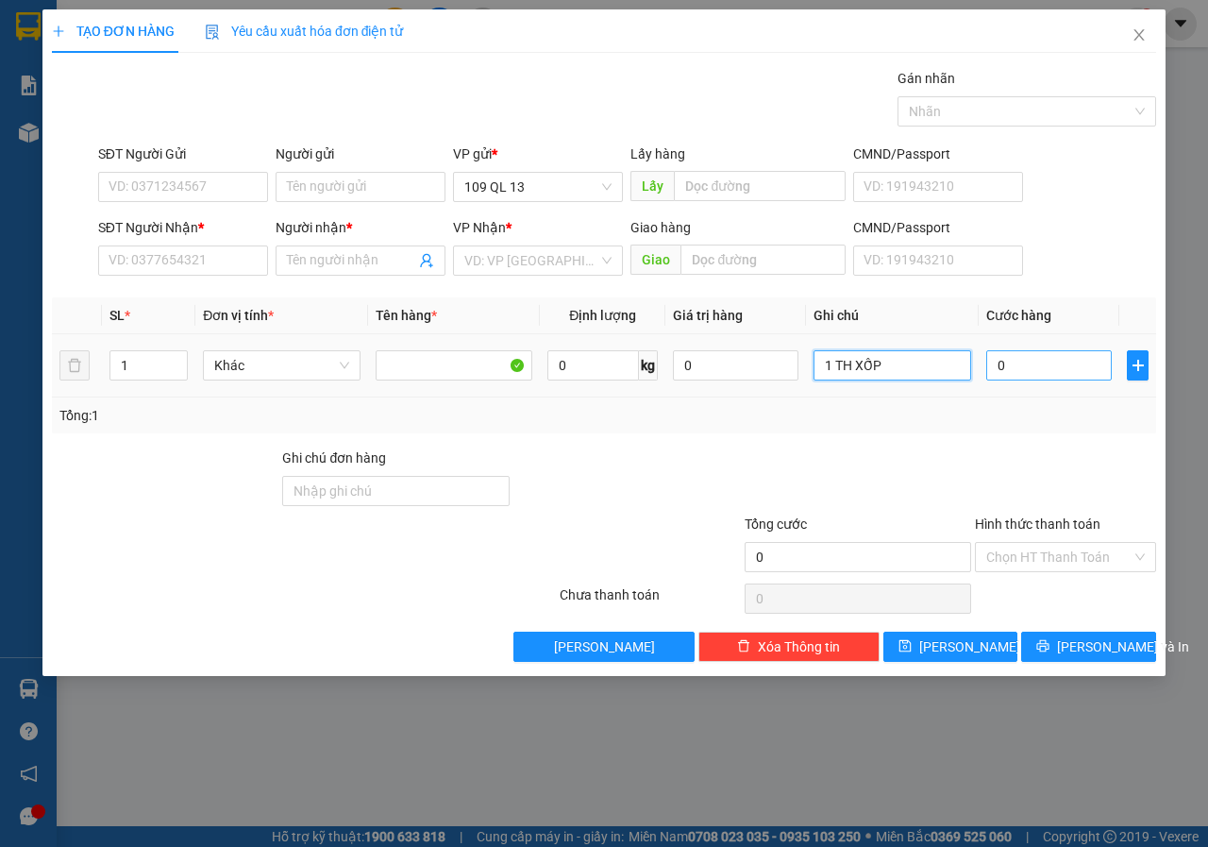
type input "1 TH XỐP"
click at [1026, 371] on input "0" at bounding box center [1049, 365] width 126 height 30
type input "3"
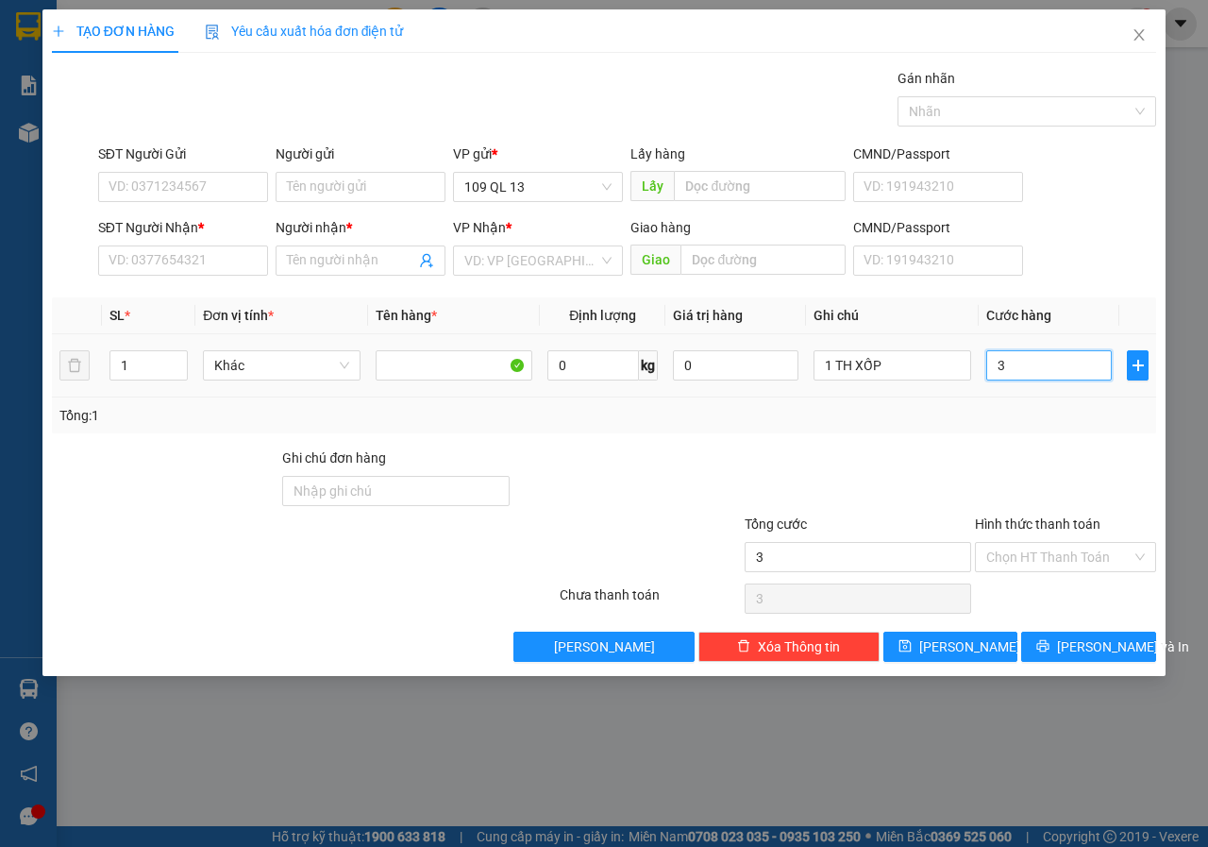
type input "30"
type input "30.000"
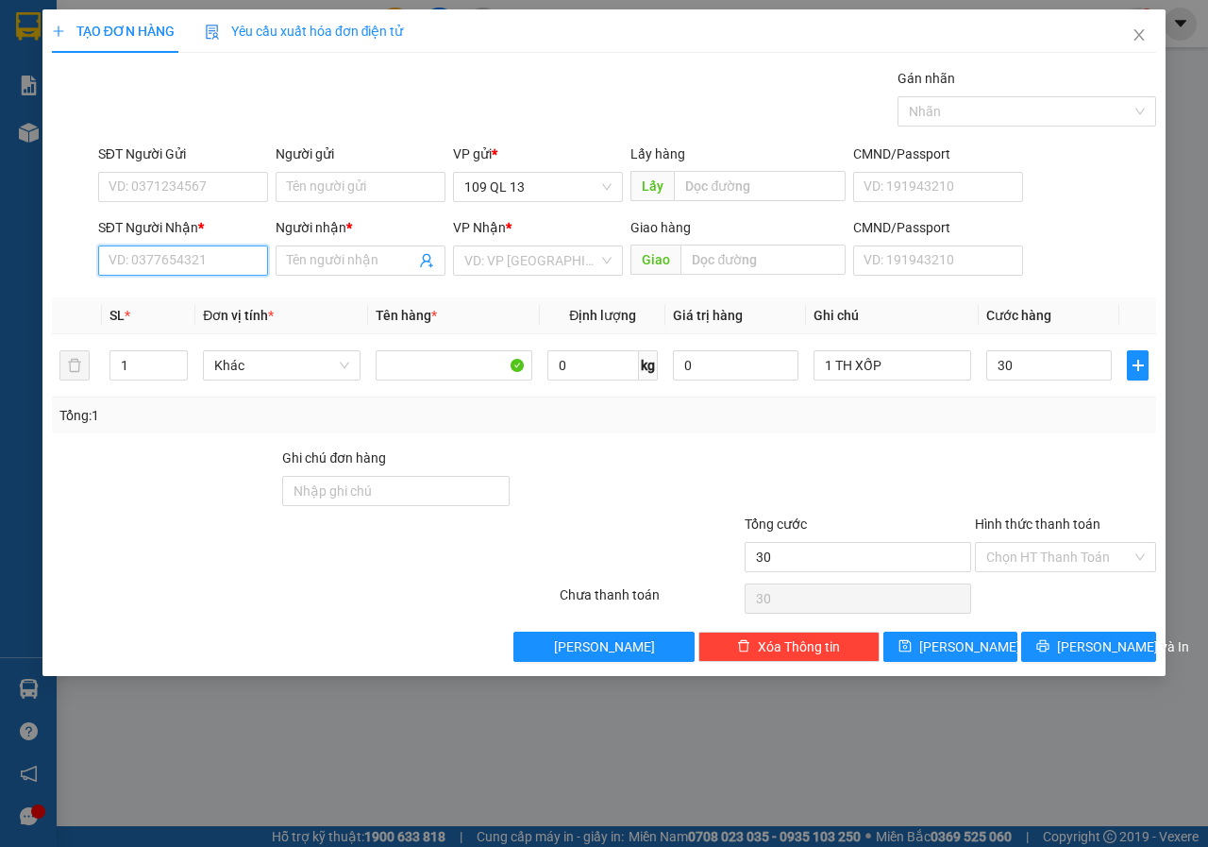
type input "30.000"
click at [214, 260] on input "SĐT Người Nhận *" at bounding box center [183, 260] width 170 height 30
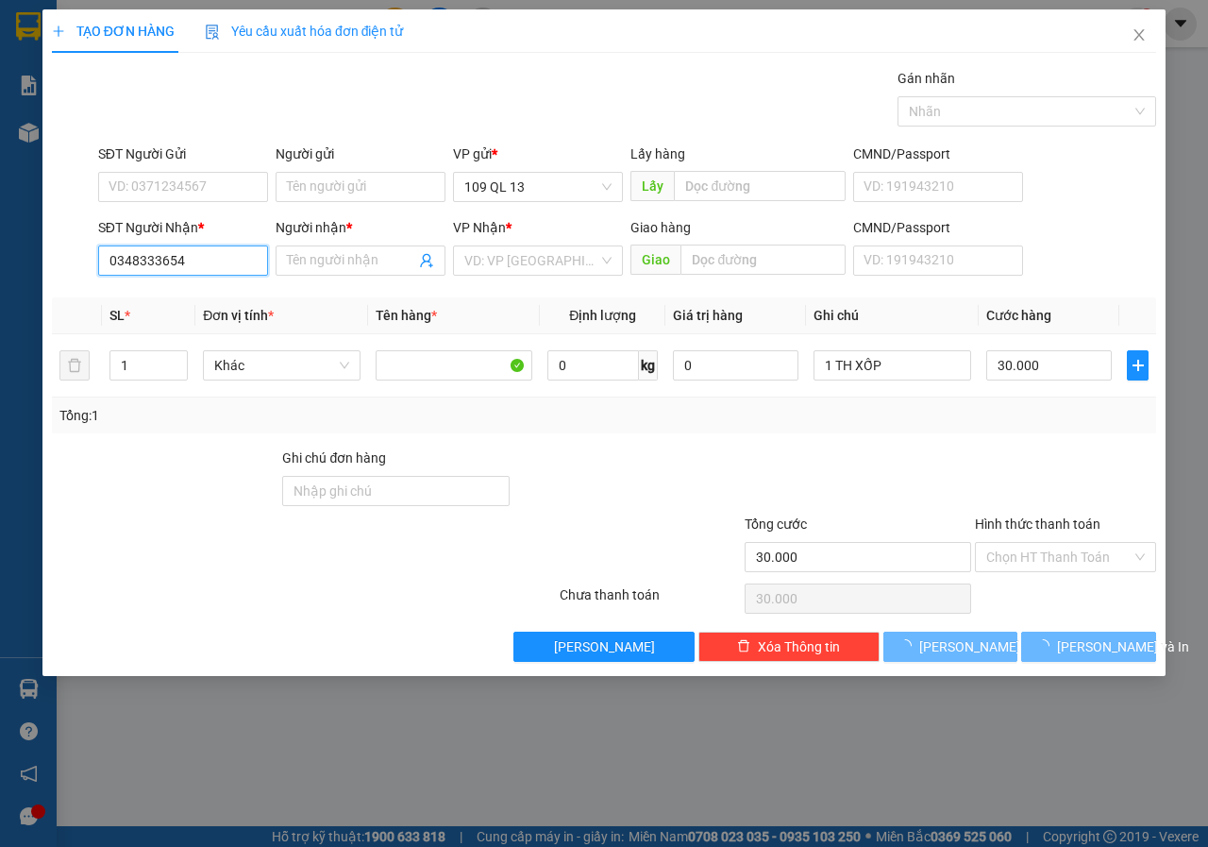
type input "03483336547"
drag, startPoint x: 214, startPoint y: 298, endPoint x: 257, endPoint y: 296, distance: 42.5
click at [214, 297] on div "03483336547 - [PERSON_NAME]" at bounding box center [206, 298] width 194 height 21
type input "HẢI"
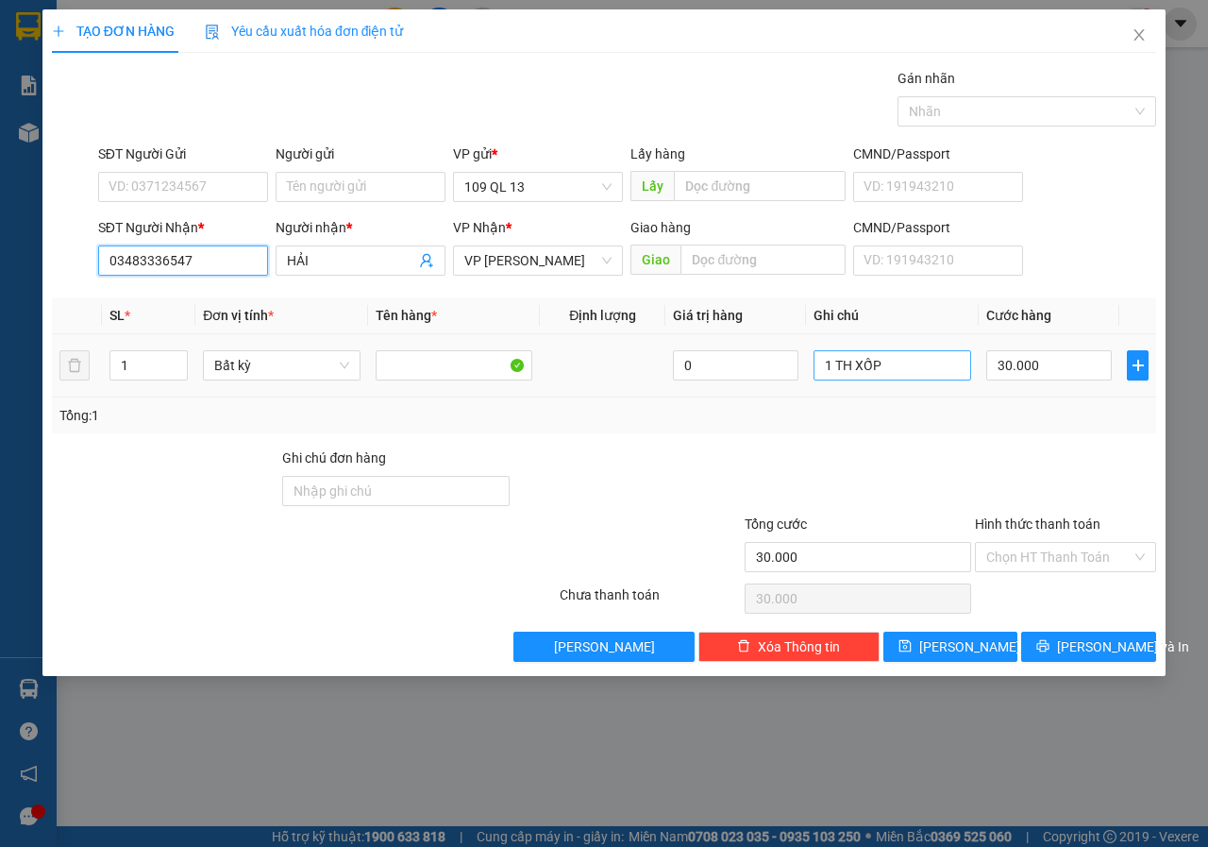
type input "03483336547"
click at [917, 372] on input "1 TH XỐP" at bounding box center [893, 365] width 158 height 30
type input "1 TH XỐP - THUỐC"
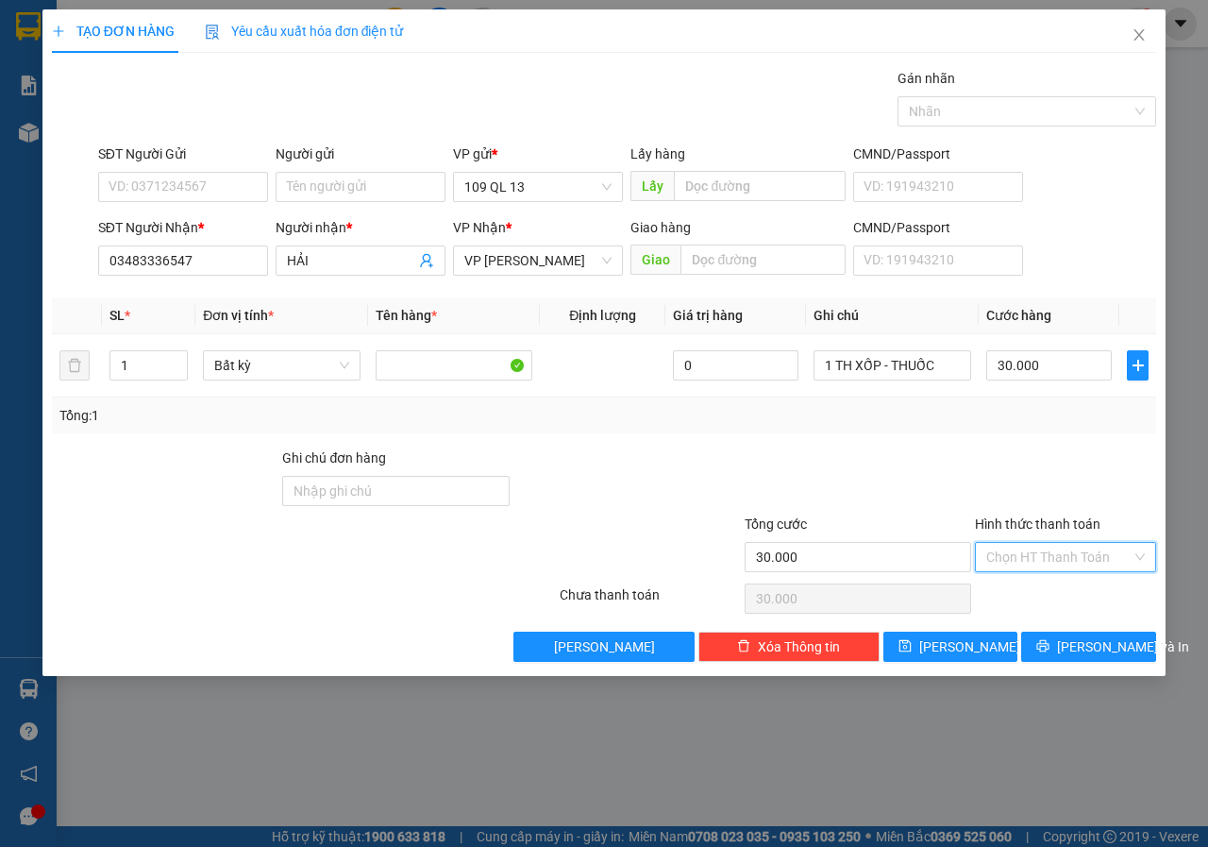
click at [1042, 566] on input "Hình thức thanh toán" at bounding box center [1058, 557] width 145 height 28
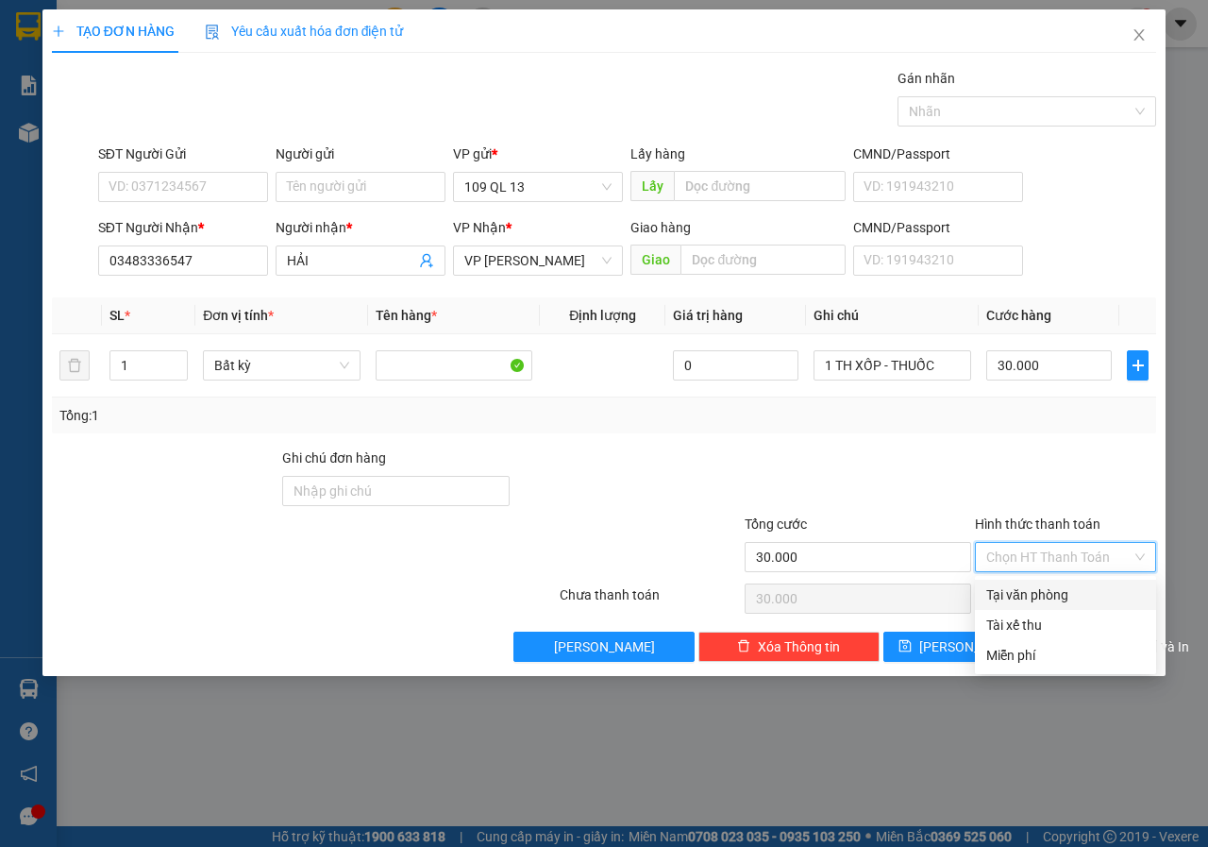
click at [1046, 595] on div "Tại văn phòng" at bounding box center [1065, 594] width 159 height 21
type input "0"
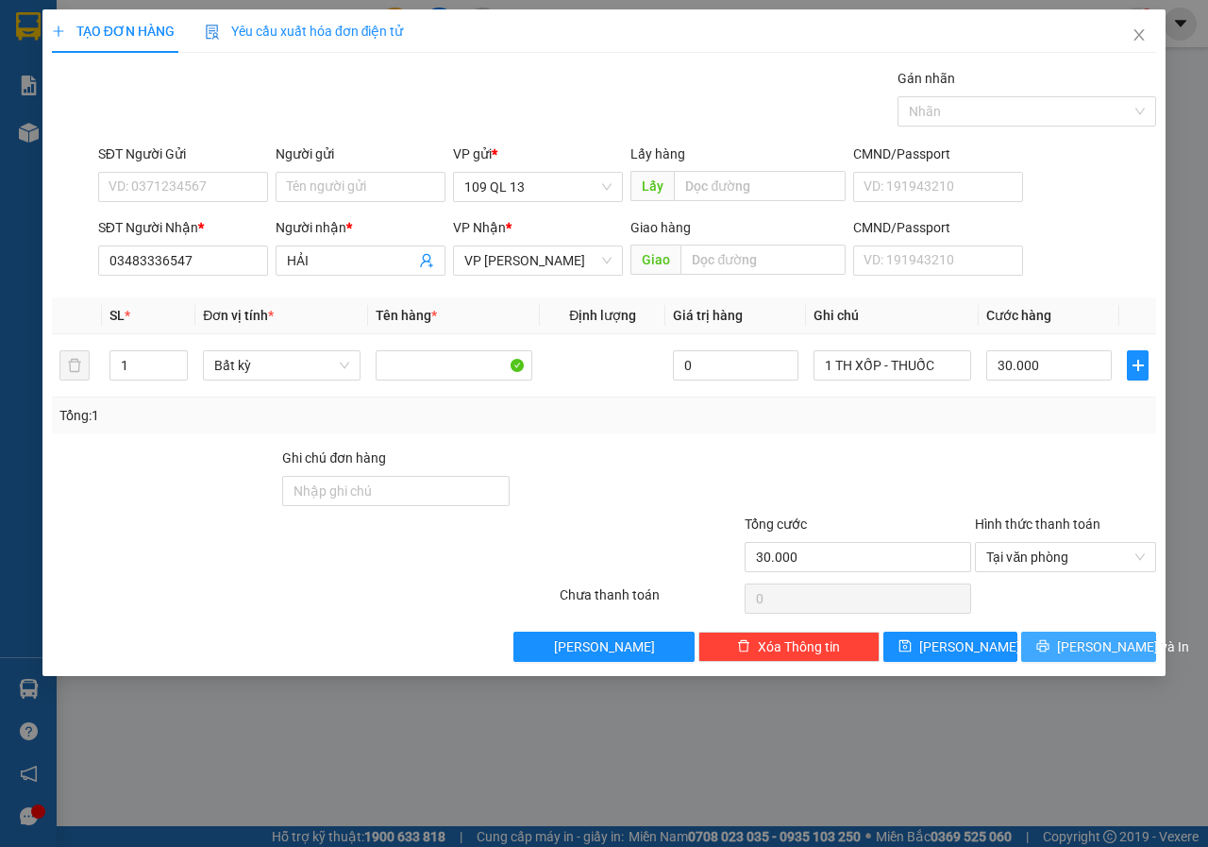
click at [1075, 648] on span "[PERSON_NAME] và In" at bounding box center [1123, 646] width 132 height 21
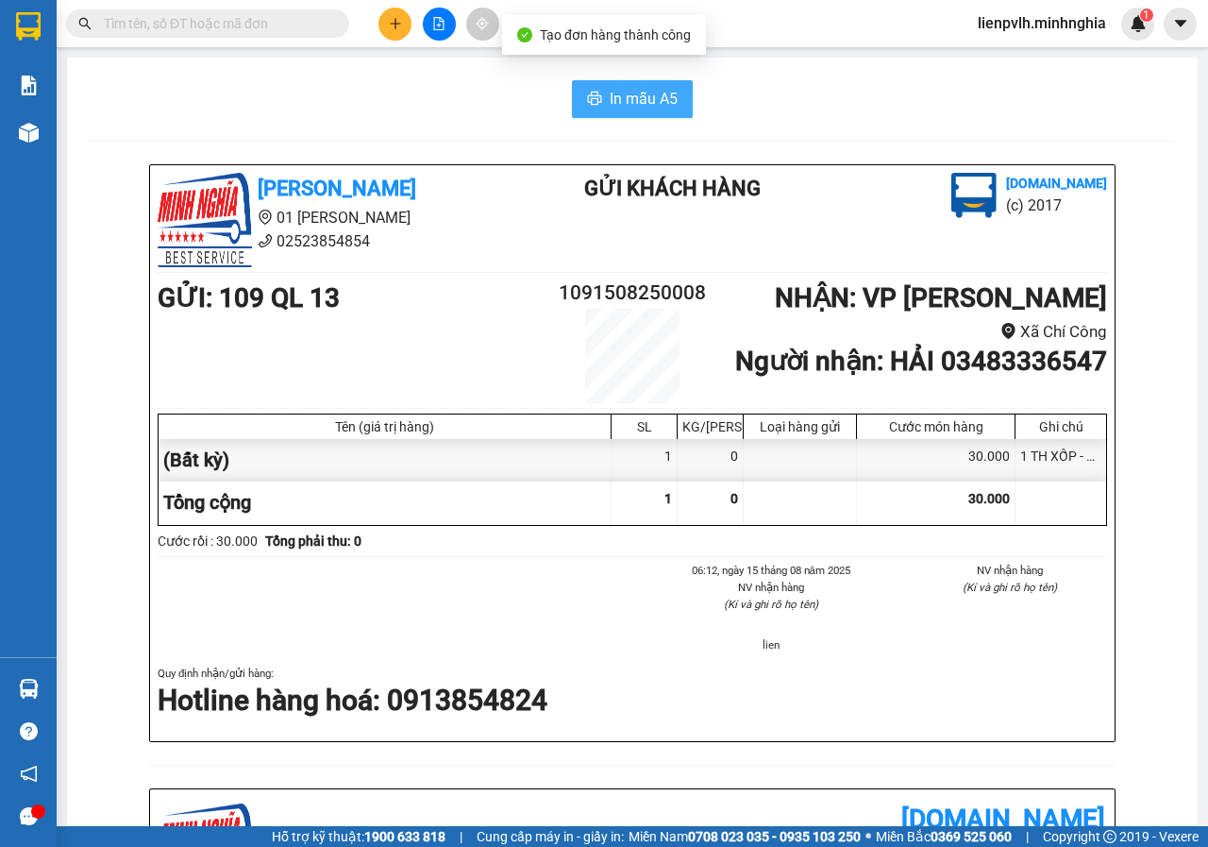
click at [648, 92] on span "In mẫu A5" at bounding box center [644, 99] width 68 height 24
click at [869, 139] on div "In mẫu A5 [PERSON_NAME] 01 Đinh [PERSON_NAME] 02523854854 Gửi khách hàng [DOMAI…" at bounding box center [632, 768] width 1131 height 1421
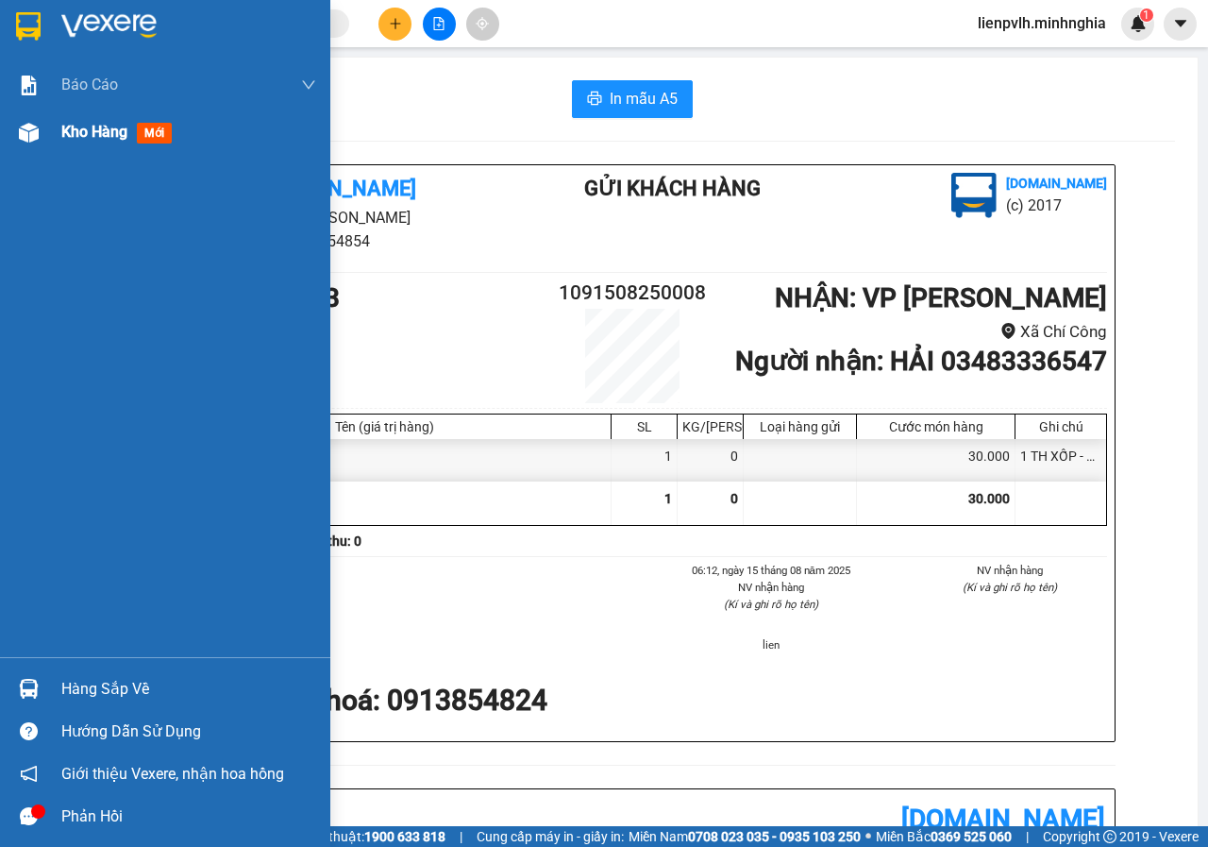
click at [76, 134] on span "Kho hàng" at bounding box center [94, 132] width 66 height 18
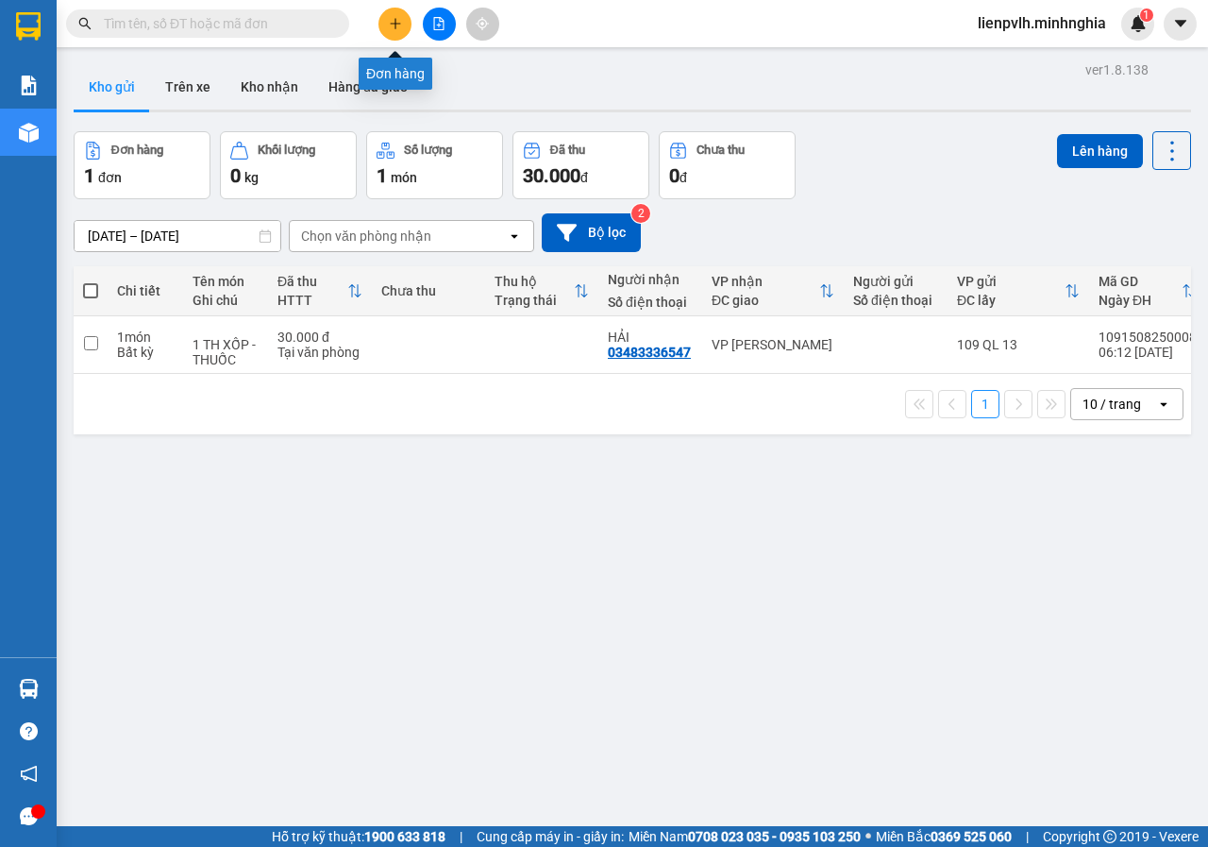
click at [392, 24] on icon "plus" at bounding box center [395, 23] width 10 height 1
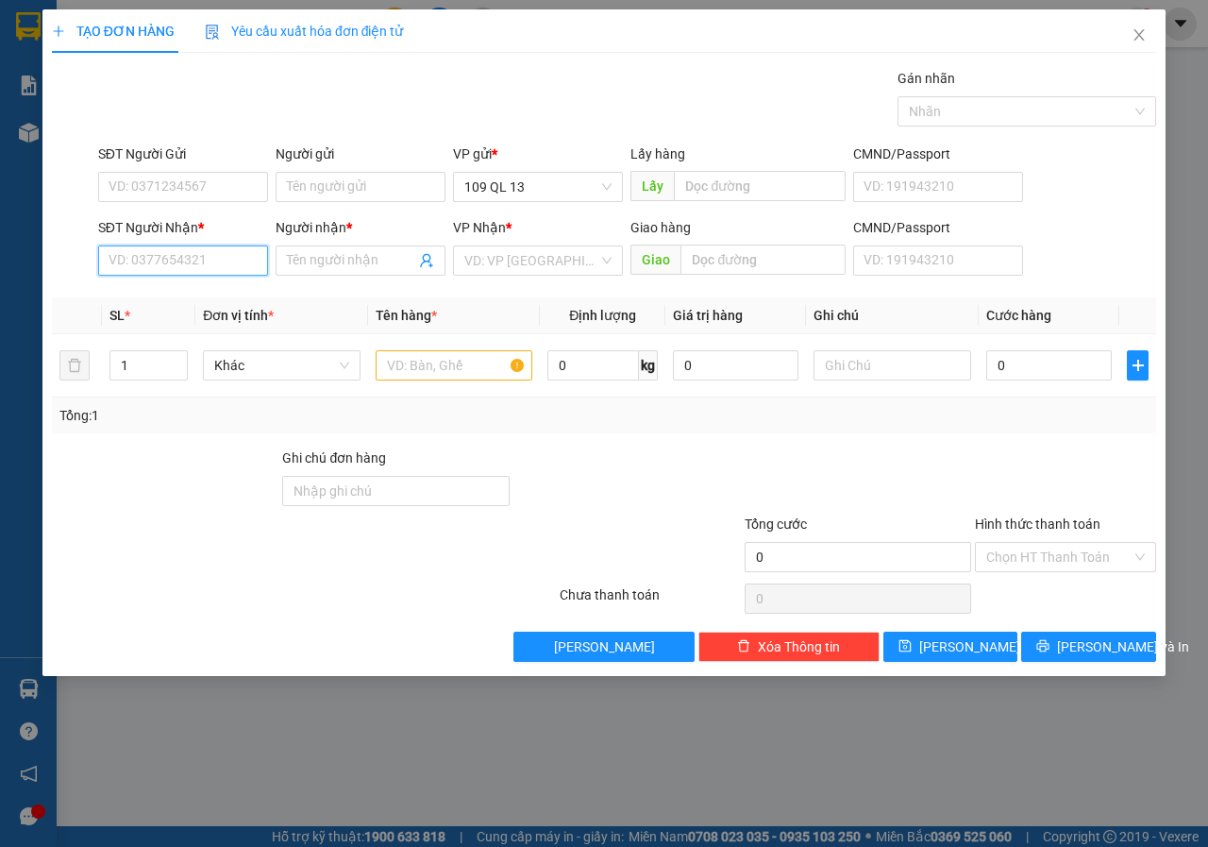
click at [169, 263] on input "SĐT Người Nhận *" at bounding box center [183, 260] width 170 height 30
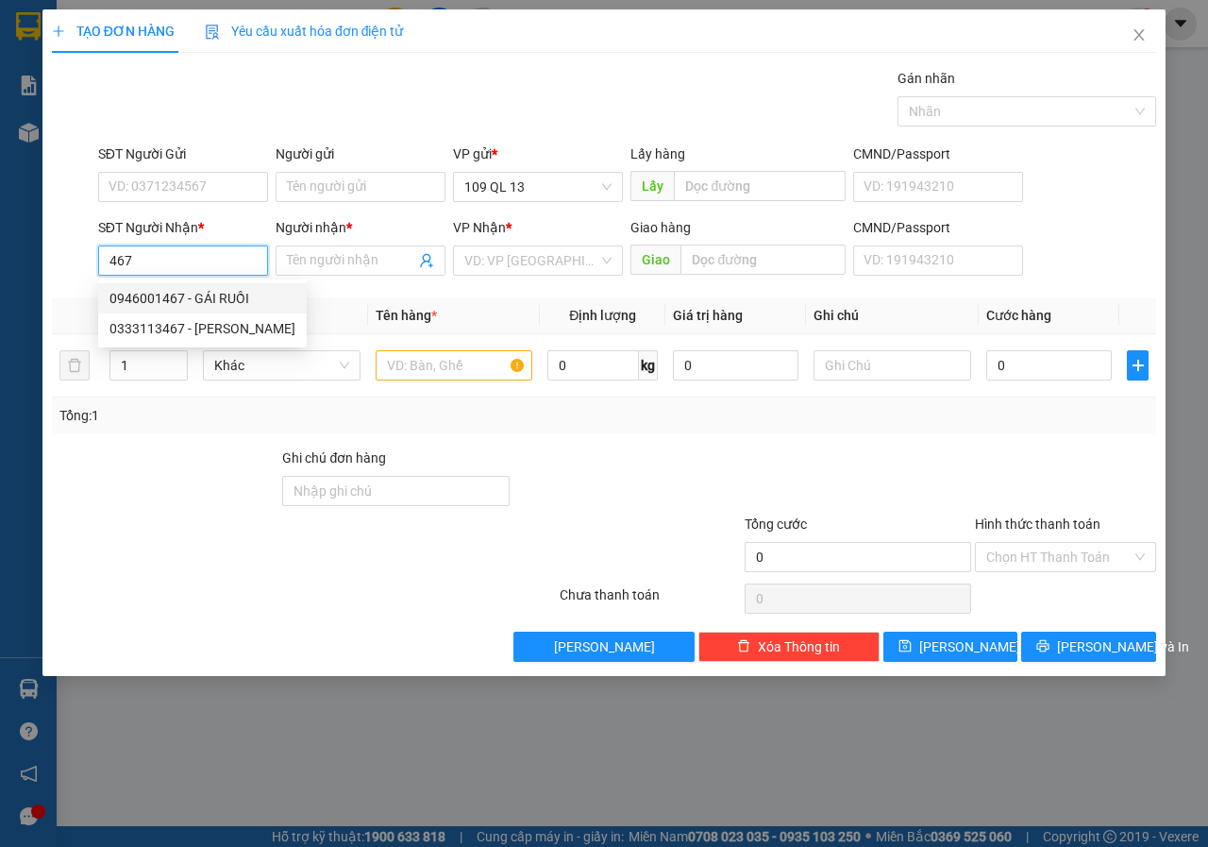
click at [238, 301] on div "0946001467 - GÁI RUỒI" at bounding box center [202, 298] width 186 height 21
type input "0946001467"
type input "GÁI RUỒI"
type input "0946001467"
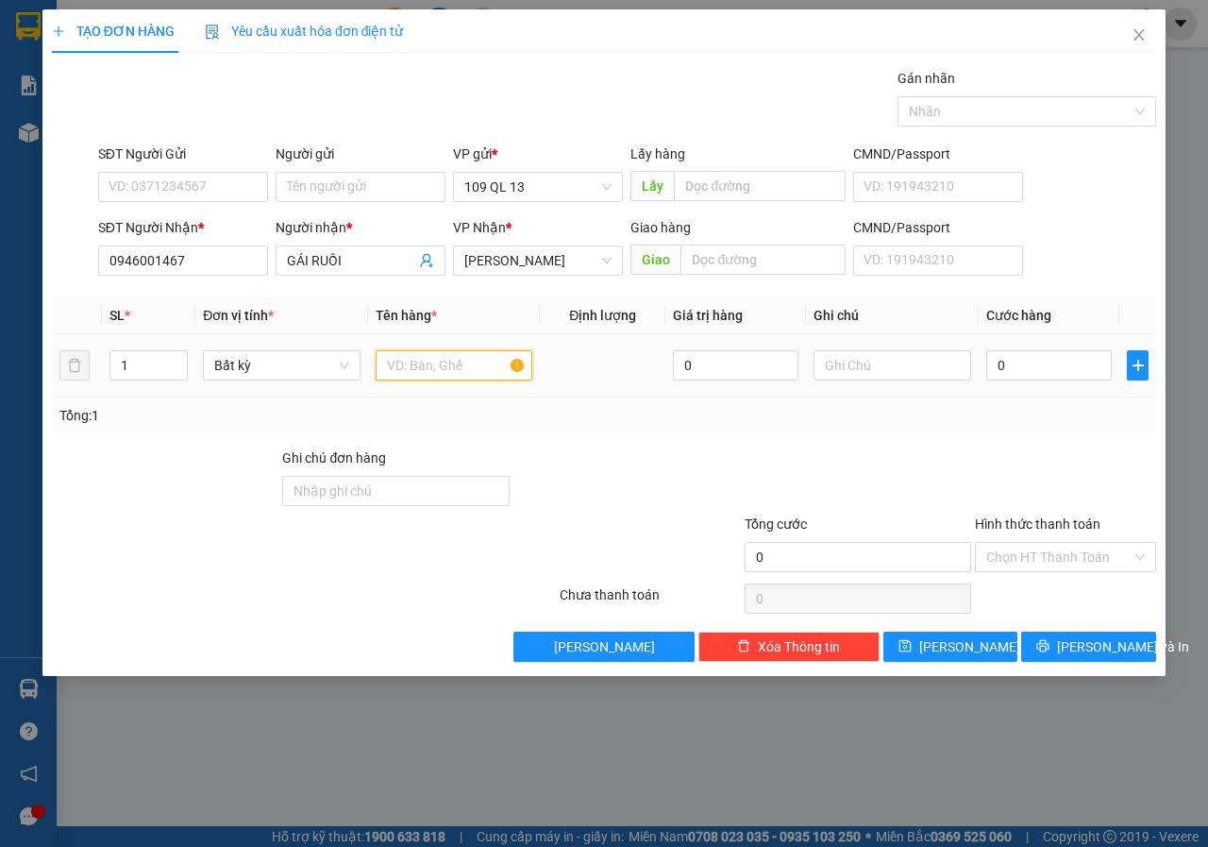
click at [410, 357] on input "text" at bounding box center [455, 365] width 158 height 30
drag, startPoint x: 905, startPoint y: 366, endPoint x: 894, endPoint y: 328, distance: 40.3
click at [905, 365] on input "text" at bounding box center [893, 365] width 158 height 30
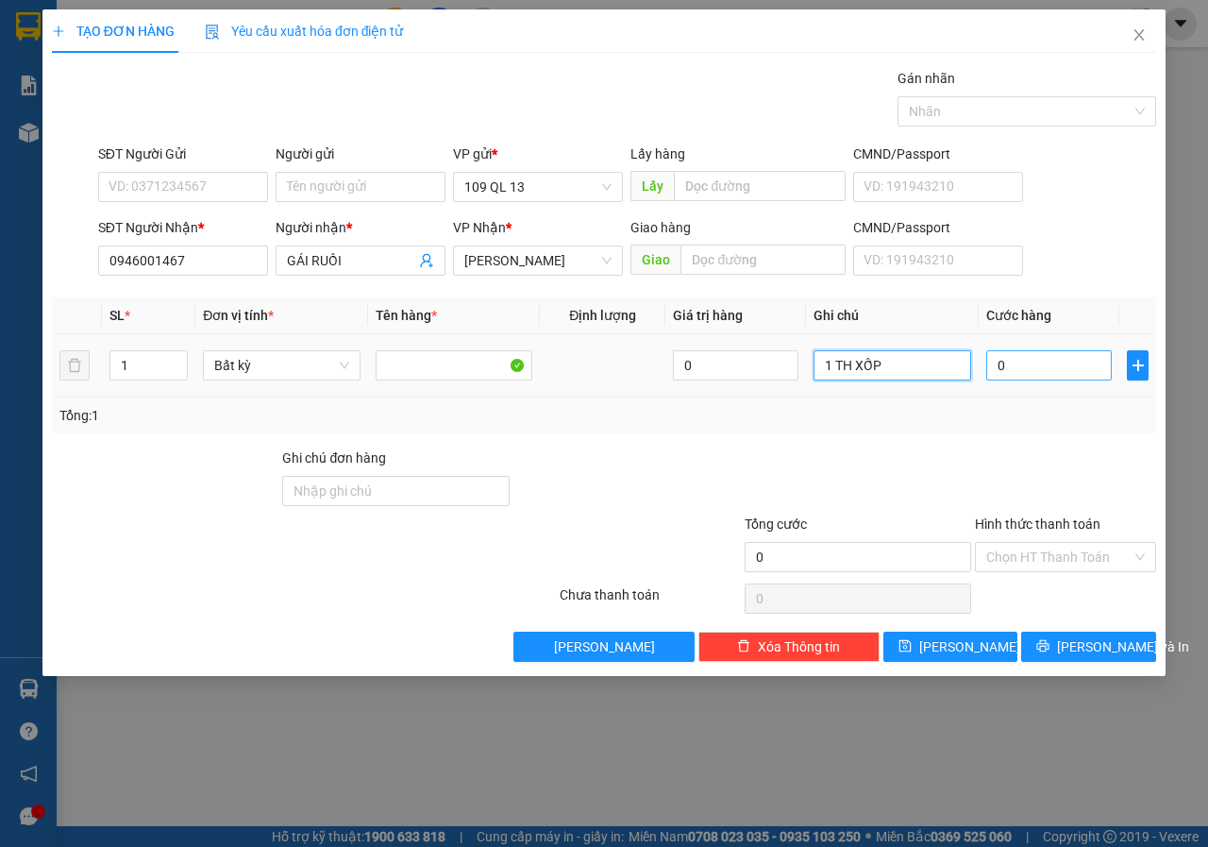
type input "1 TH XỐP"
click at [1007, 376] on input "0" at bounding box center [1049, 365] width 126 height 30
type input "3"
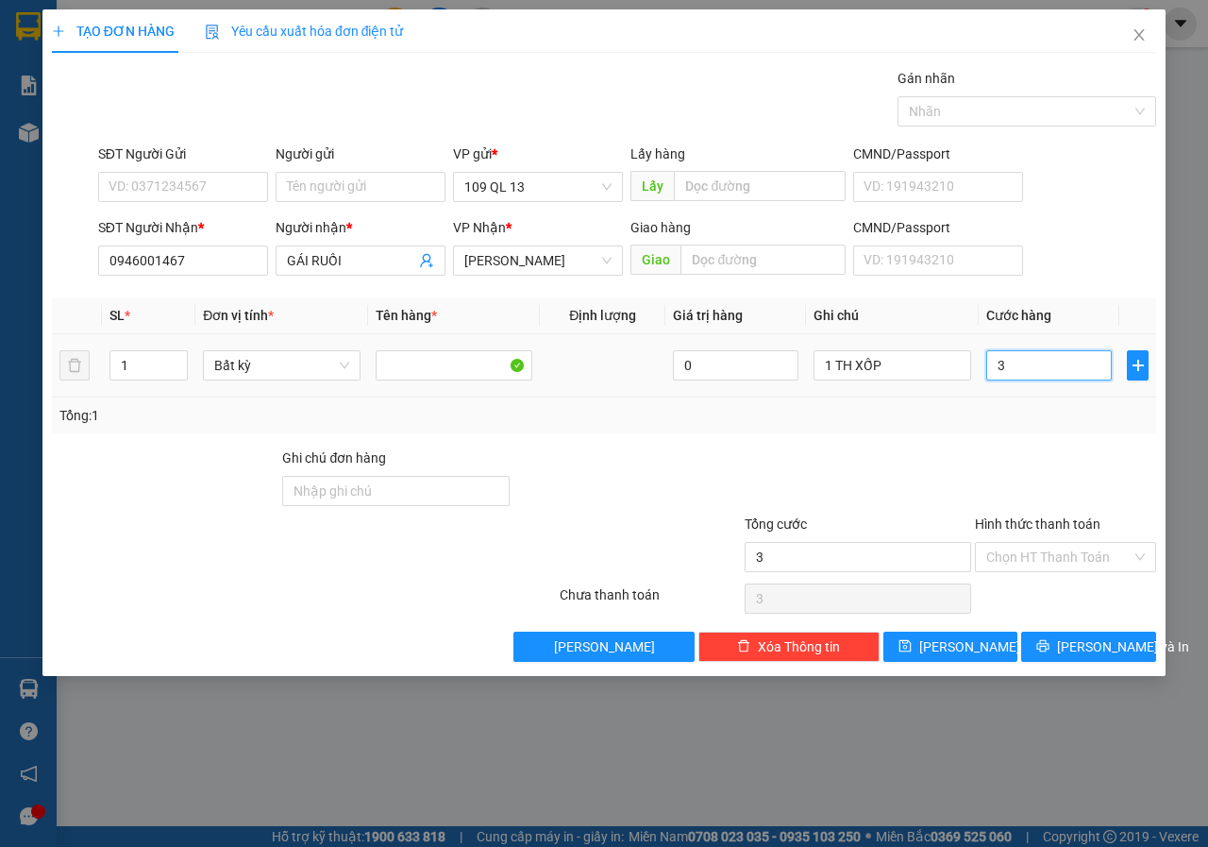
type input "30"
type input "30.000"
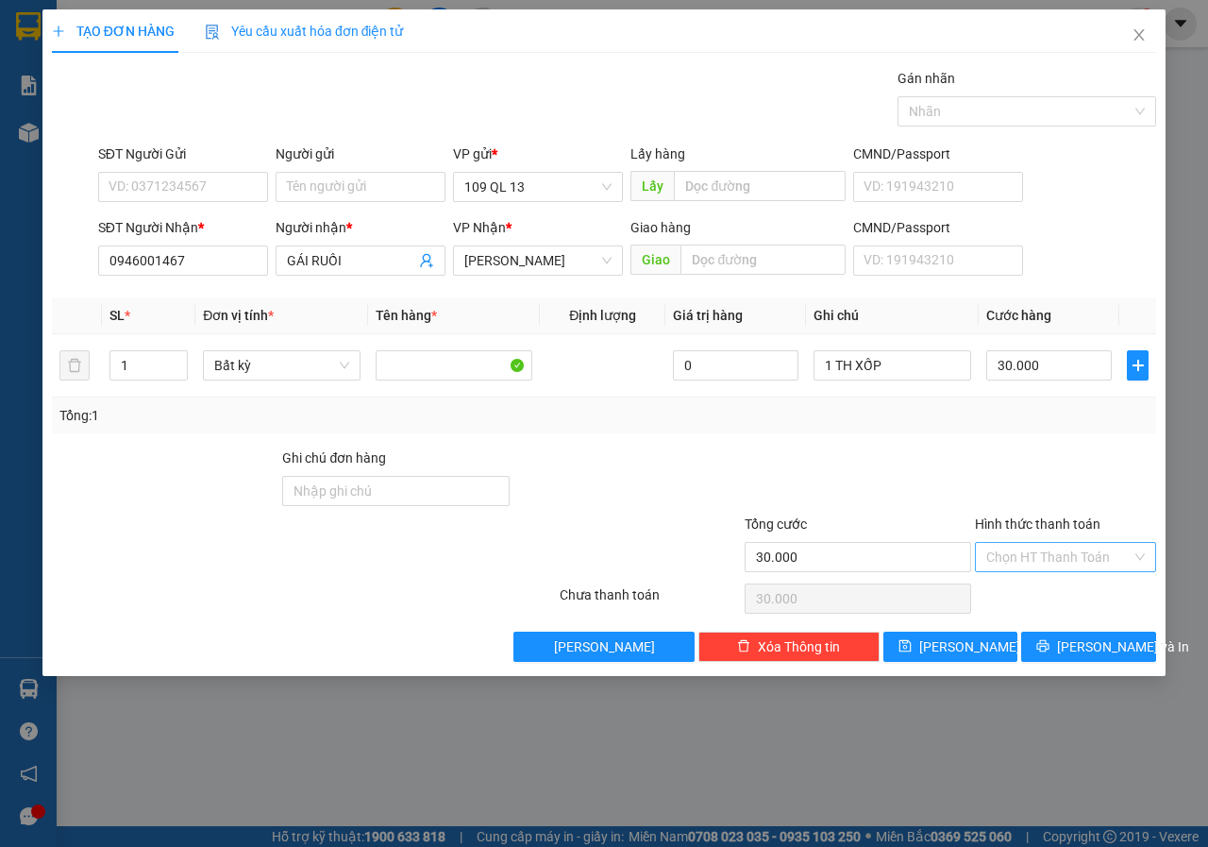
click at [1030, 557] on input "Hình thức thanh toán" at bounding box center [1058, 557] width 145 height 28
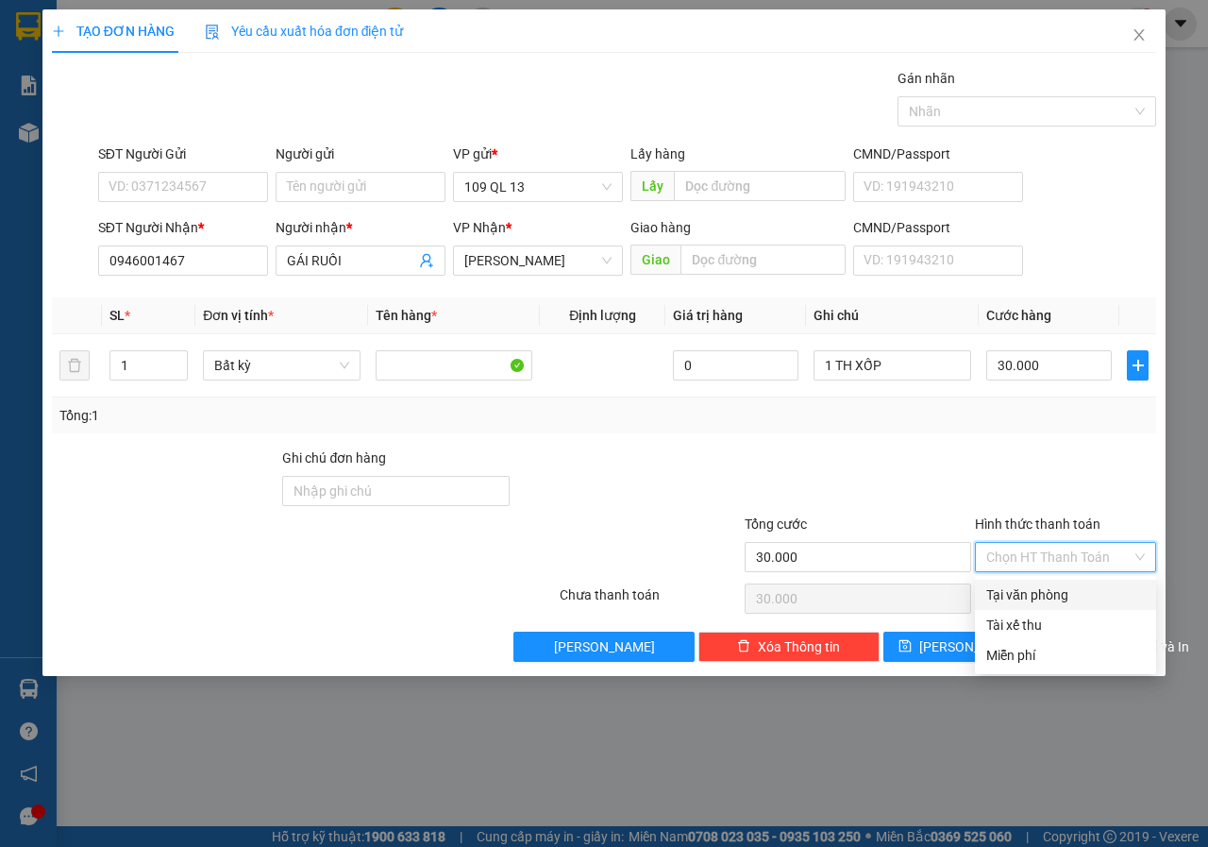
click at [1030, 595] on div "Tại văn phòng" at bounding box center [1065, 594] width 159 height 21
type input "0"
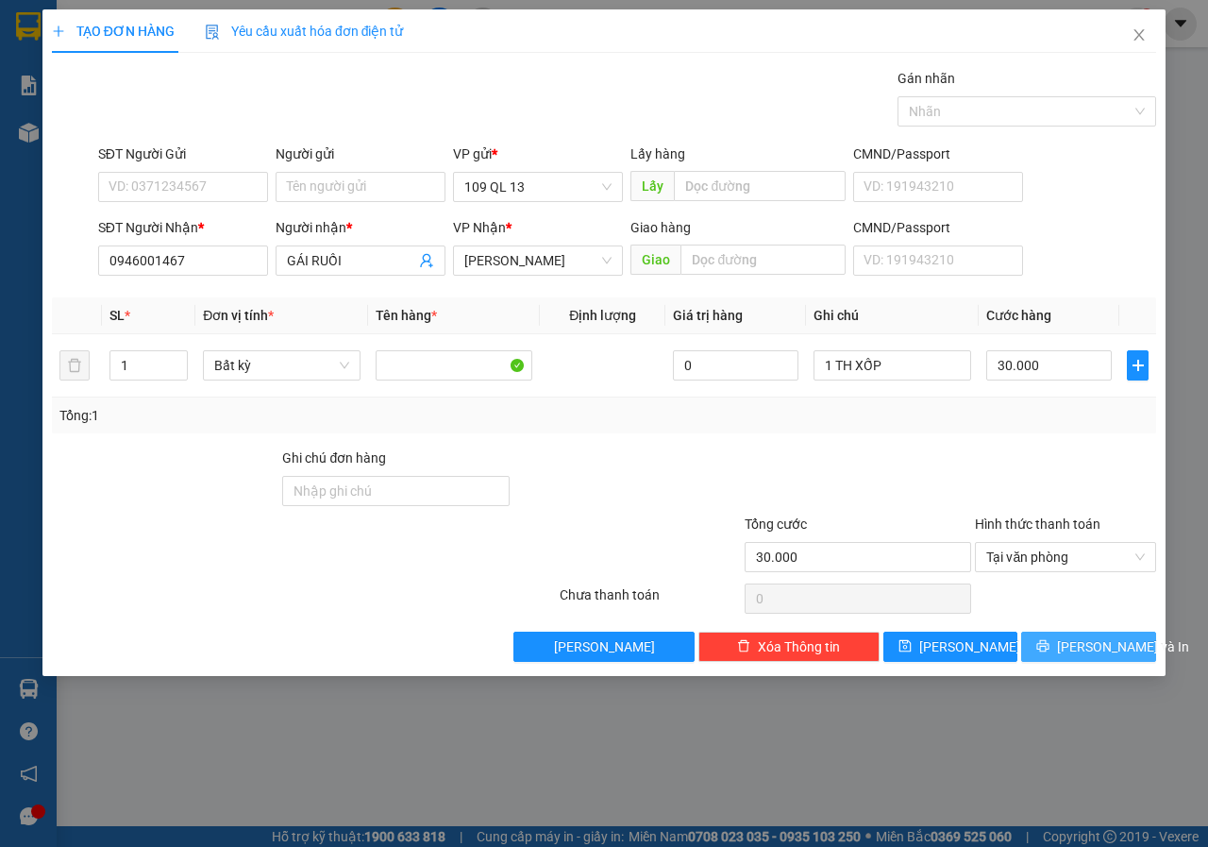
click at [1113, 650] on span "[PERSON_NAME] và In" at bounding box center [1123, 646] width 132 height 21
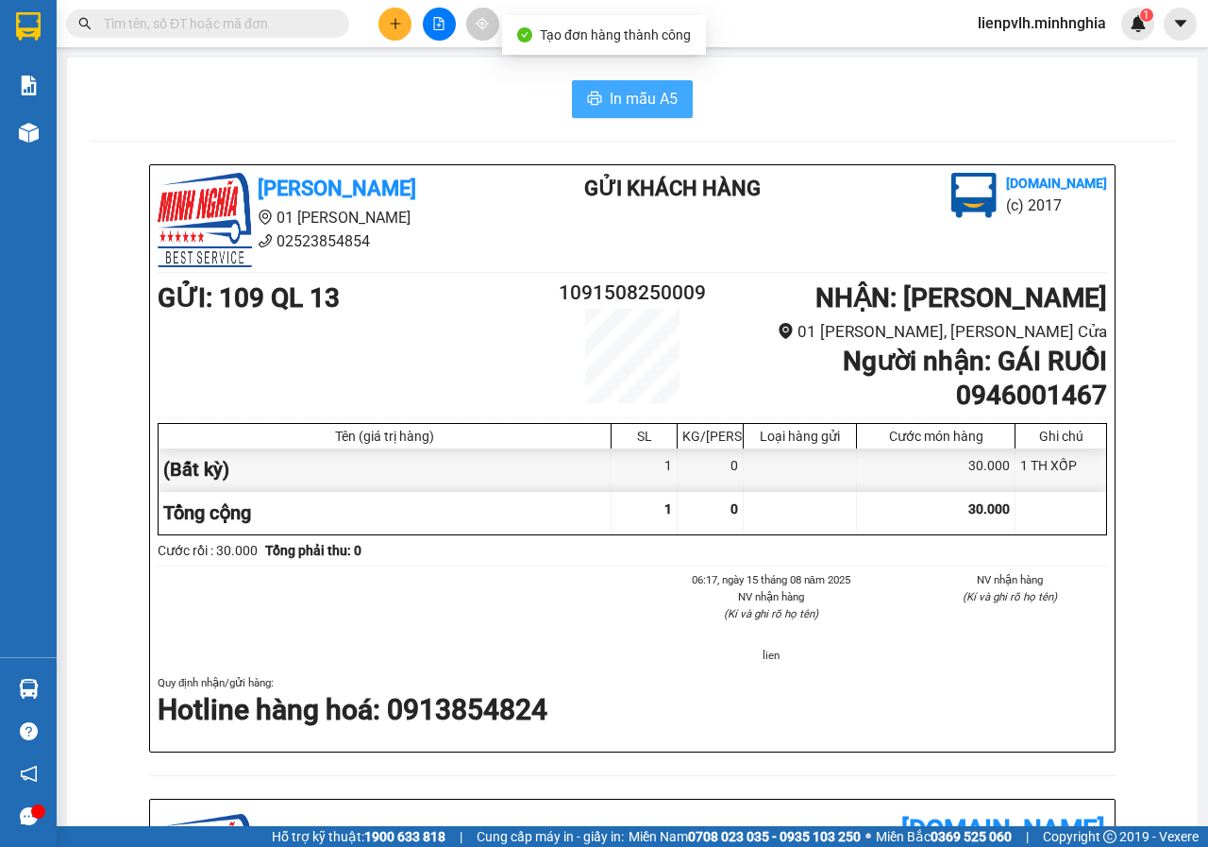
click at [641, 98] on span "In mẫu A5" at bounding box center [644, 99] width 68 height 24
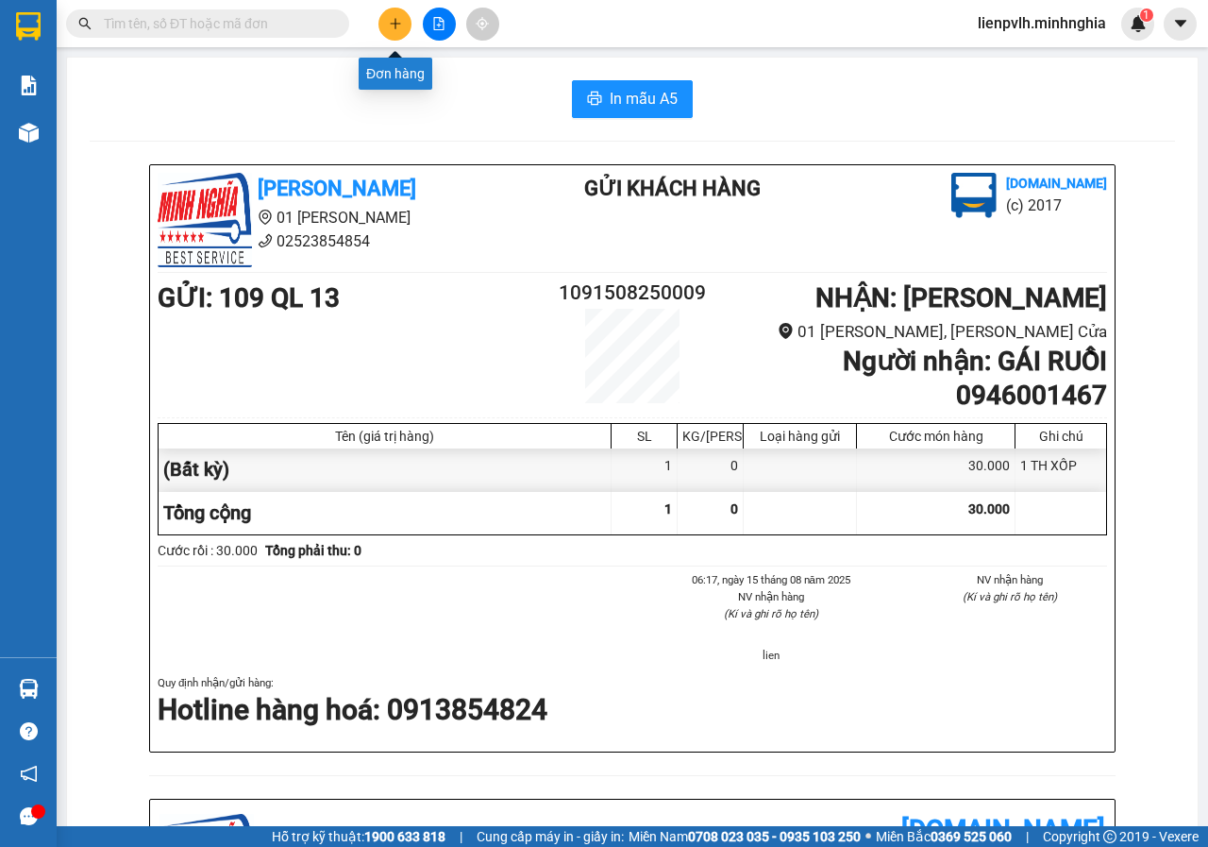
click at [395, 25] on icon "plus" at bounding box center [395, 23] width 13 height 13
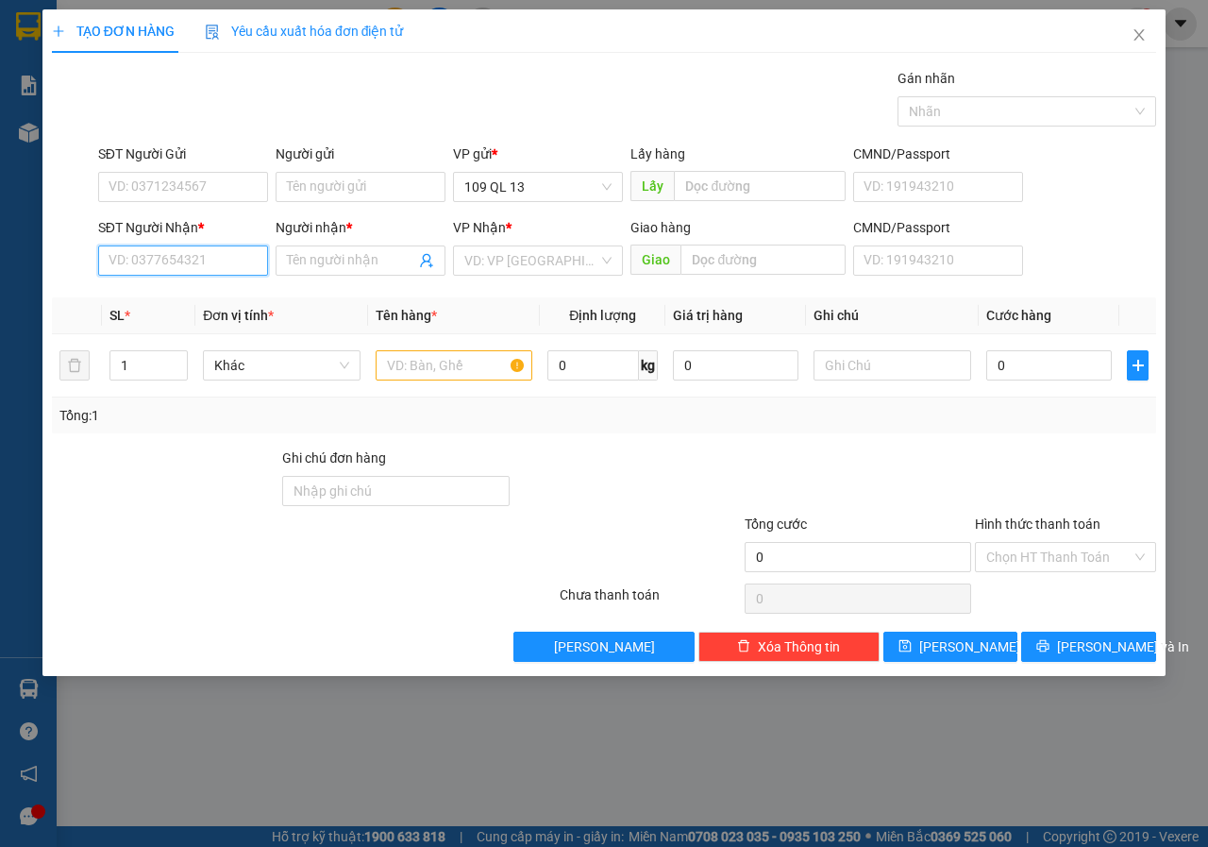
click at [160, 256] on input "SĐT Người Nhận *" at bounding box center [183, 260] width 170 height 30
click at [216, 301] on div "0377633300 - [PERSON_NAME]" at bounding box center [202, 298] width 186 height 21
type input "0377633300"
type input "THÚY VÕ"
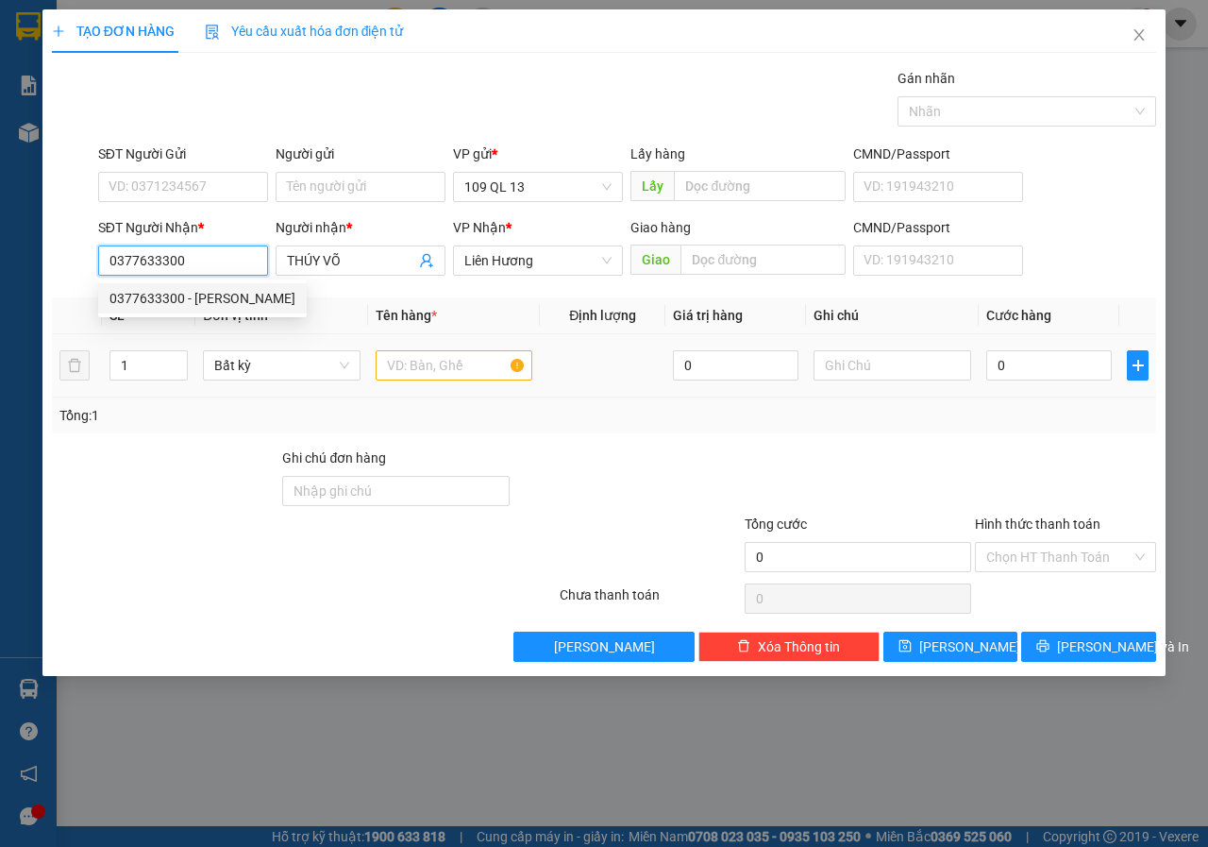
type input "0377633300"
click at [431, 362] on input "text" at bounding box center [455, 365] width 158 height 30
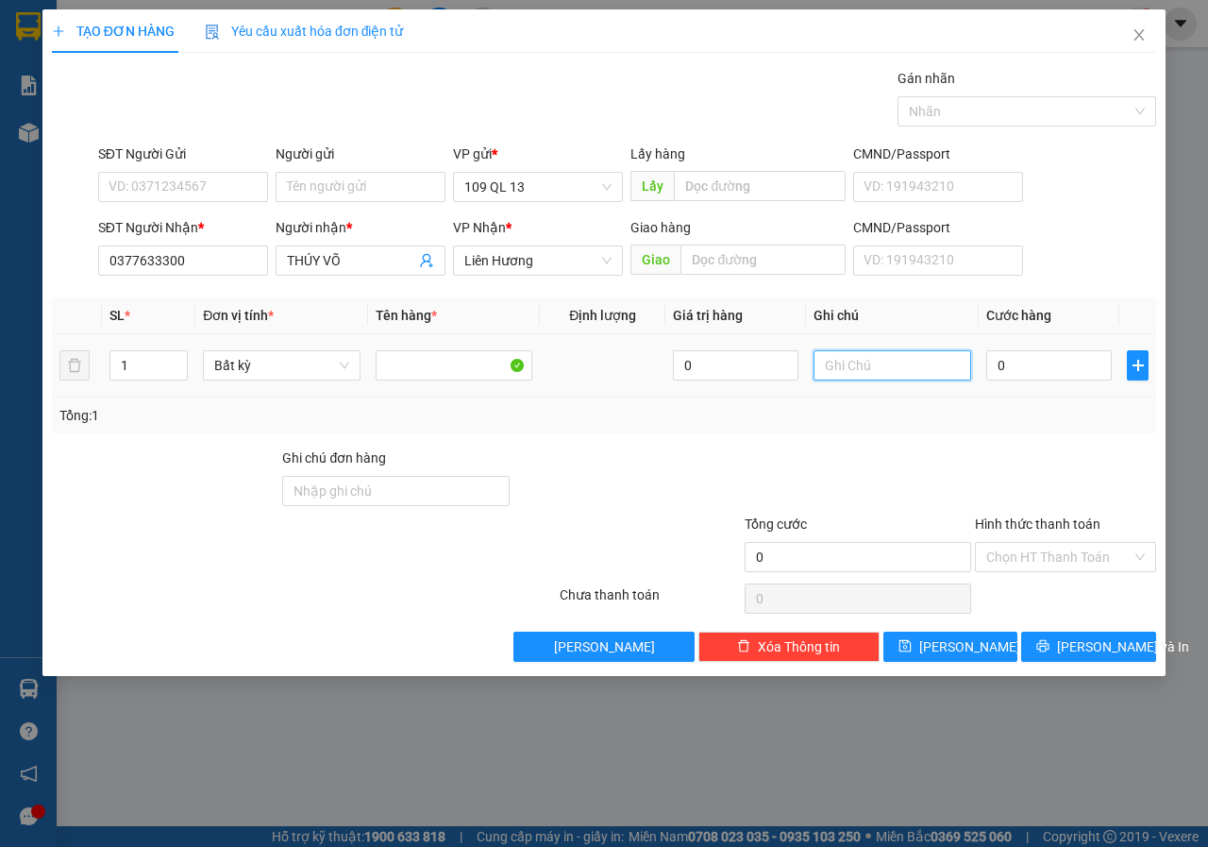
click at [857, 358] on input "text" at bounding box center [893, 365] width 158 height 30
type input "1 TH GIẤY - B MÌ"
type input "4"
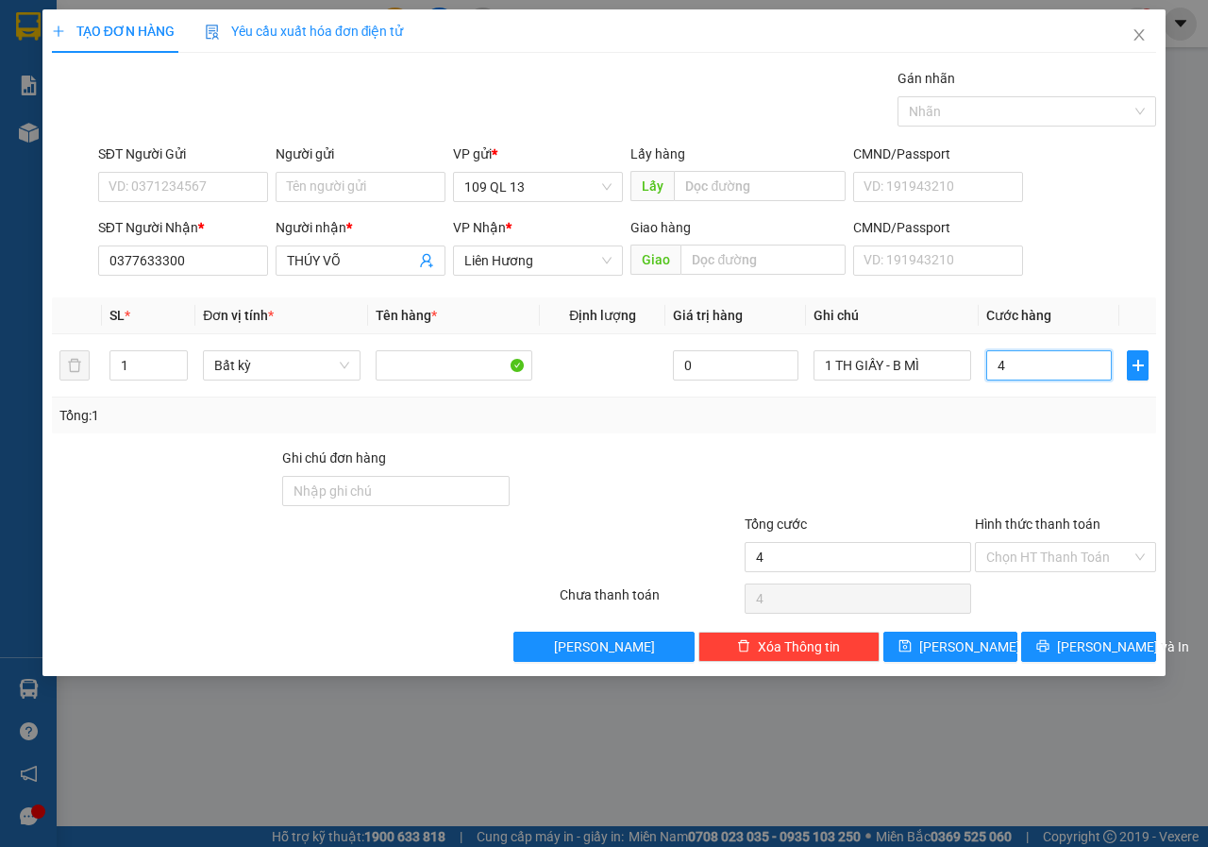
type input "40"
type input "40.000"
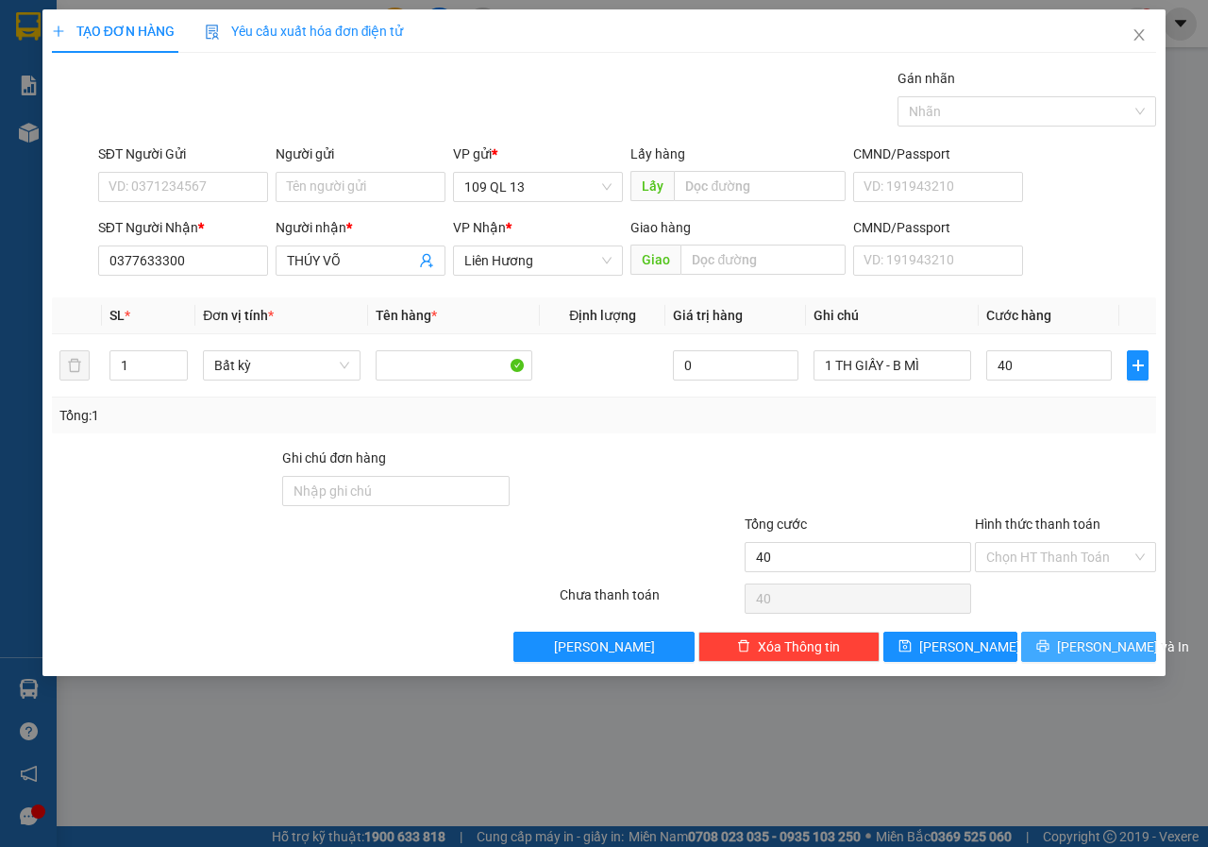
type input "40.000"
click at [1097, 656] on span "[PERSON_NAME] và In" at bounding box center [1123, 646] width 132 height 21
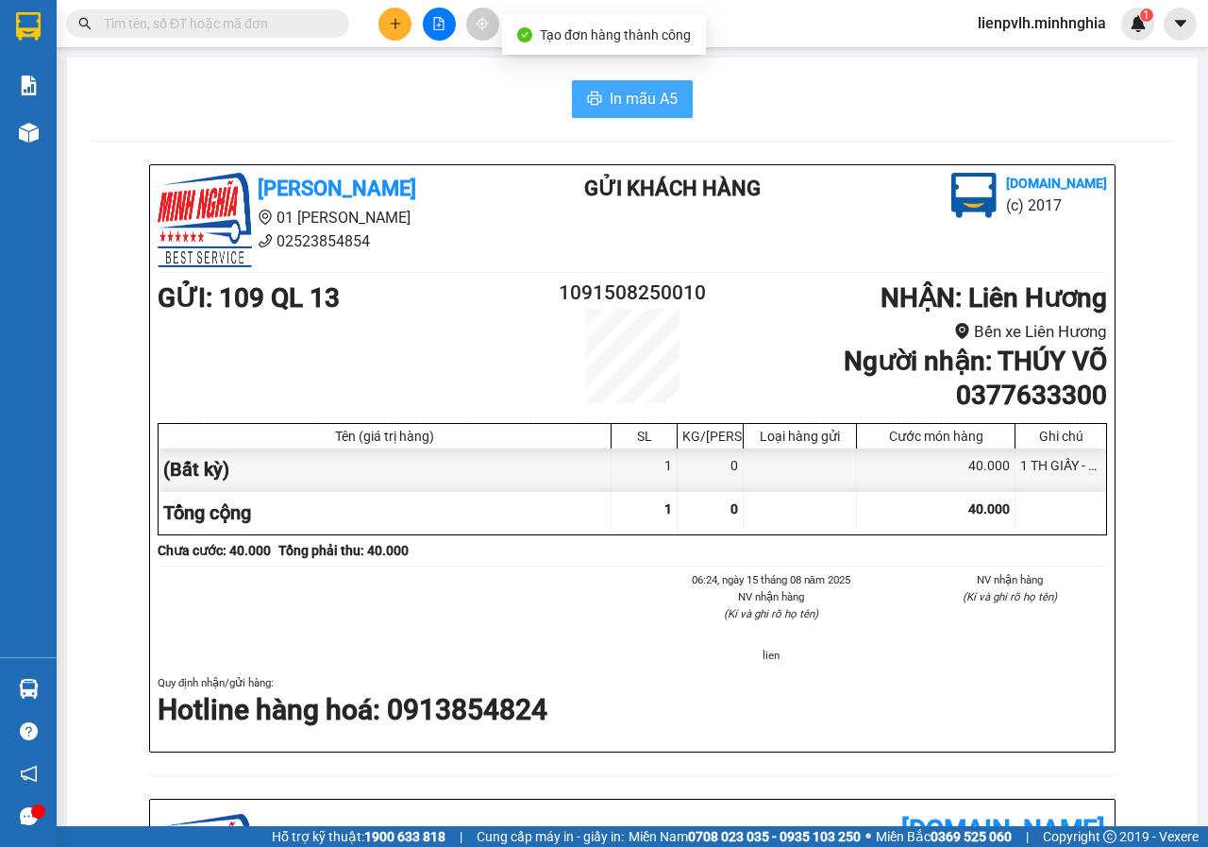
click at [629, 102] on span "In mẫu A5" at bounding box center [644, 99] width 68 height 24
click at [865, 145] on div "In mẫu A5 [PERSON_NAME] 01 Đinh [PERSON_NAME] 02523854854 Gửi khách hàng [DOMAI…" at bounding box center [632, 773] width 1131 height 1431
click at [776, 83] on div "In mẫu A5" at bounding box center [633, 99] width 1086 height 38
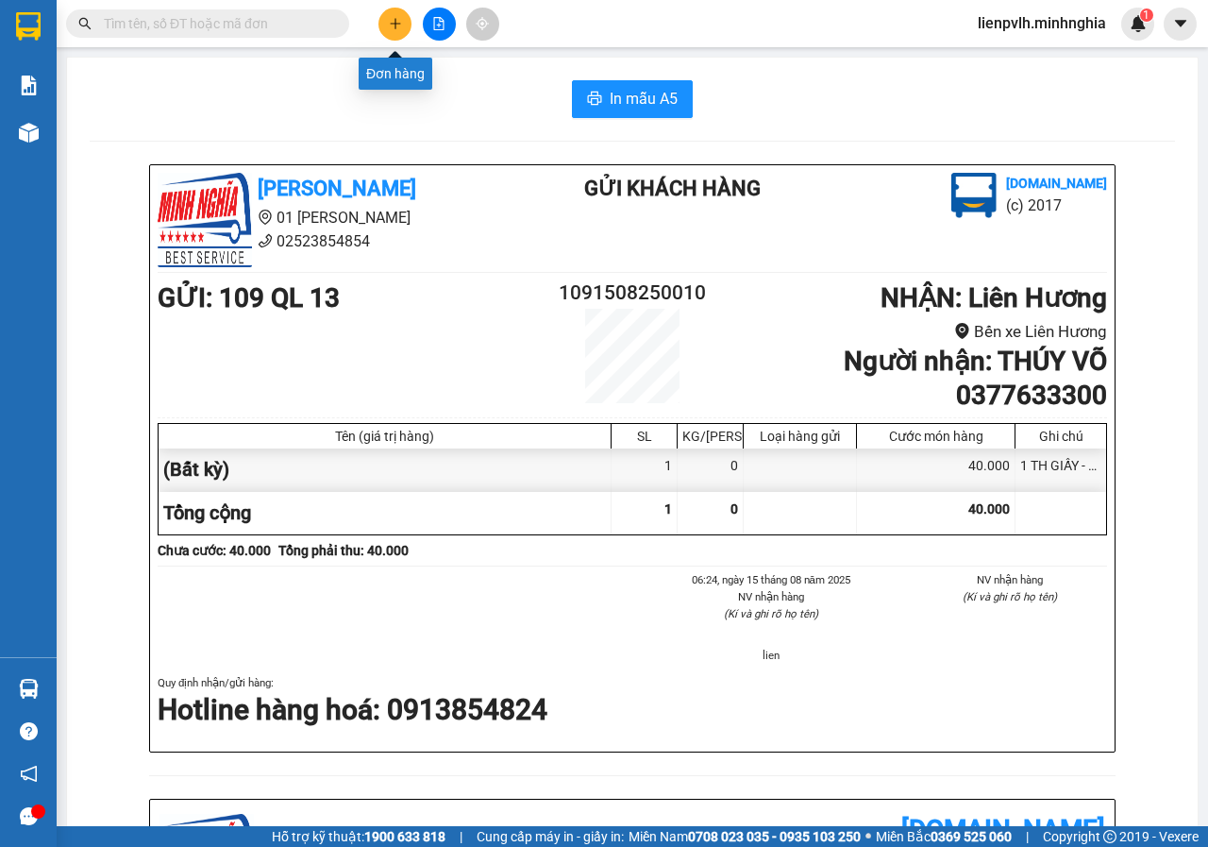
click at [390, 19] on icon "plus" at bounding box center [395, 23] width 13 height 13
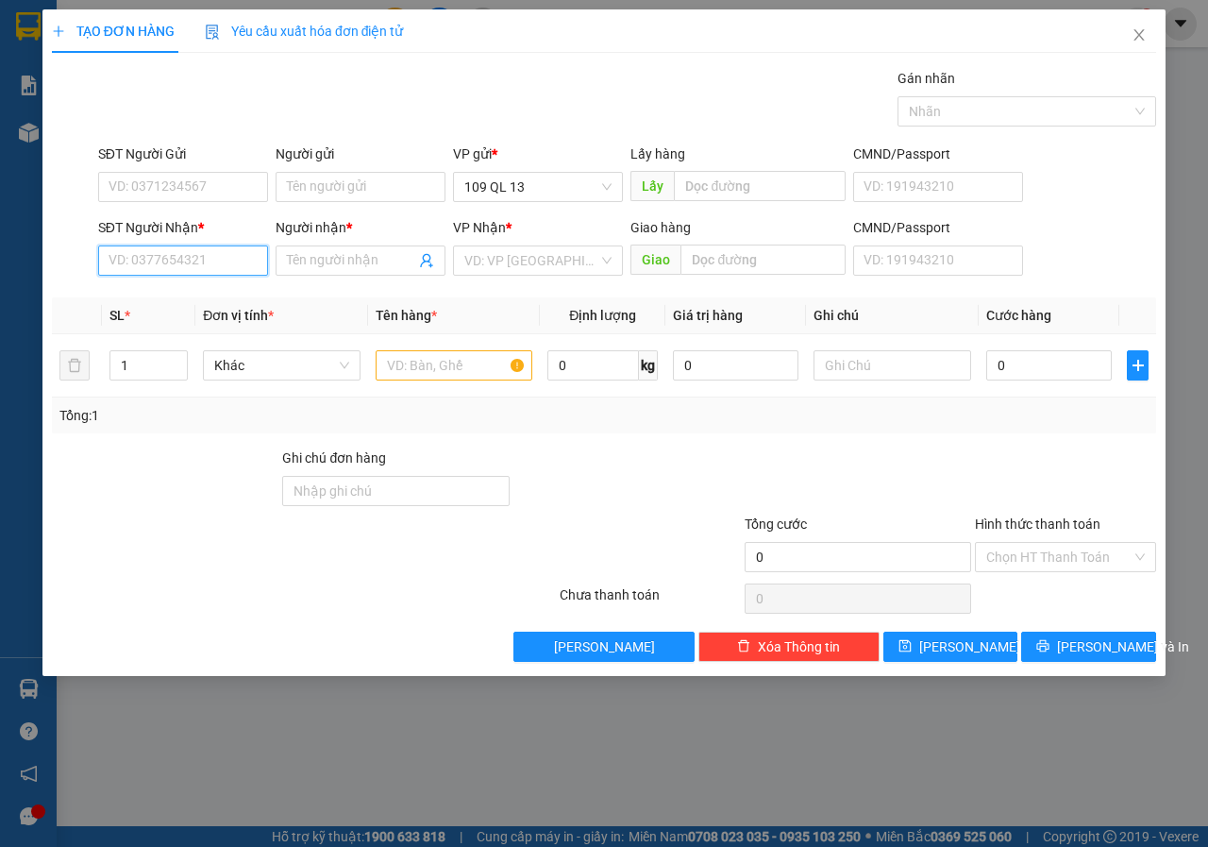
click at [214, 273] on input "SĐT Người Nhận *" at bounding box center [183, 260] width 170 height 30
click at [220, 297] on div "0931810284 - HUÂN" at bounding box center [182, 298] width 147 height 21
type input "0931810284"
type input "HUÂN"
type input "0931810284"
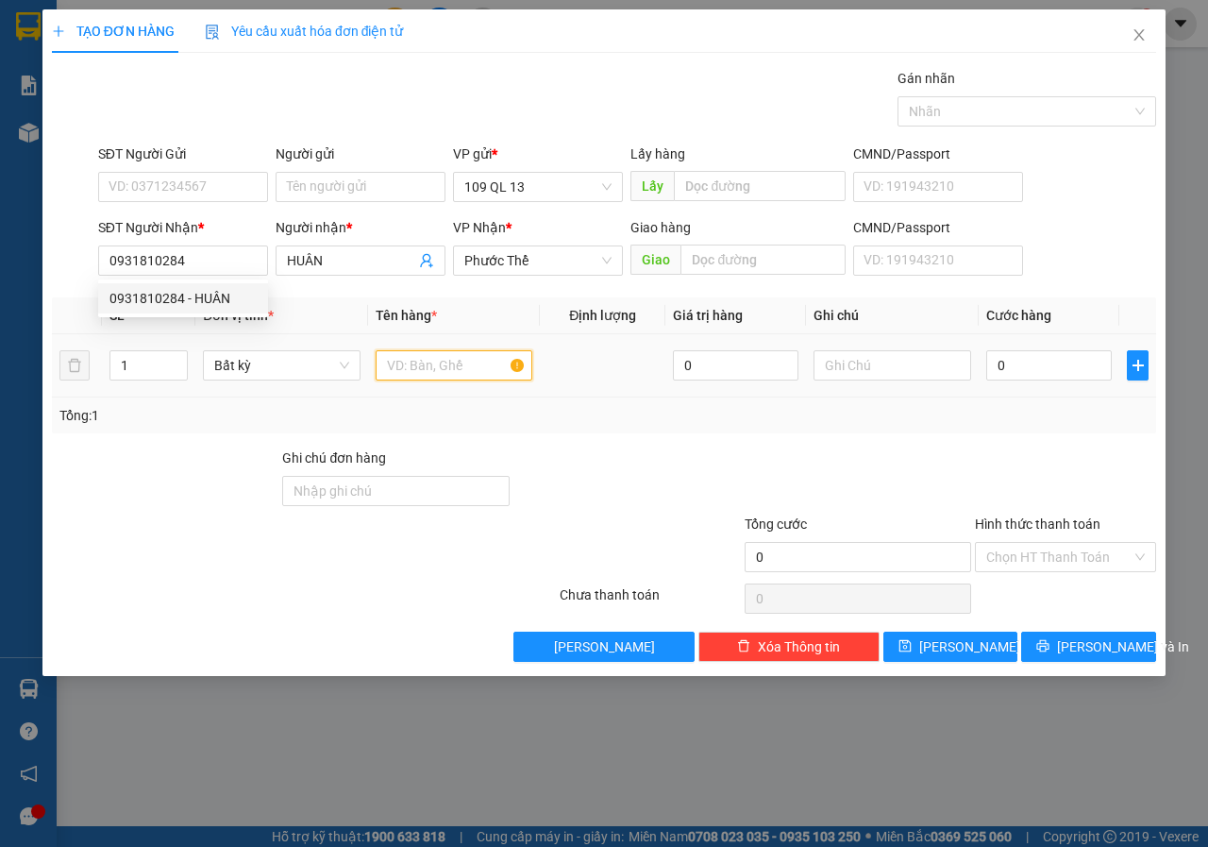
click at [428, 360] on input "text" at bounding box center [455, 365] width 158 height 30
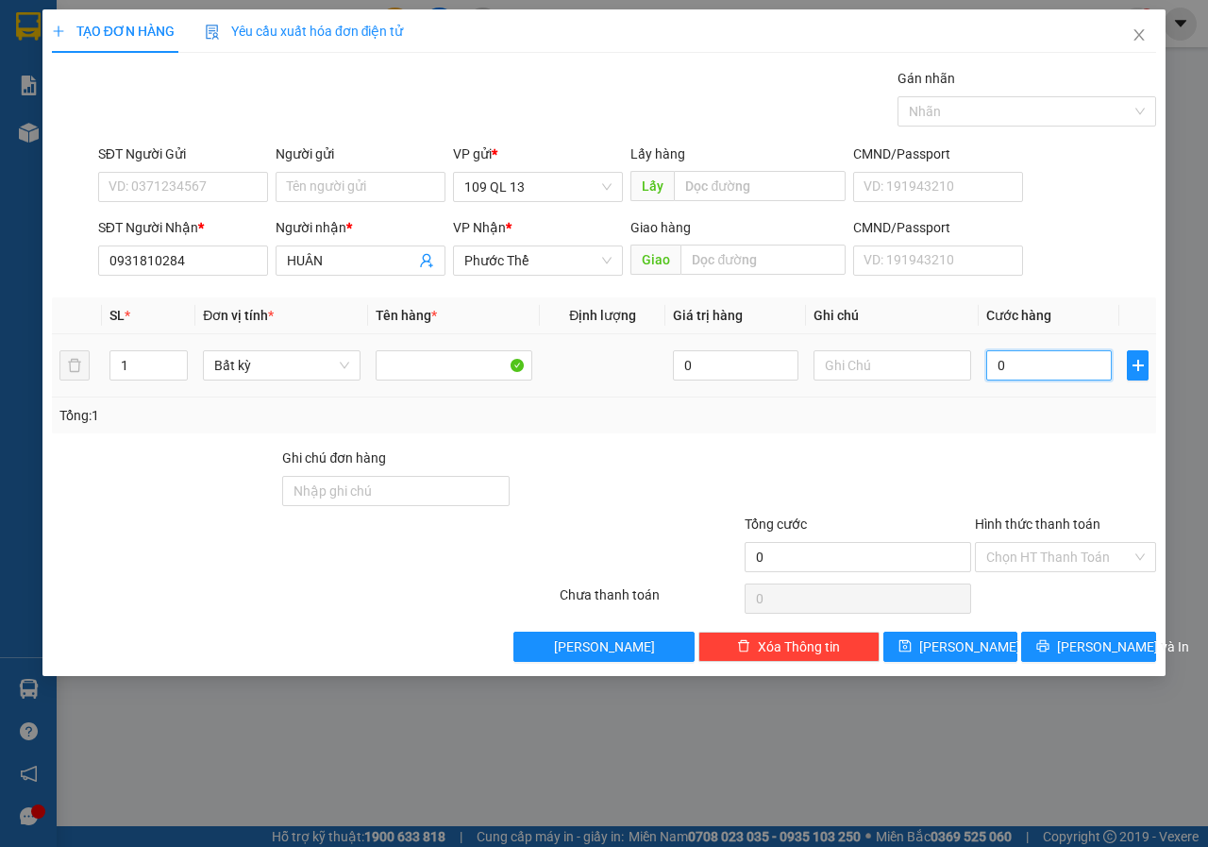
click at [999, 375] on input "0" at bounding box center [1049, 365] width 126 height 30
click at [918, 363] on input "text" at bounding box center [893, 365] width 158 height 30
type input "1 BỌC XANH"
type input "3"
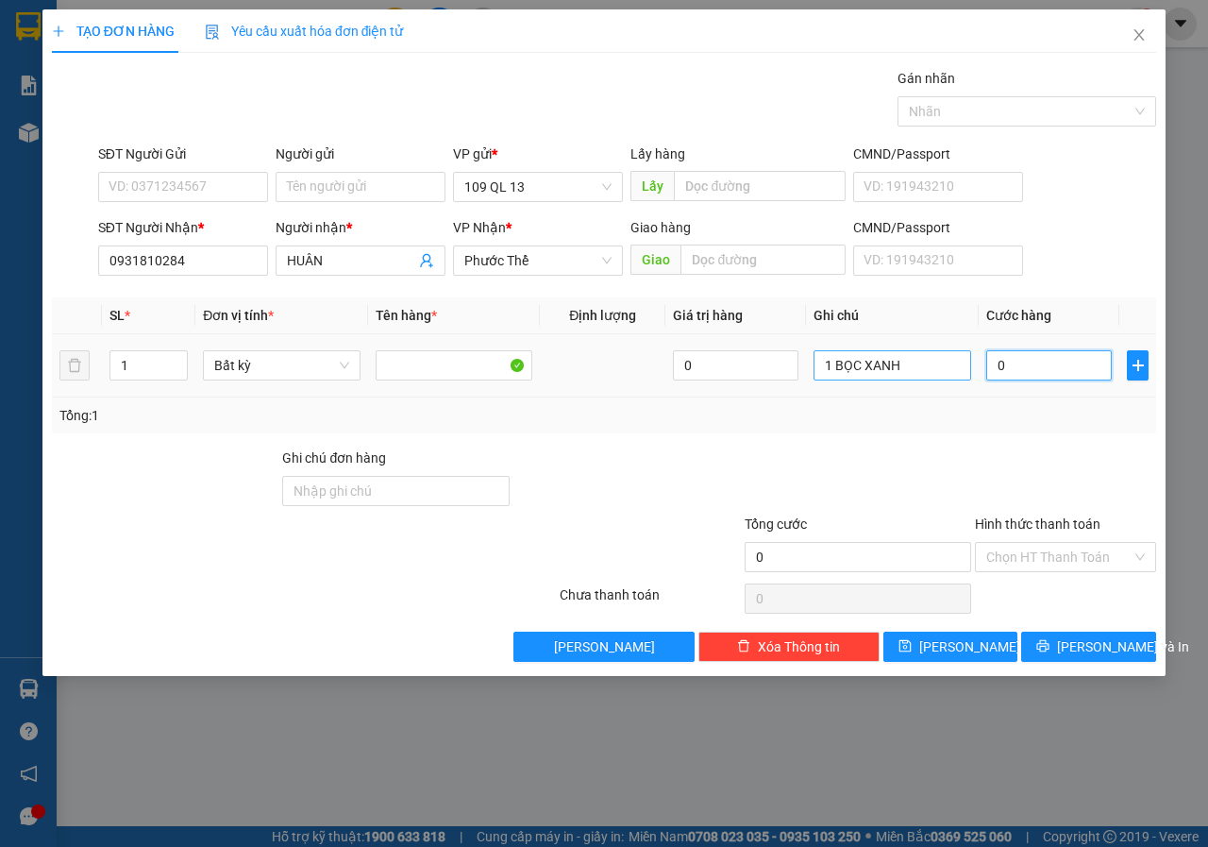
type input "3"
type input "30"
type input "30.000"
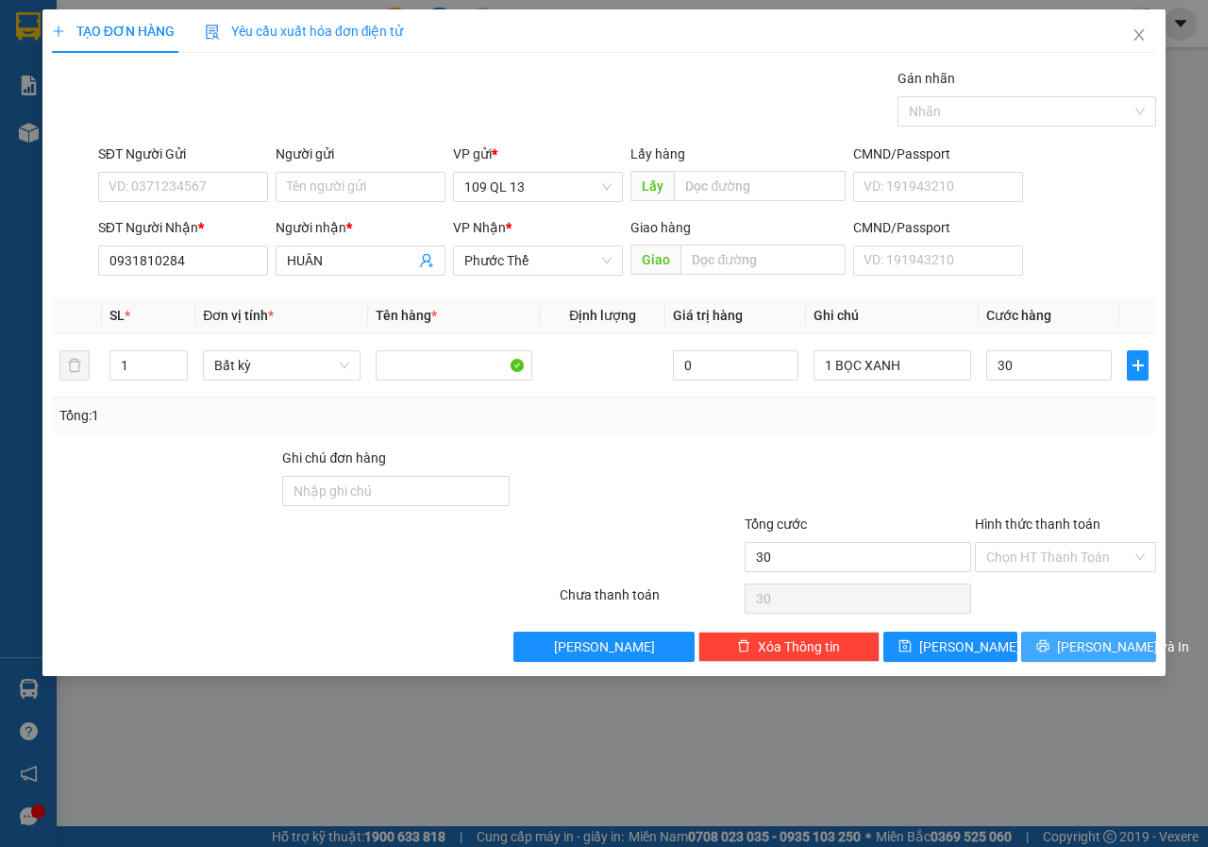
type input "30.000"
click at [1100, 638] on span "[PERSON_NAME] và In" at bounding box center [1123, 646] width 132 height 21
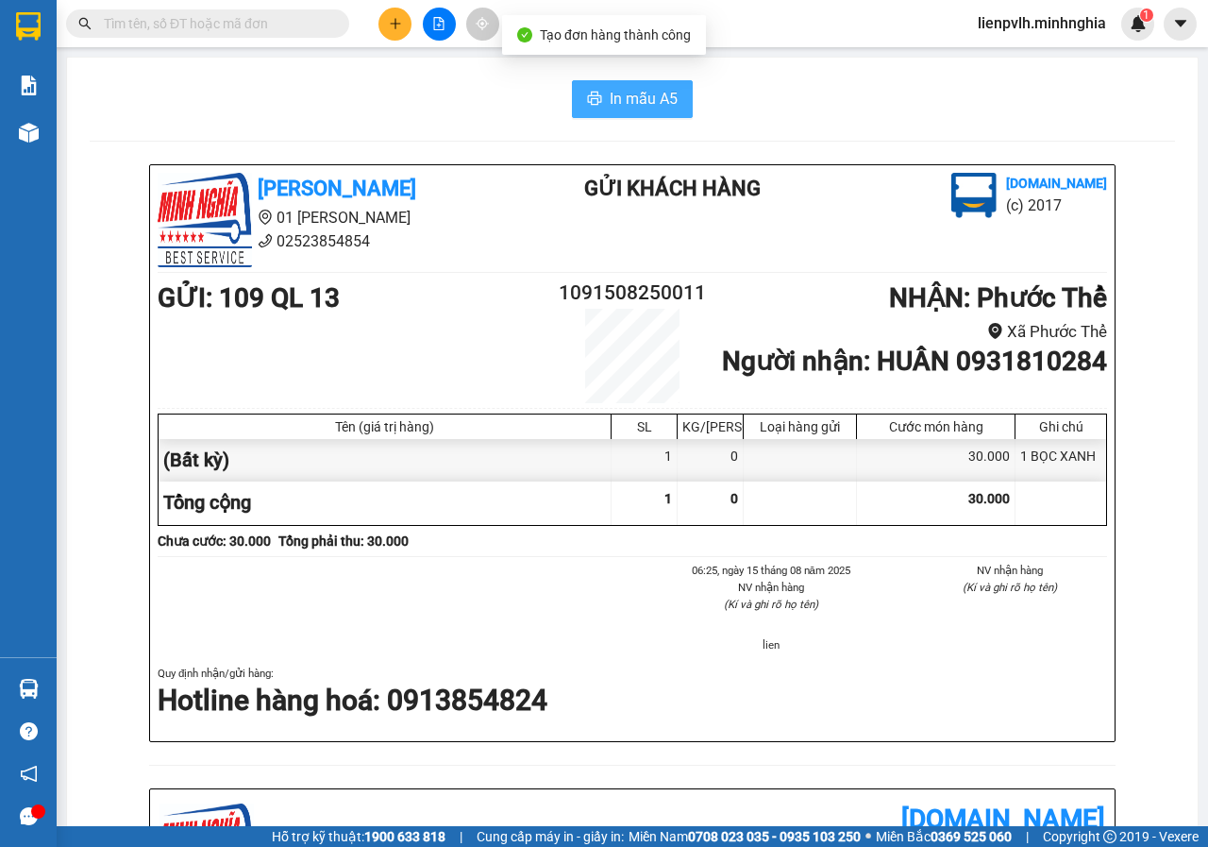
click at [653, 109] on span "In mẫu A5" at bounding box center [644, 99] width 68 height 24
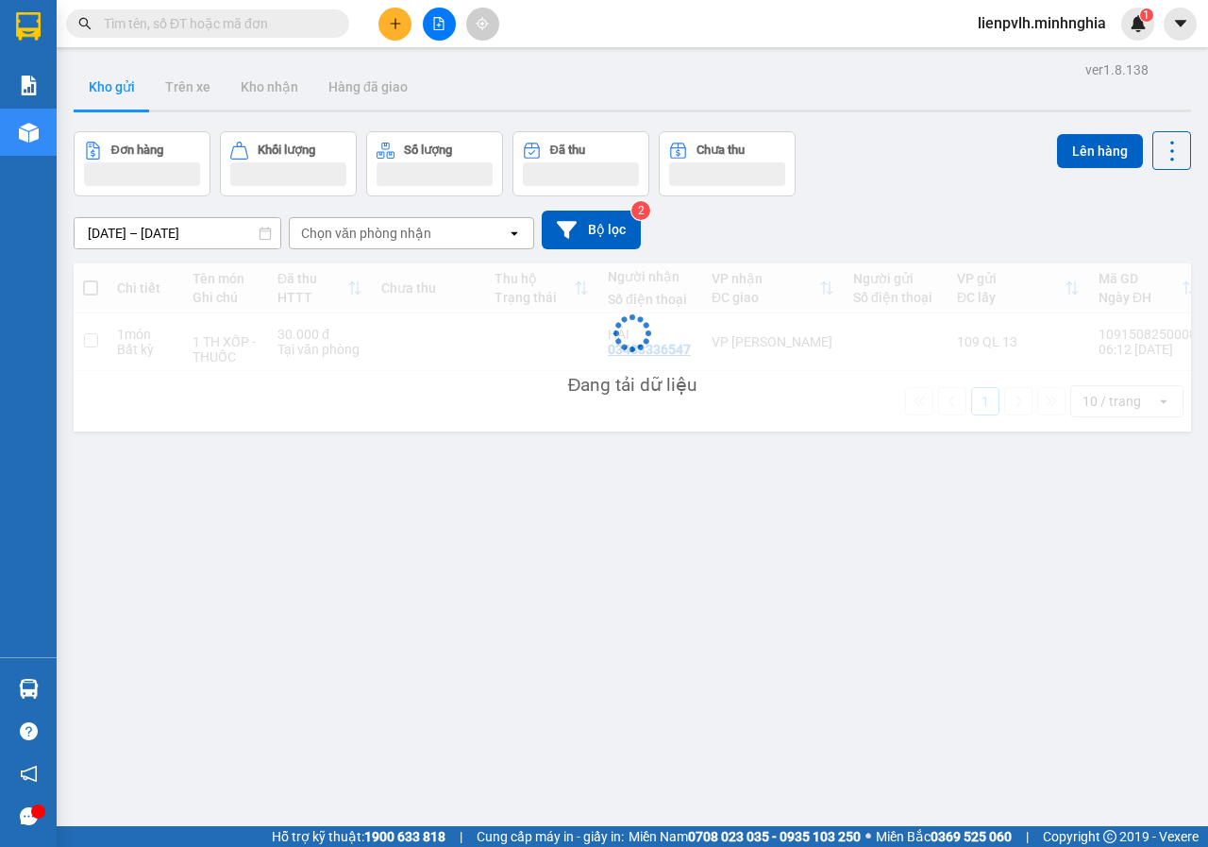
click at [749, 559] on div "ver 1.8.138 Kho gửi Trên xe [PERSON_NAME] Hàng đã [PERSON_NAME] hàng [PERSON_NA…" at bounding box center [632, 480] width 1133 height 847
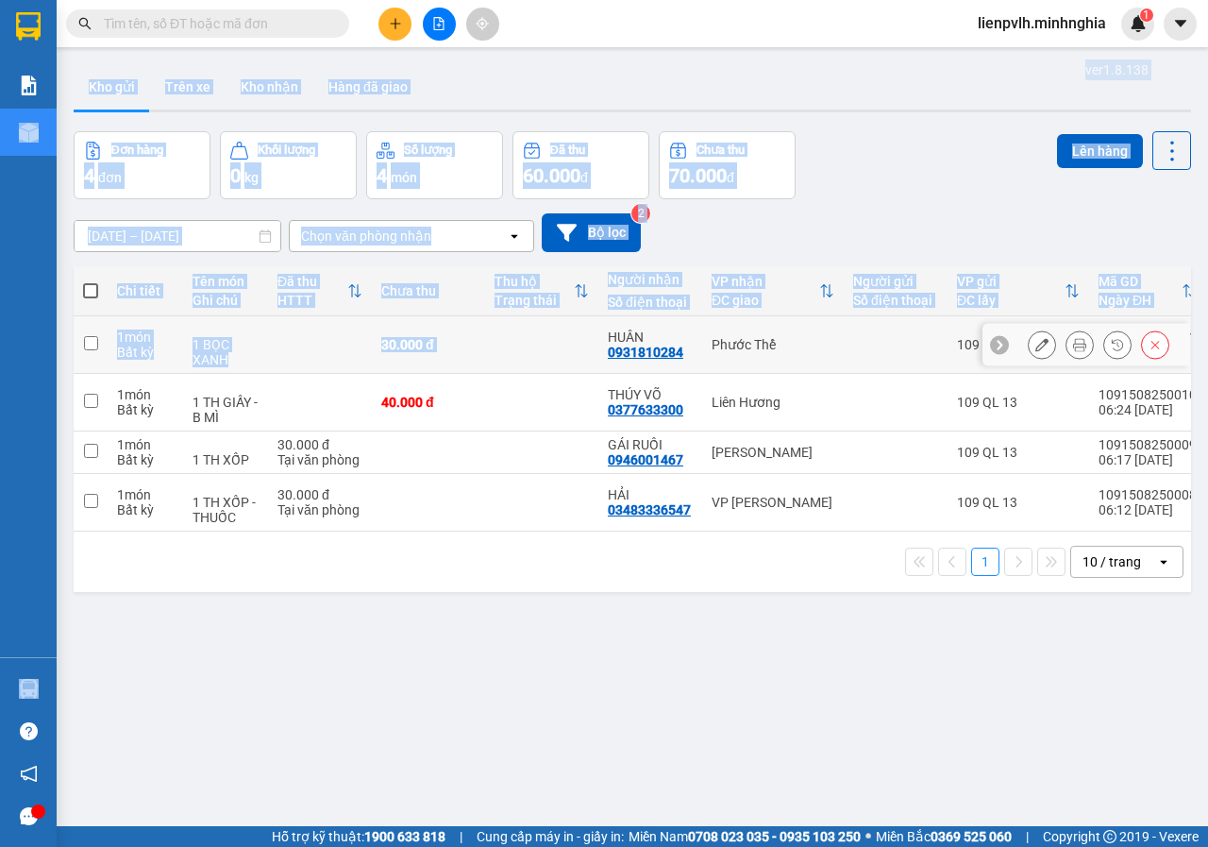
drag, startPoint x: 585, startPoint y: 334, endPoint x: 0, endPoint y: 583, distance: 636.1
click at [0, 503] on section "Kết quả [PERSON_NAME] ( 0 ) Bộ lọc Ngày tạo [PERSON_NAME] nhất No Data lienpvlh…" at bounding box center [604, 423] width 1208 height 847
